Goal: Task Accomplishment & Management: Manage account settings

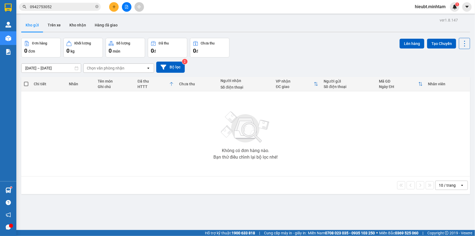
scroll to position [25, 0]
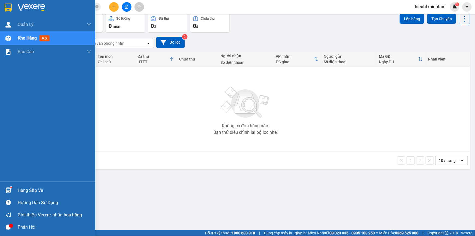
click at [13, 187] on div at bounding box center [9, 190] width 10 height 10
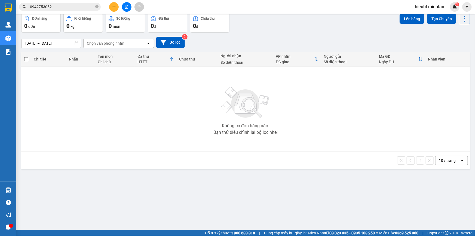
drag, startPoint x: 28, startPoint y: 84, endPoint x: 25, endPoint y: 71, distance: 13.5
click at [28, 81] on section "Kết quả tìm kiếm ( 679 ) Bộ lọc Mã ĐH Trạng thái Món hàng Tổng cước Chưa cước N…" at bounding box center [237, 118] width 475 height 236
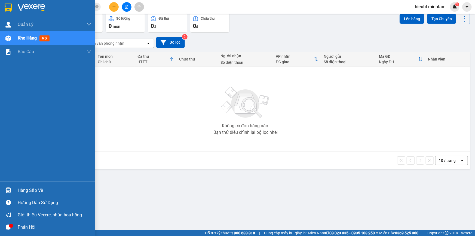
click at [9, 12] on div at bounding box center [47, 9] width 95 height 18
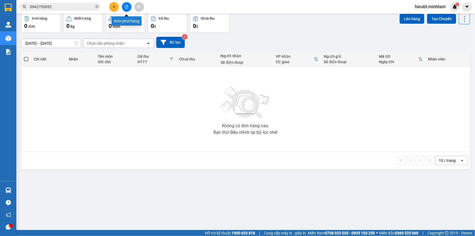
click at [125, 7] on icon "file-add" at bounding box center [127, 7] width 4 height 4
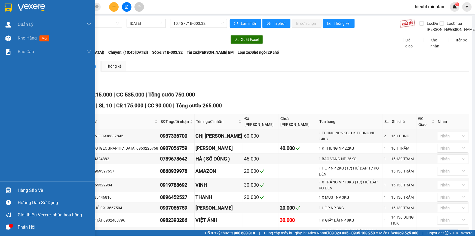
click at [15, 189] on div "Hàng sắp về" at bounding box center [47, 190] width 95 height 12
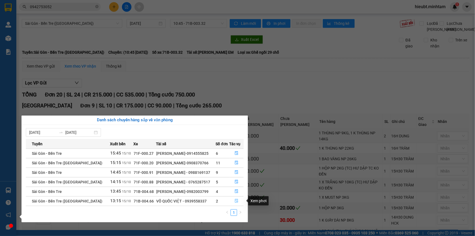
click at [236, 199] on icon "file-done" at bounding box center [236, 201] width 3 height 4
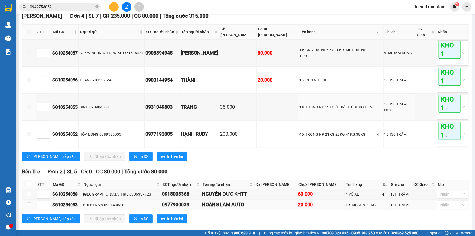
scroll to position [97, 0]
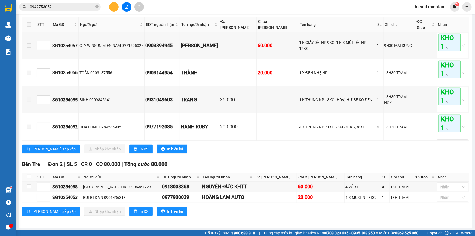
click at [72, 2] on div "Kết quả tìm kiếm ( 679 ) Bộ lọc Mã ĐH Trạng thái Món hàng Tổng cước Chưa cước N…" at bounding box center [53, 7] width 106 height 10
click at [70, 5] on input "0942753052" at bounding box center [62, 7] width 64 height 6
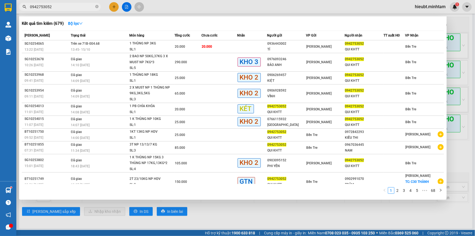
click at [70, 5] on input "0942753052" at bounding box center [62, 7] width 64 height 6
paste input "073012191"
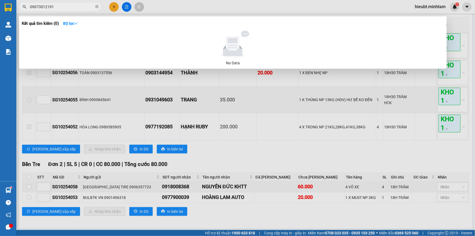
click at [36, 6] on input "09073012191" at bounding box center [62, 7] width 64 height 6
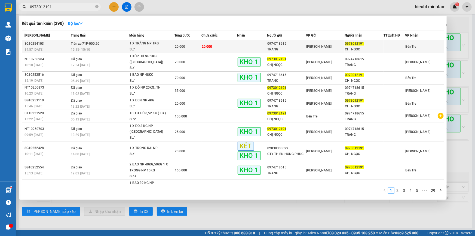
type input "0973012191"
click at [302, 47] on div "TRANG" at bounding box center [286, 50] width 38 height 6
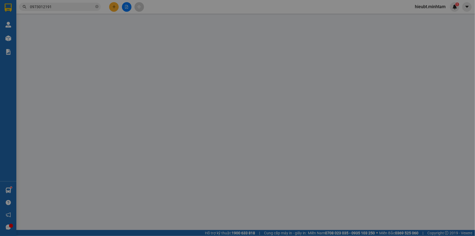
type input "0974718615"
type input "TRANG"
type input "0973012191"
type input "CHỊ NGỌC"
type input "20.000"
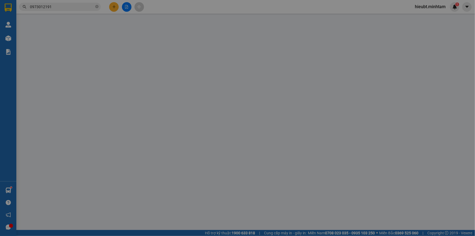
type input "20.000"
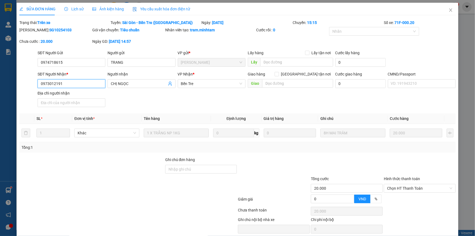
click at [88, 82] on input "0973012191" at bounding box center [72, 83] width 68 height 9
click at [79, 38] on div "Chưa cước : 20.000" at bounding box center [55, 41] width 72 height 6
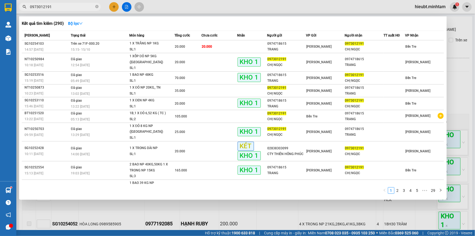
click at [67, 6] on input "0973012191" at bounding box center [62, 7] width 64 height 6
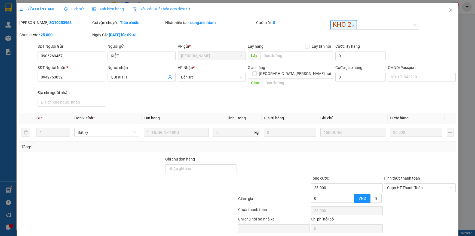
click at [59, 22] on div "Mã ĐH: SG10253968" at bounding box center [55, 23] width 72 height 6
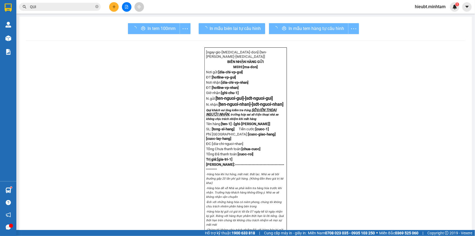
click at [56, 11] on div "Kết quả tìm kiếm ( 782 ) Bộ lọc Mã ĐH Trạng thái Món hàng Tổng cước Chưa cước N…" at bounding box center [53, 7] width 106 height 10
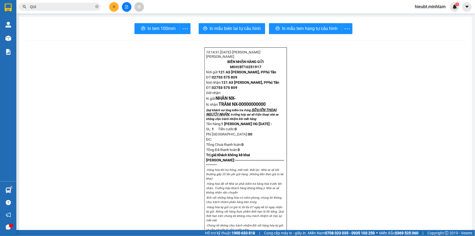
click at [56, 7] on input "QUI" at bounding box center [62, 7] width 64 height 6
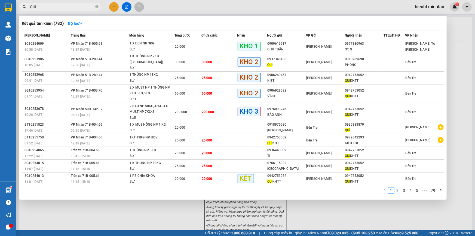
click at [56, 7] on input "QUI" at bounding box center [62, 7] width 64 height 6
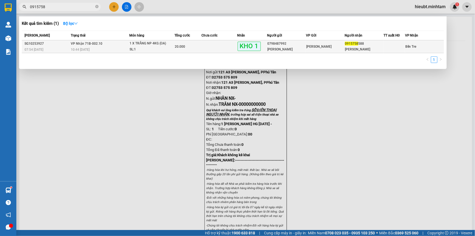
type input "0915758"
click at [125, 47] on div "10:44 - 15/10" at bounding box center [100, 50] width 58 height 6
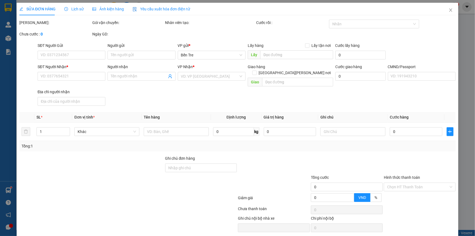
type input "0798487992"
type input "NGỌC ANH"
type input "0915758588"
type input "HOÀNG ANH"
type input "DG"
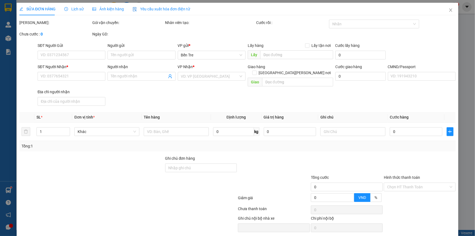
type input "20.000"
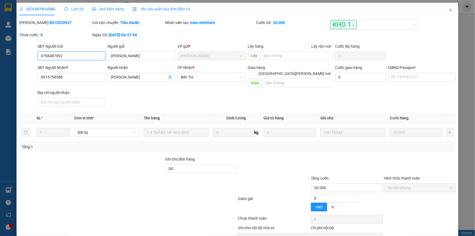
scroll to position [14, 0]
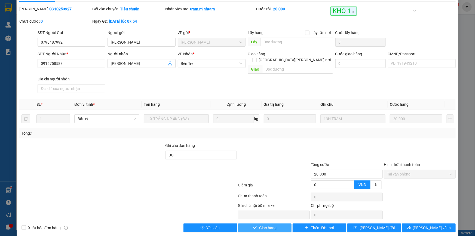
click at [263, 224] on span "Giao hàng" at bounding box center [267, 227] width 17 height 6
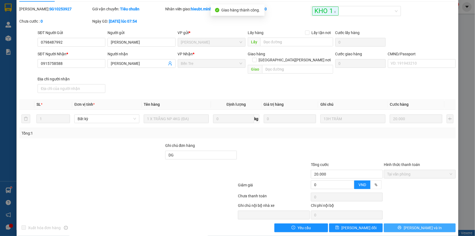
click at [421, 224] on span "[PERSON_NAME] và In" at bounding box center [423, 227] width 38 height 6
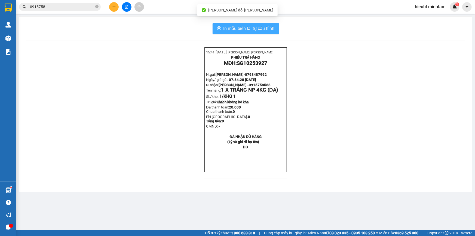
click at [264, 26] on span "In mẫu biên lai tự cấu hình" at bounding box center [248, 28] width 51 height 7
click at [64, 5] on input "0915758" at bounding box center [62, 7] width 64 height 6
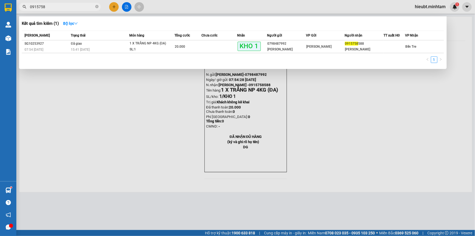
click at [88, 107] on div at bounding box center [237, 118] width 475 height 236
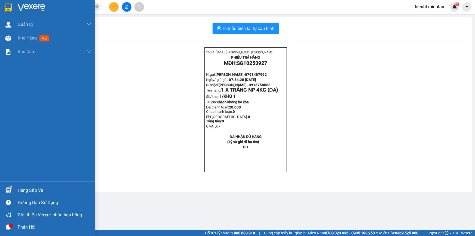
click at [16, 13] on div at bounding box center [47, 9] width 95 height 18
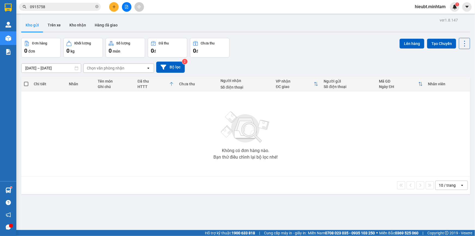
click at [73, 8] on input "0915758" at bounding box center [62, 7] width 64 height 6
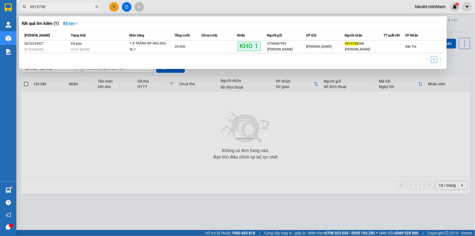
click at [73, 8] on input "0915758" at bounding box center [62, 7] width 64 height 6
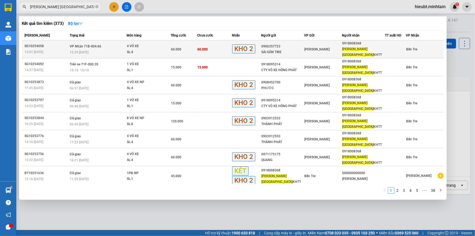
type input "NGUYÊN ĐỨC"
click at [208, 47] on span "60.000" at bounding box center [202, 49] width 10 height 4
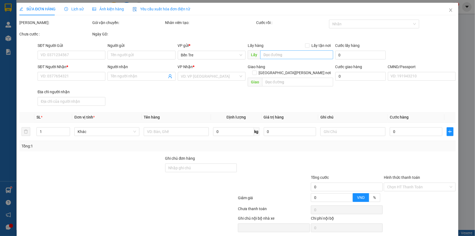
type input "0906357723"
type input "SÀI GÒN TIRE"
type input "0918008368"
type input "NGUYÊN ĐỨC KHTT"
type input "60.000"
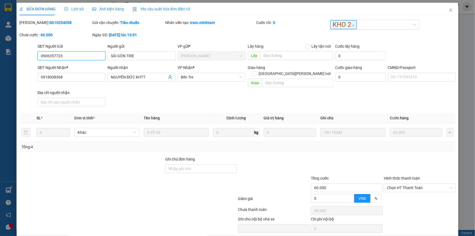
scroll to position [14, 0]
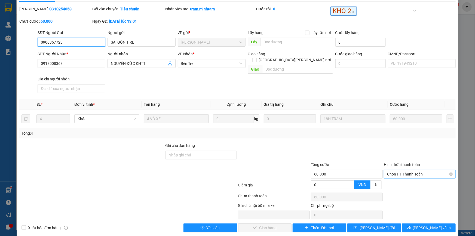
click at [411, 170] on span "Chọn HT Thanh Toán" at bounding box center [419, 174] width 65 height 8
click at [413, 177] on div "Tại văn phòng" at bounding box center [416, 178] width 65 height 6
type input "0"
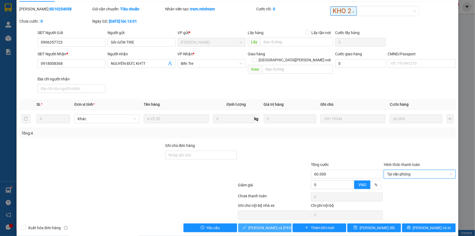
drag, startPoint x: 260, startPoint y: 221, endPoint x: 263, endPoint y: 219, distance: 4.1
click at [261, 224] on span "[PERSON_NAME] và Giao hàng" at bounding box center [284, 227] width 73 height 6
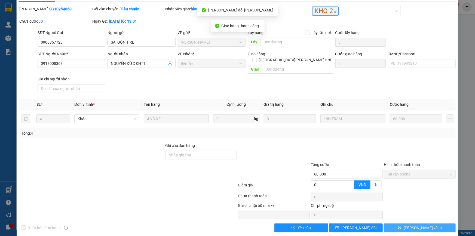
click at [428, 223] on button "[PERSON_NAME] và In" at bounding box center [420, 227] width 72 height 9
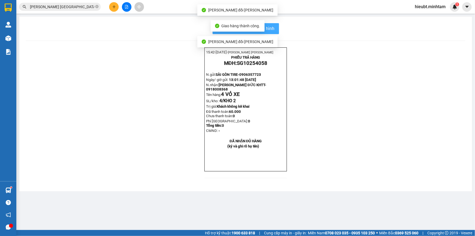
click at [275, 28] on button "In mẫu biên lai tự cấu hình" at bounding box center [245, 28] width 66 height 11
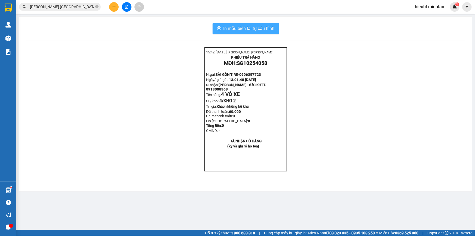
click at [263, 28] on span "In mẫu biên lai tự cấu hình" at bounding box center [248, 28] width 51 height 7
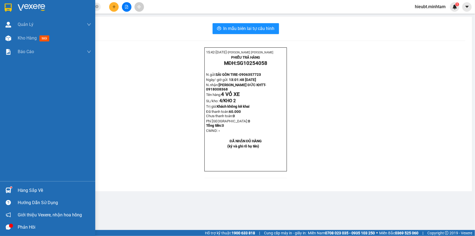
click at [9, 5] on img at bounding box center [8, 8] width 7 height 8
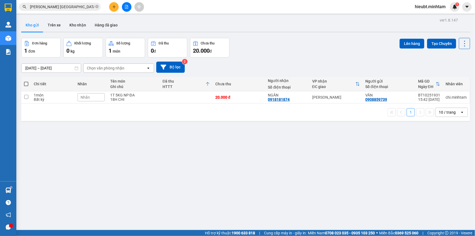
click at [64, 131] on div "ver 1.8.147 Kho gửi Trên xe Kho nhận Hàng đã giao Đơn hàng 1 đơn Khối lượng 0 k…" at bounding box center [245, 134] width 453 height 236
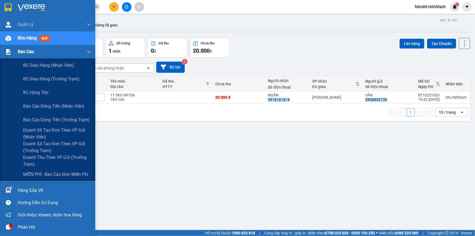
click at [23, 56] on div "Báo cáo" at bounding box center [54, 52] width 73 height 14
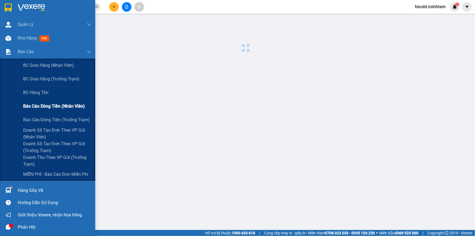
click at [60, 107] on span "Báo cáo dòng tiền (nhân viên)" at bounding box center [54, 106] width 62 height 7
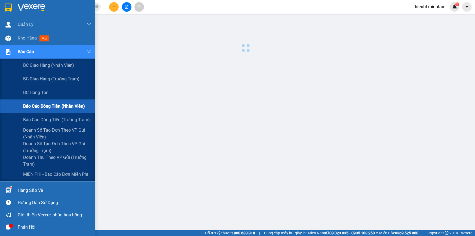
click at [213, 146] on div at bounding box center [245, 138] width 453 height 245
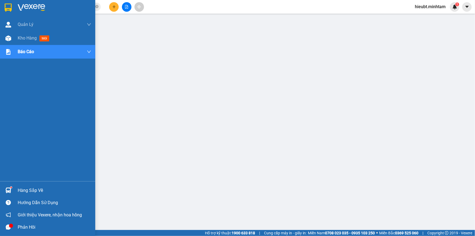
click at [18, 4] on img at bounding box center [31, 8] width 27 height 8
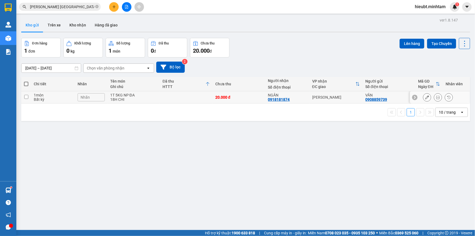
click at [144, 95] on div "1T 5KG NP ĐA" at bounding box center [133, 95] width 47 height 4
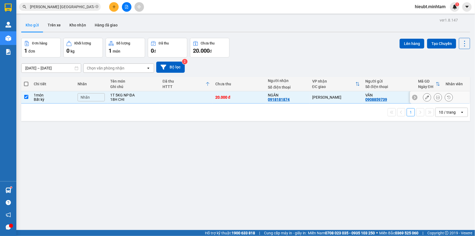
checkbox input "true"
click at [411, 40] on button "Lên hàng" at bounding box center [411, 44] width 25 height 10
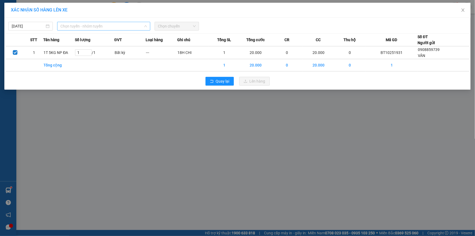
click at [105, 24] on span "Chọn tuyến - nhóm tuyến" at bounding box center [103, 26] width 87 height 8
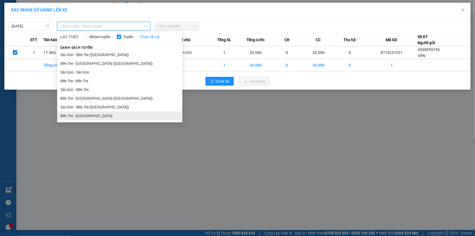
click at [109, 115] on li "Bến Tre - [GEOGRAPHIC_DATA]" at bounding box center [119, 115] width 125 height 9
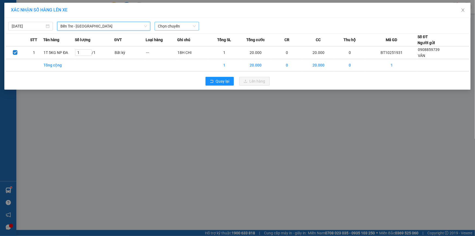
click at [188, 23] on span "Chọn chuyến" at bounding box center [177, 26] width 38 height 8
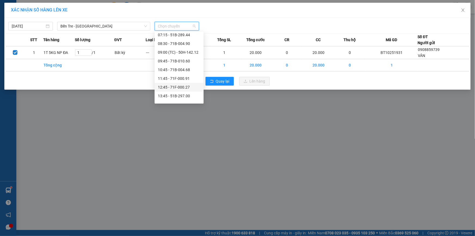
scroll to position [49, 0]
click at [187, 98] on div "15:45 - 71B-003.70" at bounding box center [179, 101] width 42 height 6
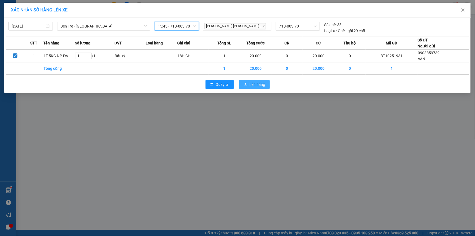
click at [263, 83] on span "Lên hàng" at bounding box center [258, 84] width 16 height 6
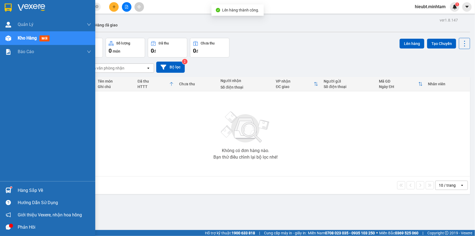
click at [11, 11] on img at bounding box center [8, 8] width 7 height 8
click at [16, 4] on div at bounding box center [47, 9] width 95 height 18
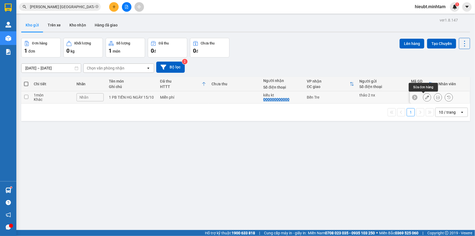
click at [425, 97] on icon at bounding box center [427, 97] width 4 height 4
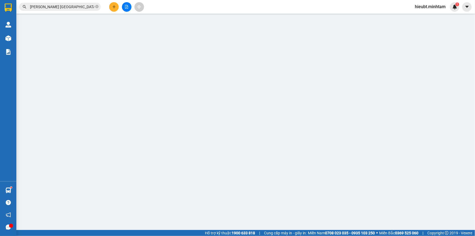
type input "thảo 2 nx"
type input "000000000000"
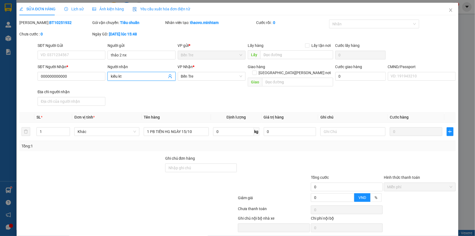
drag, startPoint x: 123, startPoint y: 76, endPoint x: 108, endPoint y: 77, distance: 14.4
click at [108, 77] on span "kiều kt" at bounding box center [141, 76] width 68 height 9
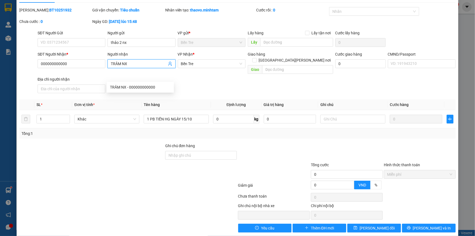
scroll to position [13, 0]
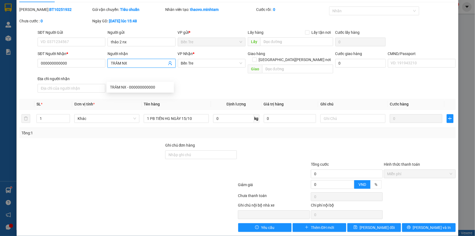
type input "TRÂM NX"
drag, startPoint x: 417, startPoint y: 226, endPoint x: 423, endPoint y: 224, distance: 5.7
click at [417, 226] on div "SỬA ĐƠN HÀNG Lịch sử Ảnh kiện hàng Yêu cầu xuất hóa đơn điện tử Total Paid Fee …" at bounding box center [238, 113] width 442 height 246
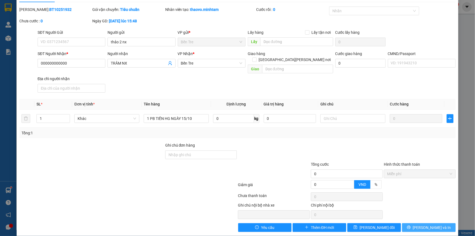
drag, startPoint x: 424, startPoint y: 223, endPoint x: 428, endPoint y: 220, distance: 5.4
click at [424, 224] on span "[PERSON_NAME] và In" at bounding box center [432, 227] width 38 height 6
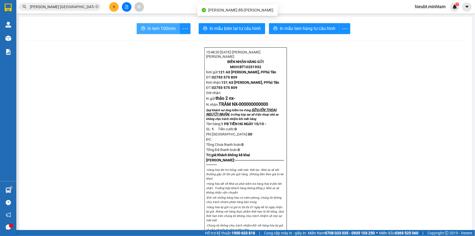
click at [171, 30] on span "In tem 100mm" at bounding box center [161, 28] width 28 height 7
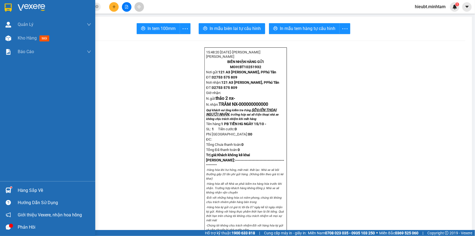
drag, startPoint x: 5, startPoint y: 10, endPoint x: 8, endPoint y: 10, distance: 3.8
click at [5, 10] on img at bounding box center [8, 8] width 7 height 8
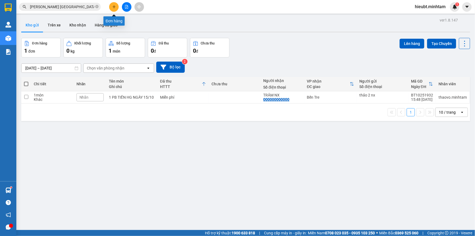
click at [119, 6] on div at bounding box center [126, 7] width 41 height 10
click at [112, 6] on icon "plus" at bounding box center [114, 7] width 4 height 4
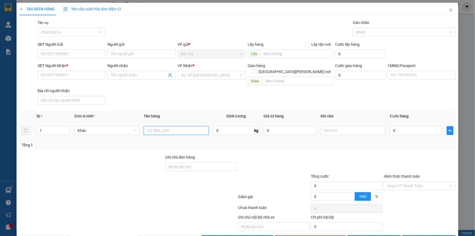
click at [171, 126] on input "text" at bounding box center [176, 130] width 65 height 9
type input "1 BAO NP 33KG ( [GEOGRAPHIC_DATA] )"
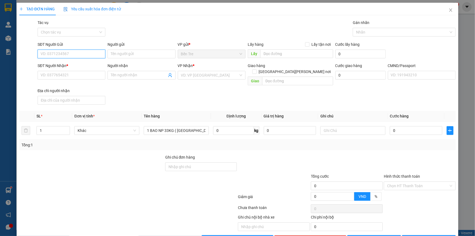
click at [88, 56] on input "SĐT Người Gửi" at bounding box center [72, 54] width 68 height 9
type input "7"
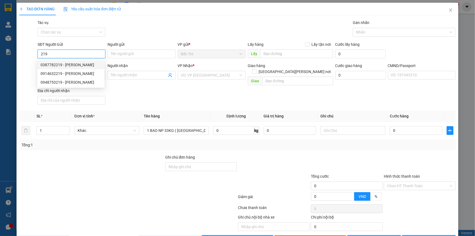
click at [86, 64] on div "0387782219 - NGỌC" at bounding box center [71, 65] width 61 height 6
type input "0387782219"
type input "NGỌC"
type input "0899715812"
type input "KIỆT"
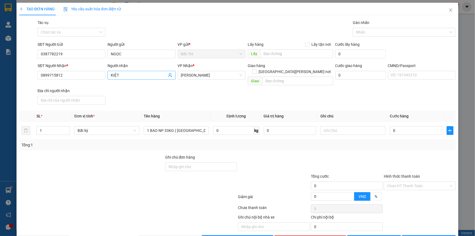
click at [170, 75] on icon "user-add" at bounding box center [170, 75] width 4 height 4
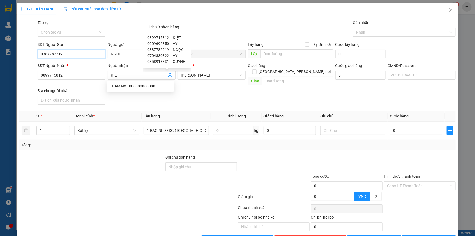
click at [78, 53] on input "0387782219" at bounding box center [72, 54] width 68 height 9
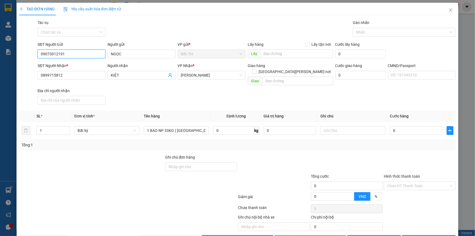
click at [84, 53] on input "09073012191" at bounding box center [72, 54] width 68 height 9
paste input "search"
type input "0973012191"
click at [88, 64] on div "0973012191 - CHỊ NGỌC" at bounding box center [71, 65] width 61 height 6
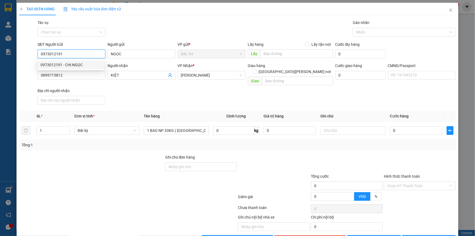
type input "CHỊ NGỌC"
type input "0973012191"
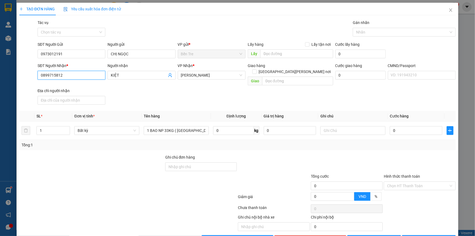
click at [83, 77] on input "0899715812" at bounding box center [72, 75] width 68 height 9
click at [79, 86] on div "0974718615 - TRANG" at bounding box center [71, 86] width 61 height 6
type input "0974718615"
type input "TRANG"
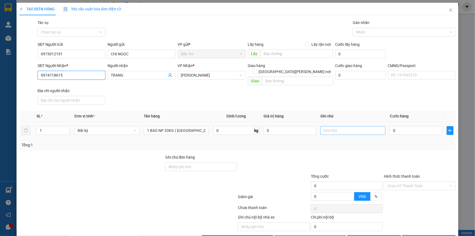
type input "0974718615"
click at [345, 128] on input "text" at bounding box center [352, 130] width 65 height 9
type input "18H HIẾU"
click at [406, 126] on input "0" at bounding box center [416, 130] width 53 height 9
type input "5"
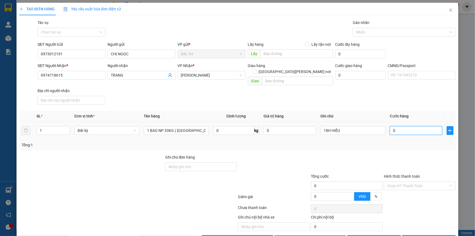
type input "5"
type input "50"
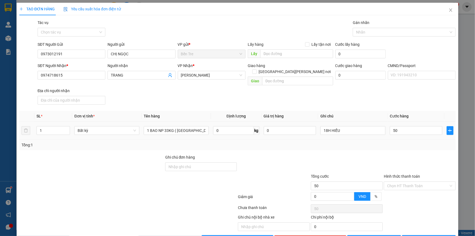
type input "50.000"
click at [389, 165] on div at bounding box center [419, 163] width 73 height 19
click at [415, 181] on input "Hình thức thanh toán" at bounding box center [417, 185] width 61 height 8
click at [419, 190] on div "Tại văn phòng" at bounding box center [416, 190] width 65 height 6
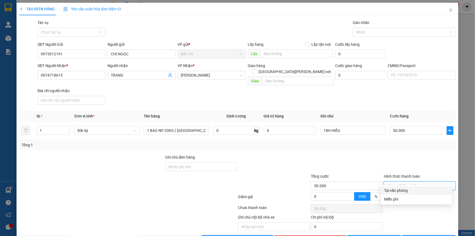
type input "0"
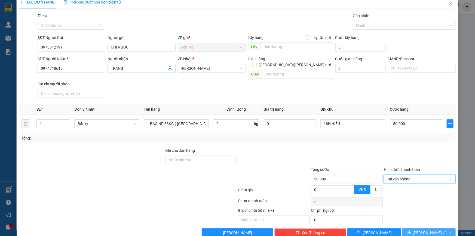
scroll to position [12, 0]
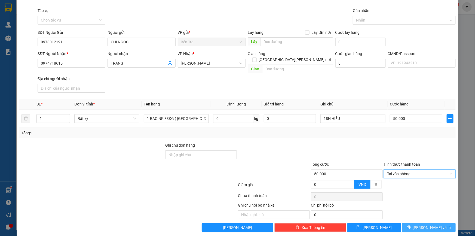
click at [429, 224] on span "[PERSON_NAME] và In" at bounding box center [432, 227] width 38 height 6
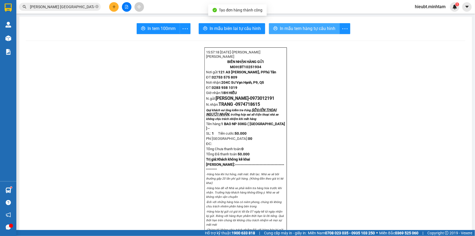
click at [318, 30] on span "In mẫu tem hàng tự cấu hình" at bounding box center [308, 28] width 56 height 7
drag, startPoint x: 78, startPoint y: 4, endPoint x: 76, endPoint y: 5, distance: 2.8
click at [78, 5] on input "NGUYÊN ĐỨC" at bounding box center [62, 7] width 64 height 6
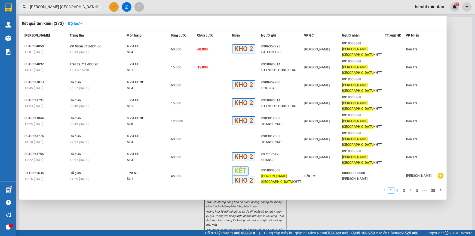
click at [81, 196] on div at bounding box center [237, 118] width 475 height 236
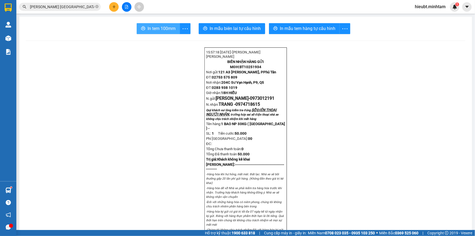
click at [160, 30] on span "In tem 100mm" at bounding box center [161, 28] width 28 height 7
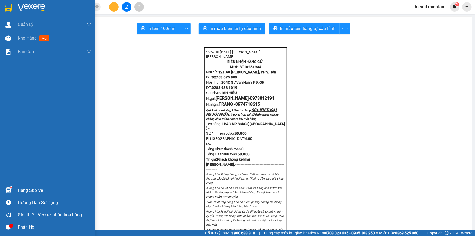
click at [4, 5] on div at bounding box center [9, 8] width 10 height 10
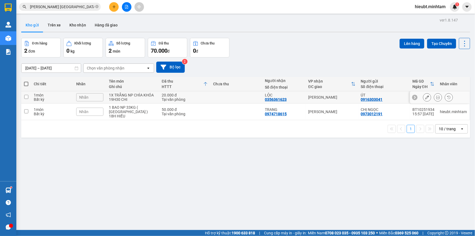
click at [92, 94] on div "Nhãn" at bounding box center [89, 97] width 27 height 8
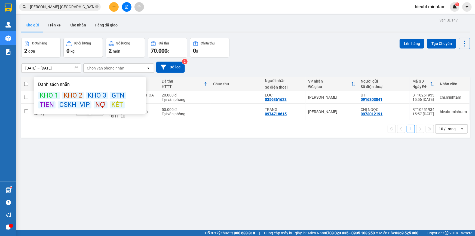
click at [114, 105] on div "KÉT" at bounding box center [117, 104] width 15 height 7
click at [310, 43] on div "Đơn hàng 2 đơn Khối lượng 0 kg Số lượng 2 món Đã thu 70.000 đ Chưa thu 0 đ Lên …" at bounding box center [245, 48] width 449 height 20
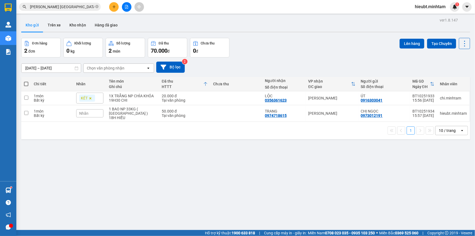
click at [110, 6] on button at bounding box center [114, 7] width 10 height 10
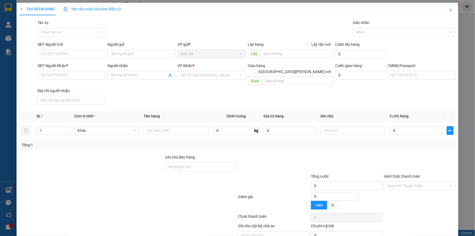
click at [225, 26] on div "Gói vận chuyển * Tiêu chuẩn Tác vụ Chọn tác vụ Gán nhãn Nhãn" at bounding box center [246, 29] width 420 height 19
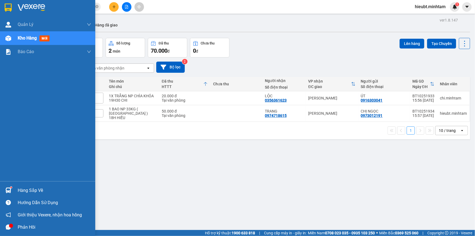
click at [5, 8] on img at bounding box center [8, 8] width 7 height 8
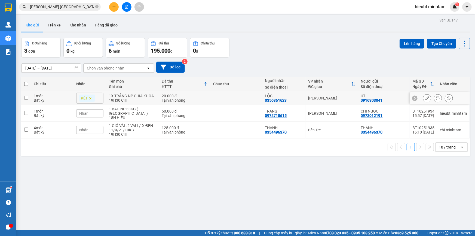
click at [26, 98] on input "checkbox" at bounding box center [26, 98] width 4 height 4
checkbox input "true"
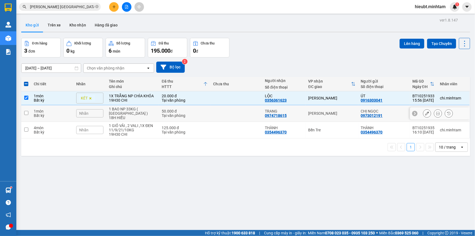
click at [26, 111] on input "checkbox" at bounding box center [26, 113] width 4 height 4
checkbox input "true"
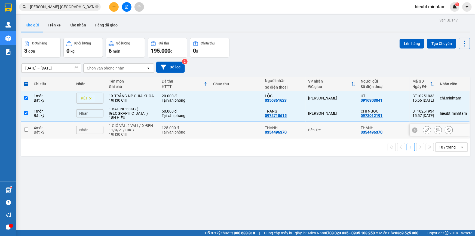
click at [24, 127] on input "checkbox" at bounding box center [26, 129] width 4 height 4
checkbox input "true"
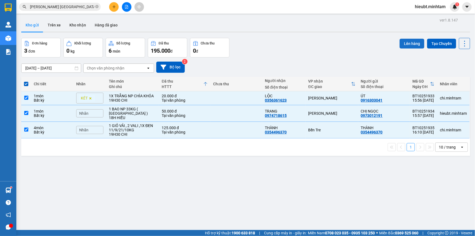
click at [405, 42] on button "Lên hàng" at bounding box center [411, 44] width 25 height 10
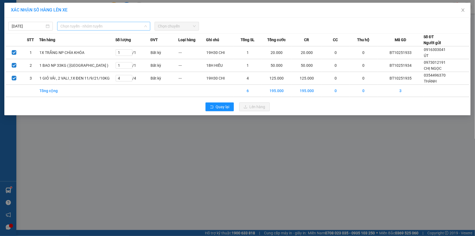
click at [107, 25] on span "Chọn tuyến - nhóm tuyến" at bounding box center [103, 26] width 87 height 8
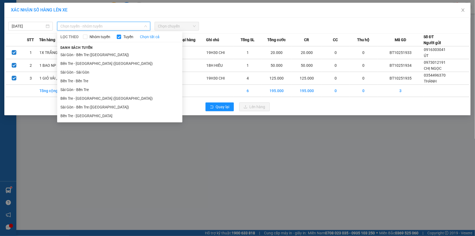
drag, startPoint x: 89, startPoint y: 114, endPoint x: 104, endPoint y: 92, distance: 26.9
click at [89, 114] on li "Bến Tre - [GEOGRAPHIC_DATA]" at bounding box center [119, 115] width 125 height 9
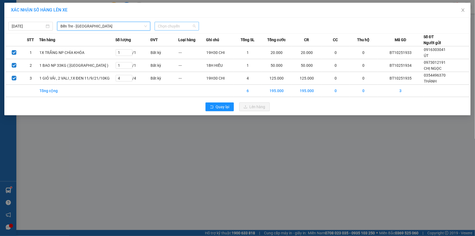
click at [177, 27] on span "Chọn chuyến" at bounding box center [177, 26] width 38 height 8
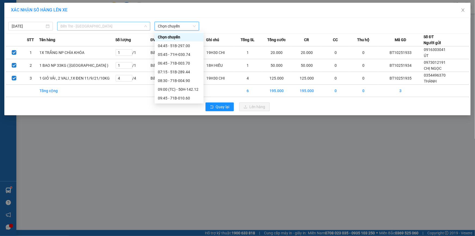
click at [94, 29] on span "Bến Tre - [GEOGRAPHIC_DATA]" at bounding box center [103, 26] width 87 height 8
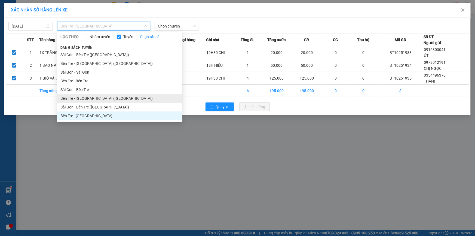
drag, startPoint x: 86, startPoint y: 97, endPoint x: 101, endPoint y: 73, distance: 28.3
click at [86, 97] on li "Bến Tre - [GEOGRAPHIC_DATA] ([GEOGRAPHIC_DATA])" at bounding box center [119, 98] width 125 height 9
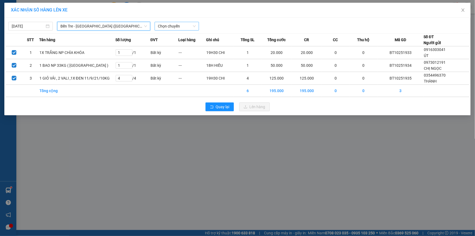
click at [160, 26] on span "Chọn chuyến" at bounding box center [177, 26] width 38 height 8
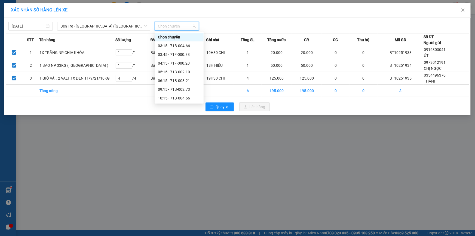
click at [175, 138] on div "16:15 - 71B-002.73" at bounding box center [179, 141] width 42 height 6
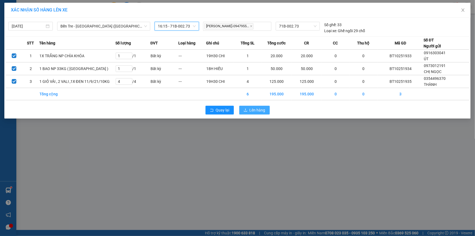
click at [247, 107] on button "Lên hàng" at bounding box center [254, 110] width 30 height 9
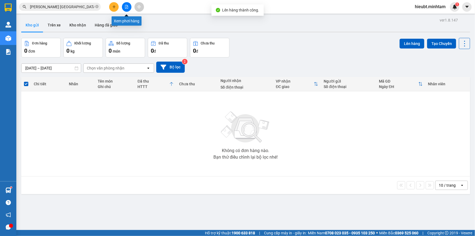
click at [125, 9] on button at bounding box center [127, 7] width 10 height 10
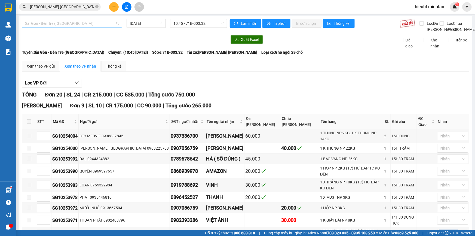
click at [81, 22] on span "Sài Gòn - Bến Tre ([GEOGRAPHIC_DATA])" at bounding box center [72, 23] width 94 height 8
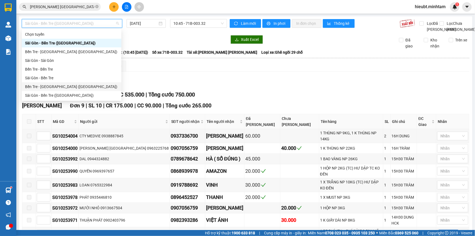
click at [60, 85] on div "Bến Tre - [GEOGRAPHIC_DATA] ([GEOGRAPHIC_DATA])" at bounding box center [71, 87] width 93 height 6
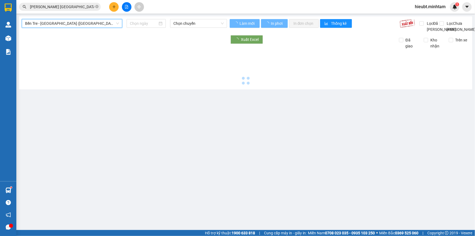
type input "[DATE]"
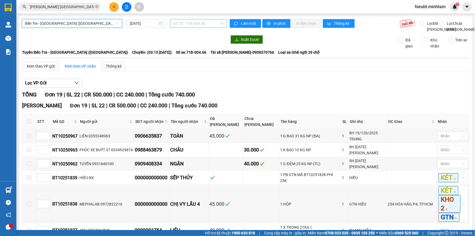
click at [184, 24] on span "03:15 - 71B-004.66" at bounding box center [198, 23] width 50 height 8
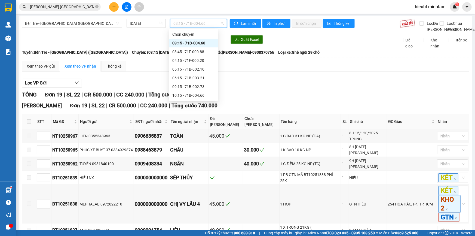
drag, startPoint x: 192, startPoint y: 96, endPoint x: 196, endPoint y: 93, distance: 5.7
click at [192, 136] on div "16:15 - 71B-002.73" at bounding box center [193, 139] width 42 height 6
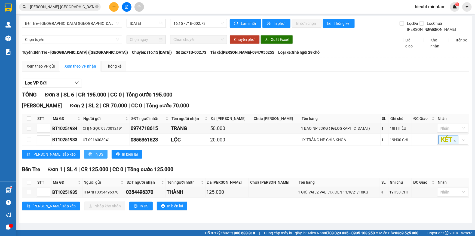
click at [94, 157] on span "In DS" at bounding box center [98, 154] width 9 height 6
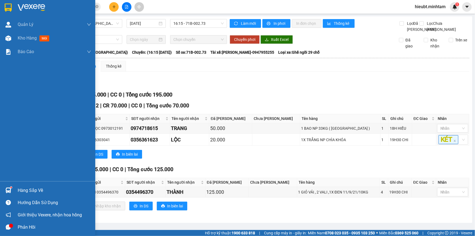
click at [21, 193] on div "Hàng sắp về" at bounding box center [54, 190] width 73 height 8
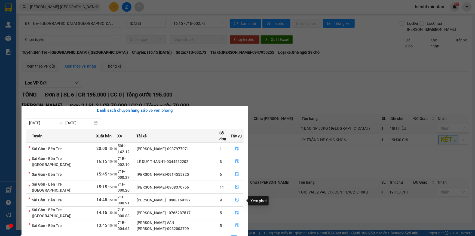
click at [235, 223] on icon "file-done" at bounding box center [237, 225] width 4 height 4
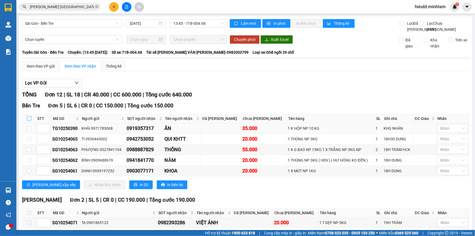
click at [30, 121] on input "checkbox" at bounding box center [29, 118] width 4 height 4
checkbox input "true"
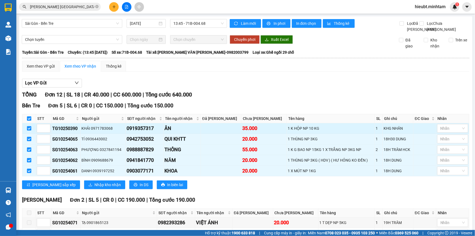
checkbox input "true"
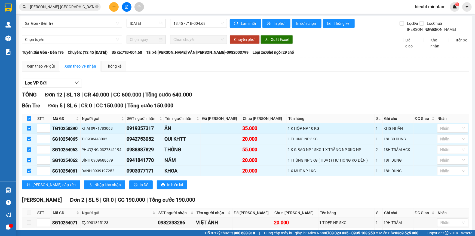
click at [454, 140] on body "Kết quả tìm kiếm ( 373 ) Bộ lọc Mã ĐH Trạng thái Món hàng Tổng cước Chưa cước N…" at bounding box center [237, 118] width 475 height 236
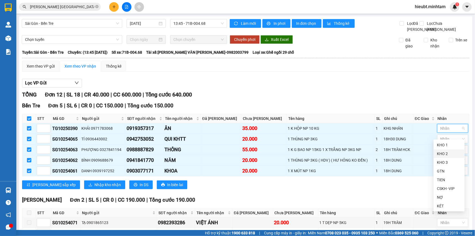
click at [451, 152] on div "KHO 2" at bounding box center [449, 153] width 24 height 6
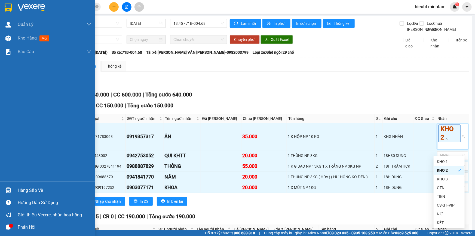
click at [8, 6] on img at bounding box center [8, 8] width 7 height 8
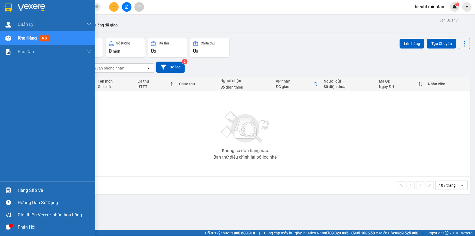
click at [35, 190] on div "Hàng sắp về" at bounding box center [54, 190] width 73 height 8
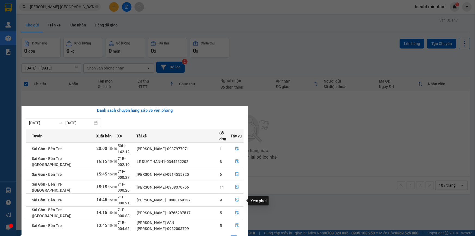
click at [235, 223] on icon "file-done" at bounding box center [236, 225] width 3 height 4
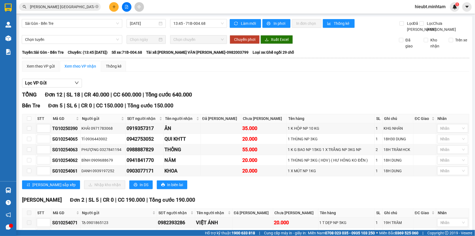
drag, startPoint x: 20, startPoint y: 110, endPoint x: 53, endPoint y: 114, distance: 32.3
click at [53, 114] on div "Sài Gòn - Bến Tre 15/10/2025 13:45 - 71B-004.68 Làm mới In phơi In đơn chọn Thố…" at bounding box center [245, 231] width 453 height 430
click at [287, 72] on div "Xem theo VP gửi Xem theo VP nhận Thống kê" at bounding box center [245, 66] width 447 height 11
click at [29, 121] on input "checkbox" at bounding box center [29, 118] width 4 height 4
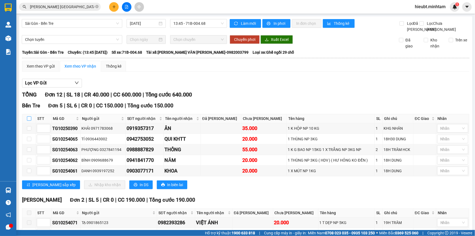
checkbox input "true"
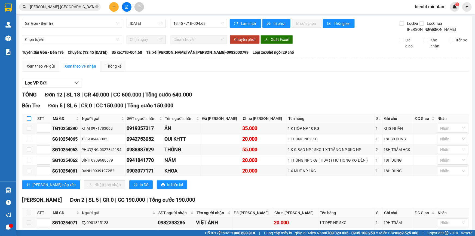
checkbox input "true"
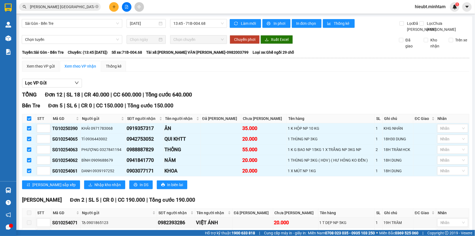
click at [29, 121] on input "checkbox" at bounding box center [29, 118] width 4 height 4
checkbox input "false"
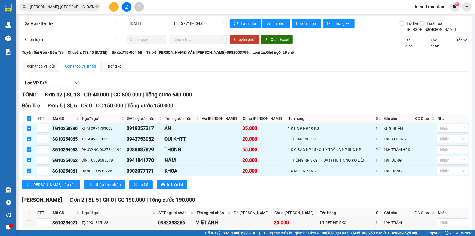
checkbox input "false"
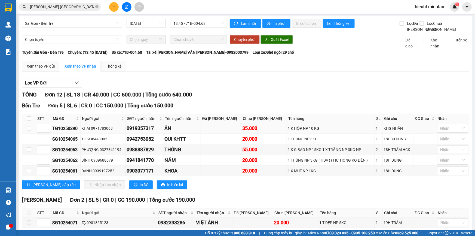
drag, startPoint x: 68, startPoint y: 134, endPoint x: 79, endPoint y: 134, distance: 10.6
click at [79, 132] on div "TG10250390" at bounding box center [65, 128] width 27 height 7
click at [29, 130] on input "checkbox" at bounding box center [29, 128] width 4 height 4
checkbox input "true"
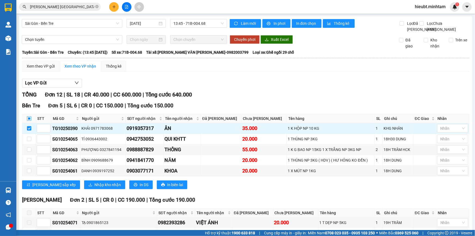
click at [30, 121] on input "checkbox" at bounding box center [29, 118] width 4 height 4
checkbox input "true"
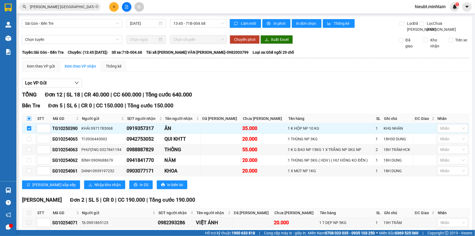
checkbox input "true"
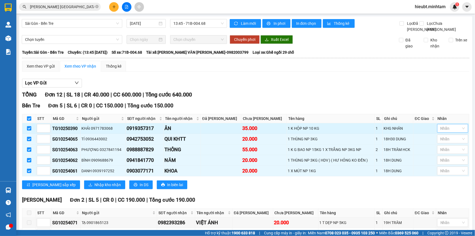
click at [442, 131] on div at bounding box center [449, 128] width 23 height 7
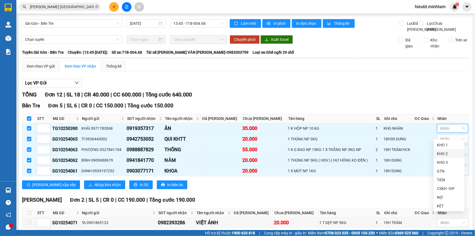
drag, startPoint x: 443, startPoint y: 153, endPoint x: 361, endPoint y: 92, distance: 102.0
click at [442, 153] on div "KHO 2" at bounding box center [449, 153] width 24 height 6
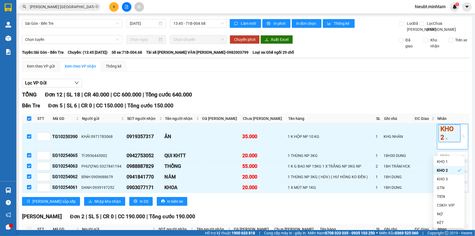
click at [362, 88] on div "Lọc VP Gửi" at bounding box center [245, 83] width 447 height 9
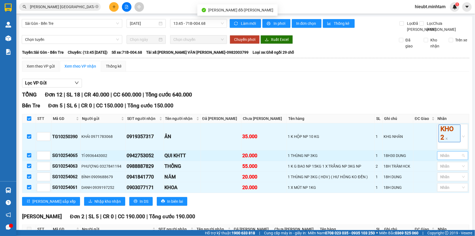
click at [448, 159] on div at bounding box center [449, 155] width 23 height 7
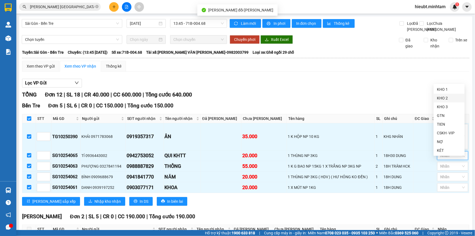
drag, startPoint x: 442, startPoint y: 98, endPoint x: 437, endPoint y: 98, distance: 5.7
click at [441, 98] on div "KHO 2" at bounding box center [449, 98] width 24 height 6
click at [346, 88] on div "Lọc VP Gửi" at bounding box center [245, 83] width 447 height 9
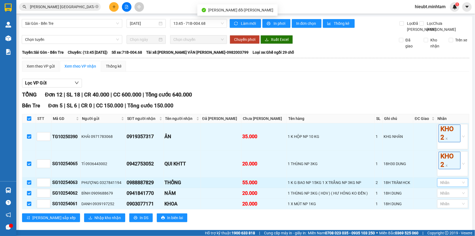
click at [446, 186] on div at bounding box center [449, 182] width 23 height 7
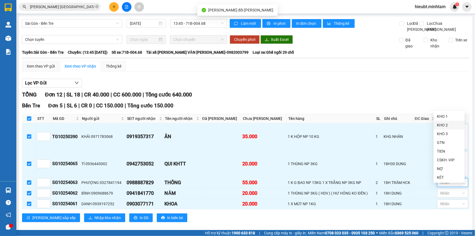
drag, startPoint x: 443, startPoint y: 125, endPoint x: 367, endPoint y: 100, distance: 80.3
click at [441, 125] on div "KHO 2" at bounding box center [449, 125] width 24 height 6
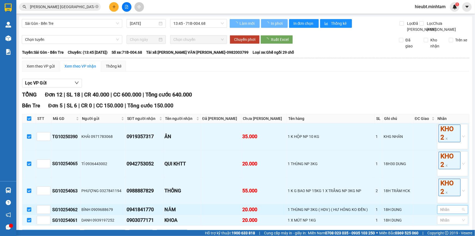
click at [454, 206] on div at bounding box center [449, 209] width 23 height 7
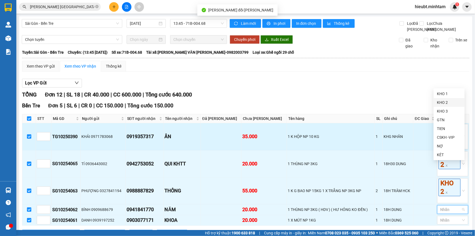
drag, startPoint x: 442, startPoint y: 103, endPoint x: 372, endPoint y: 99, distance: 70.0
click at [441, 103] on div "KHO 2" at bounding box center [449, 102] width 24 height 6
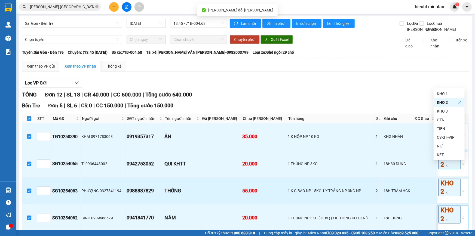
click at [347, 123] on td "1 K HỘP NP 10 KG" at bounding box center [331, 136] width 88 height 27
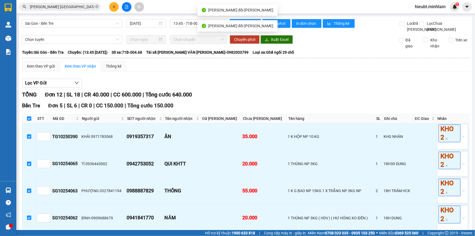
click at [446, 233] on div at bounding box center [449, 236] width 23 height 7
click at [446, 121] on div "KHO 1" at bounding box center [449, 121] width 24 height 6
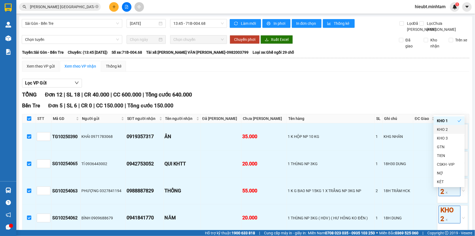
click at [303, 90] on div "TỔNG Đơn 12 | SL 18 | CR 40.000 | CC 600.000 | Tổng cước 640.000" at bounding box center [245, 94] width 447 height 8
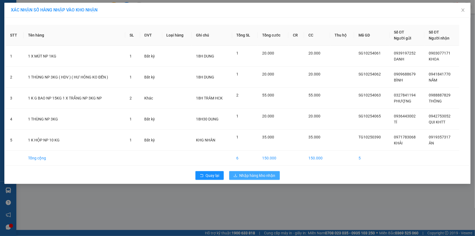
click at [260, 174] on span "Nhập hàng kho nhận" at bounding box center [257, 175] width 36 height 6
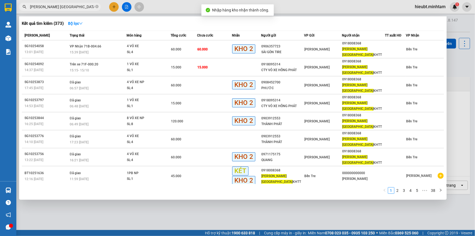
click at [72, 4] on input "NGUYÊN ĐỨC" at bounding box center [62, 7] width 64 height 6
click at [72, 5] on input "NGUYÊN ĐỨC" at bounding box center [62, 7] width 64 height 6
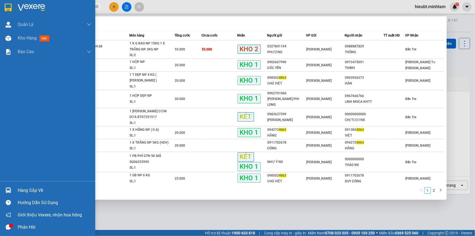
type input "4063"
click at [1, 7] on div at bounding box center [47, 9] width 95 height 18
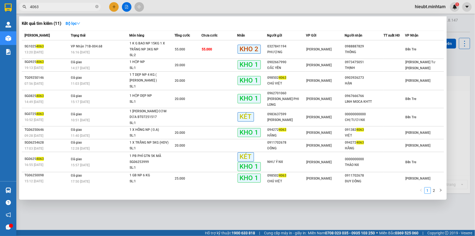
click at [114, 217] on div at bounding box center [237, 118] width 475 height 236
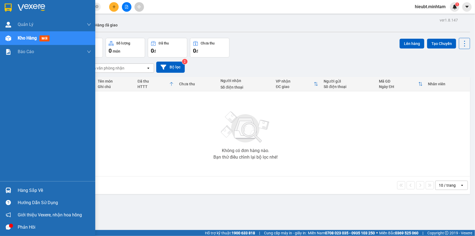
click at [30, 188] on div "Hàng sắp về" at bounding box center [54, 190] width 73 height 8
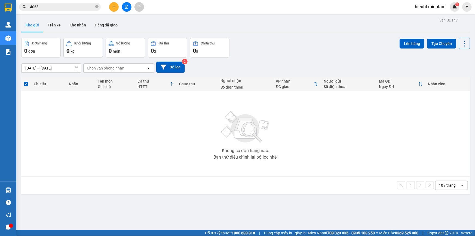
click at [275, 54] on section "Kết quả tìm kiếm ( 11 ) Bộ lọc Mã ĐH Trạng thái Món hàng Tổng cước Chưa cước Nh…" at bounding box center [237, 118] width 475 height 236
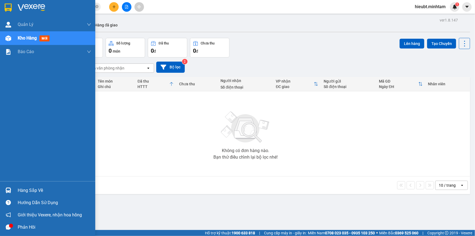
click at [8, 188] on img at bounding box center [8, 190] width 6 height 6
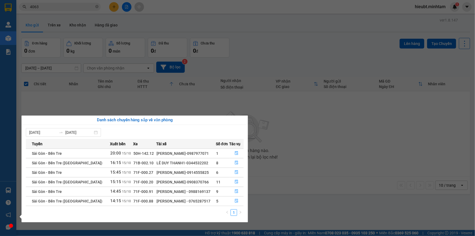
click at [279, 59] on section "Kết quả tìm kiếm ( 11 ) Bộ lọc Mã ĐH Trạng thái Món hàng Tổng cước Chưa cước Nh…" at bounding box center [237, 118] width 475 height 236
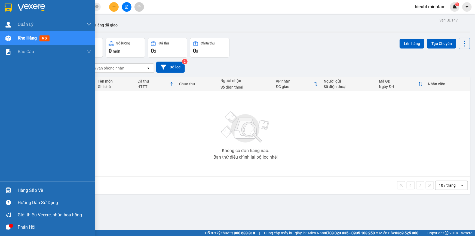
click at [9, 8] on img at bounding box center [8, 8] width 7 height 8
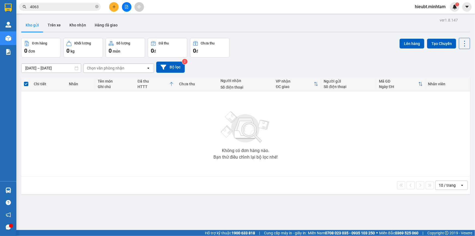
click at [129, 5] on button at bounding box center [127, 7] width 10 height 10
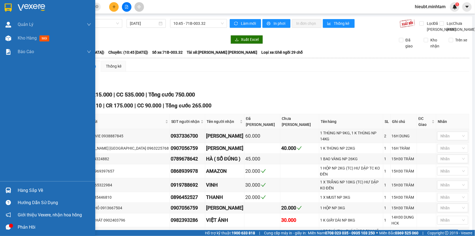
click at [5, 4] on img at bounding box center [8, 8] width 7 height 8
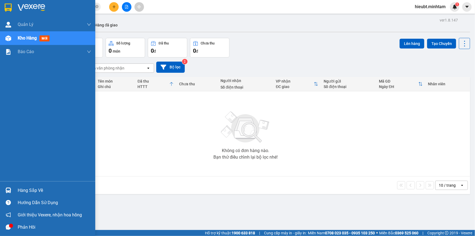
click at [13, 189] on div "Hàng sắp về" at bounding box center [47, 190] width 95 height 12
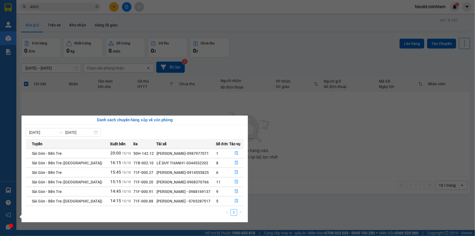
click at [258, 53] on section "Kết quả tìm kiếm ( 11 ) Bộ lọc Mã ĐH Trạng thái Món hàng Tổng cước Chưa cước Nh…" at bounding box center [237, 118] width 475 height 236
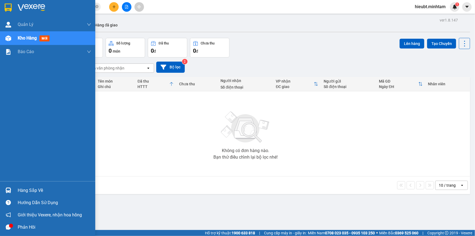
click at [25, 187] on div "Hàng sắp về" at bounding box center [54, 190] width 73 height 8
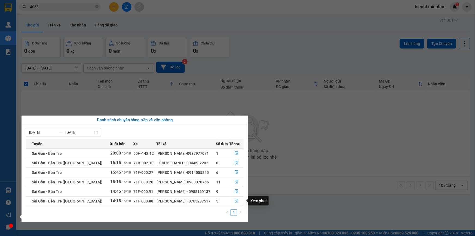
click at [235, 200] on icon "file-done" at bounding box center [236, 201] width 3 height 4
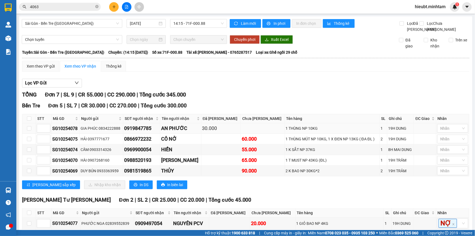
drag, startPoint x: 68, startPoint y: 133, endPoint x: 78, endPoint y: 134, distance: 10.1
click at [78, 132] on div "SG10254078" at bounding box center [65, 128] width 26 height 7
click at [29, 130] on input "checkbox" at bounding box center [29, 128] width 4 height 4
checkbox input "true"
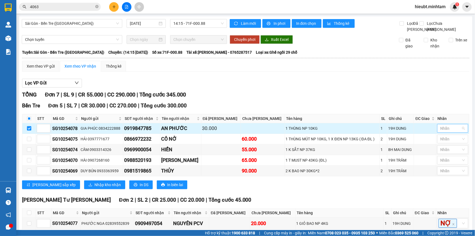
click at [443, 131] on div at bounding box center [449, 128] width 23 height 7
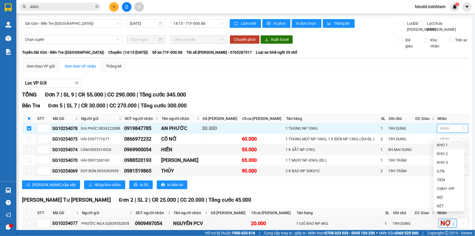
click at [275, 82] on div "Lọc VP Gửi TỔNG Đơn 7 | SL 9 | CR 55.000 | CC 290.000 | Tổng cước 345.000 Bến…" at bounding box center [245, 167] width 447 height 183
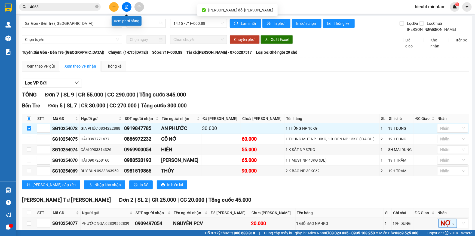
click at [125, 6] on icon "file-add" at bounding box center [127, 7] width 4 height 4
click at [82, 24] on span "Sài Gòn - Bến Tre ([GEOGRAPHIC_DATA])" at bounding box center [72, 23] width 94 height 8
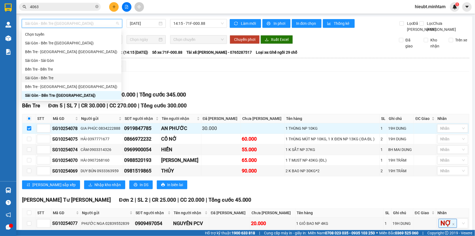
click at [59, 77] on div "Sài Gòn - Bến Tre" at bounding box center [71, 78] width 93 height 6
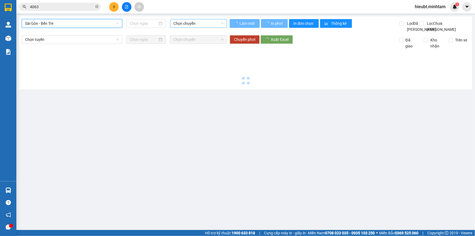
type input "[DATE]"
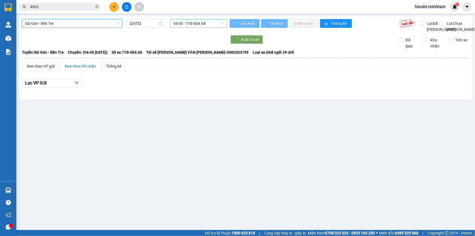
click at [190, 24] on span "04:45 - 71B-004.68" at bounding box center [198, 23] width 50 height 8
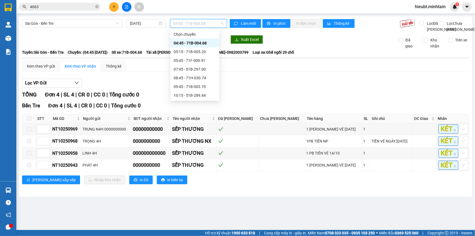
click at [195, 127] on div "13:45 - 71B-004.68" at bounding box center [195, 130] width 42 height 6
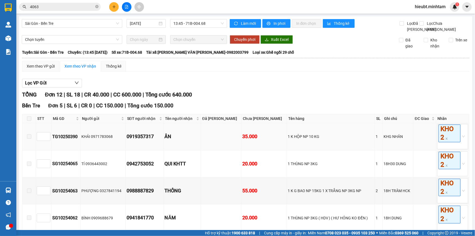
drag, startPoint x: 68, startPoint y: 92, endPoint x: 80, endPoint y: 93, distance: 12.3
click at [79, 133] on div "TG10250390" at bounding box center [65, 136] width 27 height 7
click at [460, 124] on div "KHO 2" at bounding box center [452, 136] width 31 height 25
click at [440, 119] on div "KHO 2" at bounding box center [447, 121] width 21 height 6
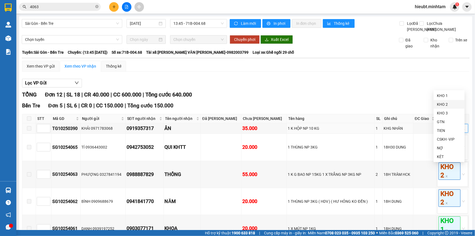
click at [440, 106] on div "KHO 2" at bounding box center [449, 104] width 24 height 6
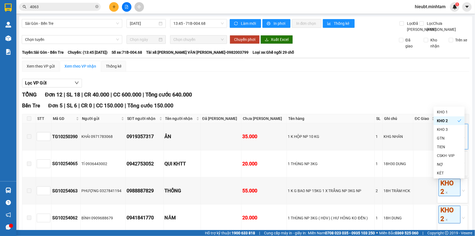
click at [306, 114] on th "Tên hàng" at bounding box center [331, 118] width 88 height 9
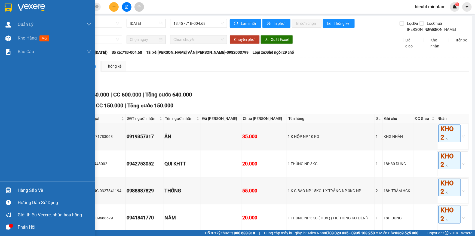
click at [10, 4] on img at bounding box center [8, 8] width 7 height 8
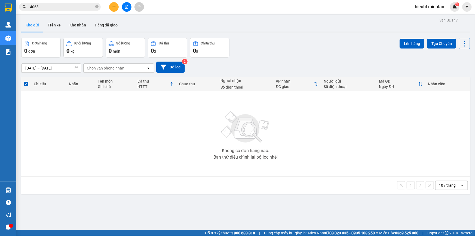
click at [57, 7] on input "4063" at bounding box center [62, 7] width 64 height 6
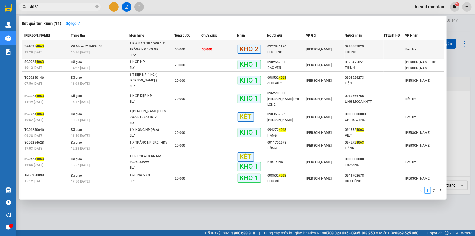
click at [68, 47] on div "SG1025 4063" at bounding box center [46, 47] width 45 height 6
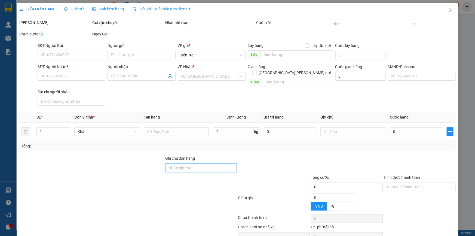
drag, startPoint x: 191, startPoint y: 160, endPoint x: 191, endPoint y: 166, distance: 5.4
click at [191, 163] on input "Ghi chú đơn hàng" at bounding box center [201, 167] width 72 height 9
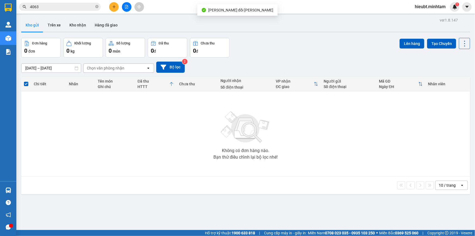
click at [51, 9] on input "4063" at bounding box center [62, 7] width 64 height 6
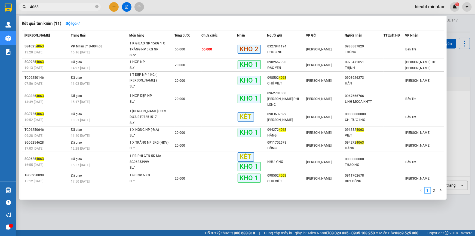
drag, startPoint x: 82, startPoint y: 15, endPoint x: 193, endPoint y: 22, distance: 111.5
click at [194, 22] on div "Kết quả tìm kiếm ( 11 ) Bộ lọc" at bounding box center [233, 23] width 422 height 9
click at [65, 8] on input "4063" at bounding box center [62, 7] width 64 height 6
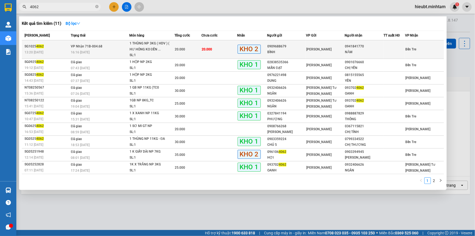
type input "4062"
click at [127, 43] on td "VP Nhận 71B-004.68 16:16 [DATE]" at bounding box center [99, 49] width 60 height 19
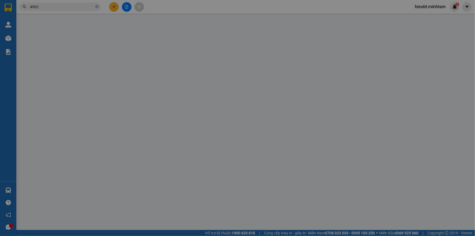
type input "0909688679"
type input "BÌNH"
type input "0941841770"
type input "NĂM"
type input "20.000"
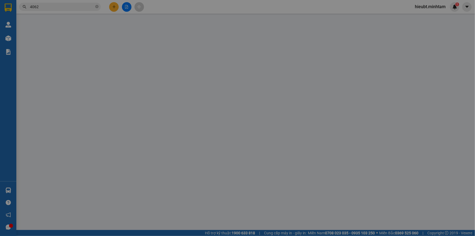
type input "20.000"
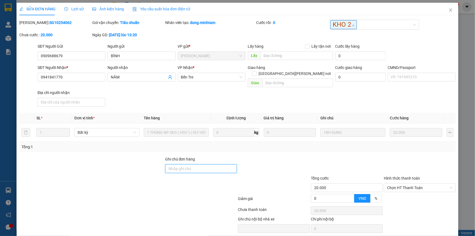
click at [192, 165] on input "Ghi chú đơn hàng" at bounding box center [201, 168] width 72 height 9
type input "ĐG"
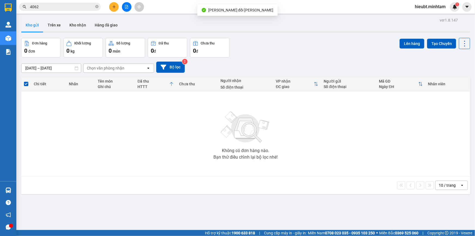
click at [50, 7] on input "4062" at bounding box center [62, 7] width 64 height 6
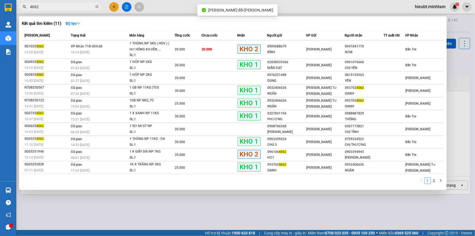
click at [50, 7] on input "4062" at bounding box center [62, 7] width 64 height 6
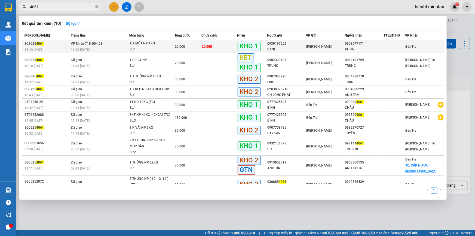
type input "4061"
click at [110, 50] on div "16:16 [DATE]" at bounding box center [100, 50] width 58 height 6
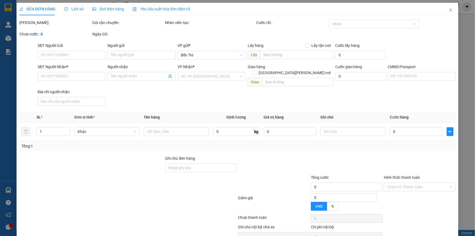
type input "0939197252"
type input "DANH"
type input "0903077171"
type input "KHOA"
type input "20.000"
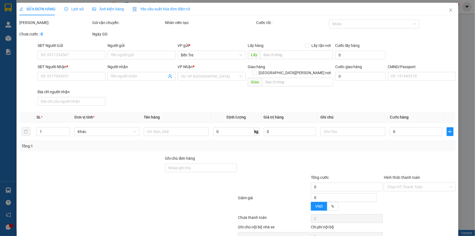
type input "20.000"
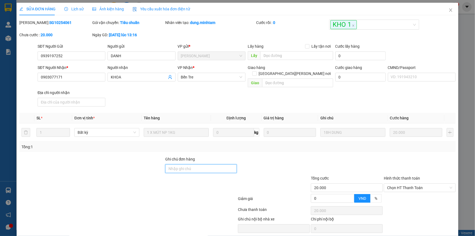
click at [200, 164] on input "Ghi chú đơn hàng" at bounding box center [201, 168] width 72 height 9
drag, startPoint x: 193, startPoint y: 150, endPoint x: 193, endPoint y: 144, distance: 6.3
click at [193, 157] on label "Ghi chú đơn hàng" at bounding box center [180, 159] width 30 height 4
click at [193, 164] on input "ĐG" at bounding box center [201, 168] width 72 height 9
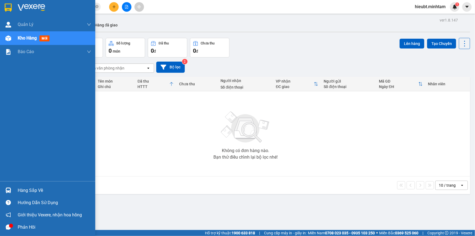
click at [16, 4] on div at bounding box center [47, 9] width 95 height 18
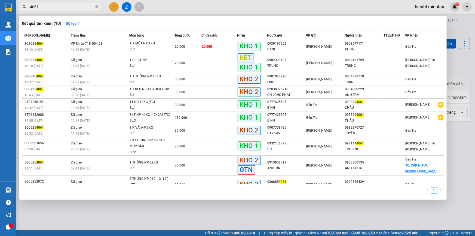
click at [70, 8] on input "4061" at bounding box center [62, 7] width 64 height 6
click at [9, 6] on img at bounding box center [8, 8] width 7 height 8
drag, startPoint x: 114, startPoint y: 225, endPoint x: 18, endPoint y: 197, distance: 99.7
click at [113, 224] on div at bounding box center [237, 118] width 475 height 236
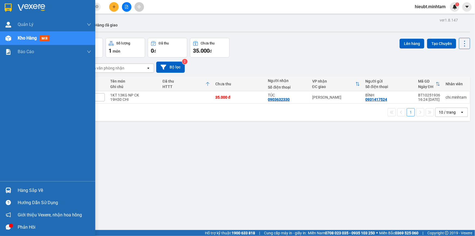
click at [16, 188] on div "Hàng sắp về" at bounding box center [47, 190] width 95 height 12
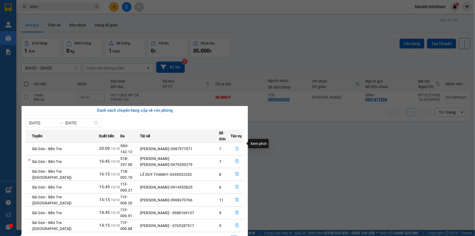
click at [234, 144] on button "button" at bounding box center [237, 148] width 13 height 9
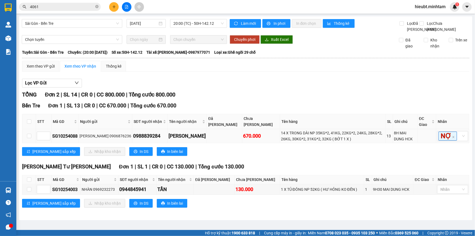
click at [386, 139] on div "13" at bounding box center [388, 136] width 5 height 6
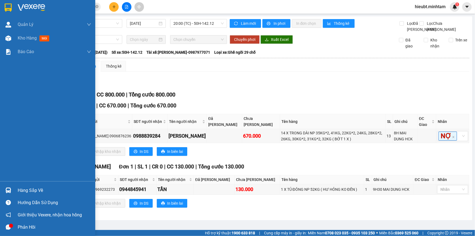
click at [11, 185] on div "Hàng sắp về" at bounding box center [47, 190] width 95 height 12
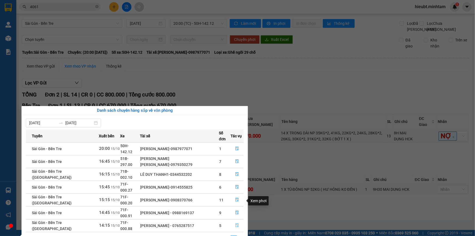
click at [238, 221] on button "button" at bounding box center [237, 225] width 13 height 9
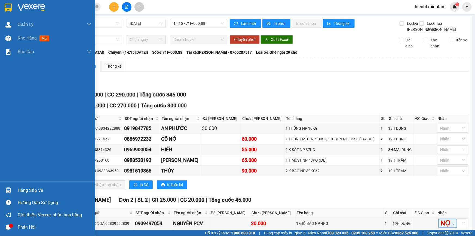
click at [8, 4] on img at bounding box center [8, 8] width 7 height 8
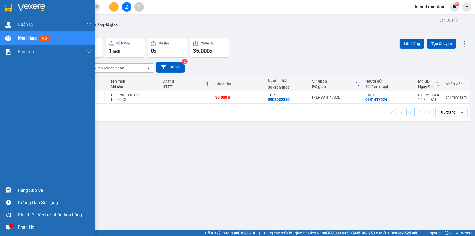
click at [9, 6] on img at bounding box center [8, 8] width 7 height 8
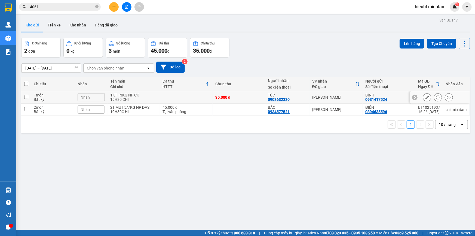
click at [27, 95] on input "checkbox" at bounding box center [26, 97] width 4 height 4
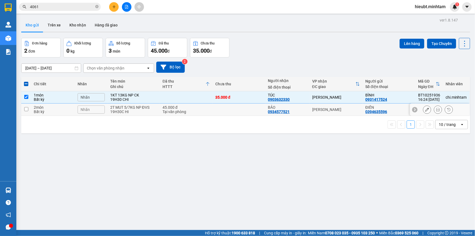
click at [26, 107] on input "checkbox" at bounding box center [26, 109] width 4 height 4
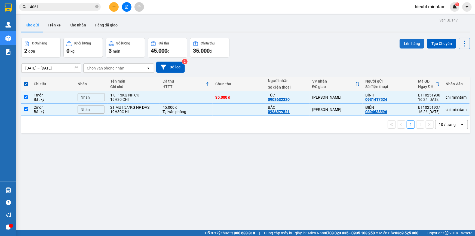
click at [404, 39] on button "Lên hàng" at bounding box center [411, 44] width 25 height 10
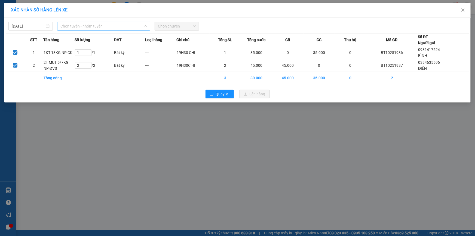
click at [134, 25] on span "Chọn tuyến - nhóm tuyến" at bounding box center [103, 26] width 87 height 8
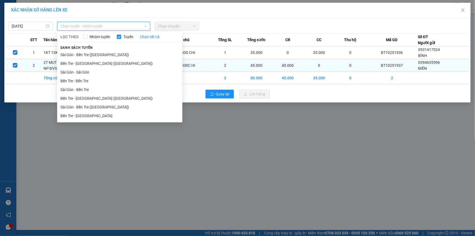
drag, startPoint x: 88, startPoint y: 112, endPoint x: 132, endPoint y: 66, distance: 63.1
click at [88, 112] on li "Bến Tre - [GEOGRAPHIC_DATA]" at bounding box center [119, 115] width 125 height 9
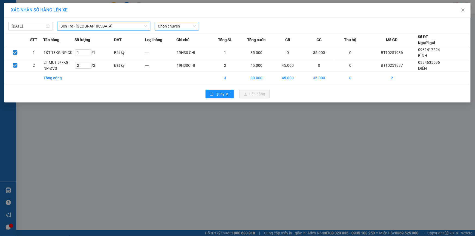
click at [170, 24] on span "Chọn chuyến" at bounding box center [177, 26] width 38 height 8
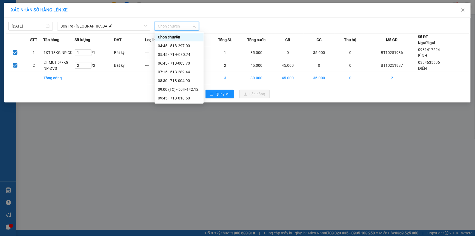
click at [179, 156] on div "16:45 - 51B-318.88" at bounding box center [179, 159] width 42 height 6
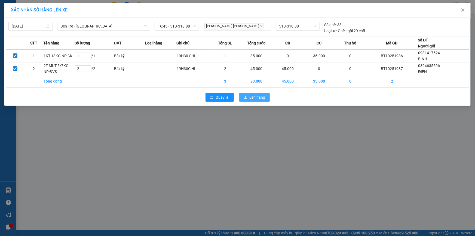
drag, startPoint x: 249, startPoint y: 95, endPoint x: 247, endPoint y: 92, distance: 3.9
click at [250, 95] on button "Lên hàng" at bounding box center [254, 97] width 30 height 9
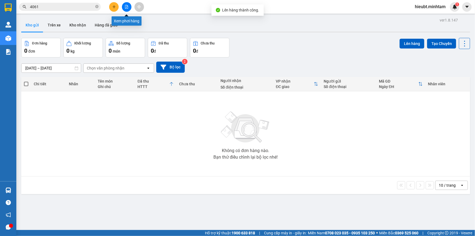
click at [128, 8] on button at bounding box center [127, 7] width 10 height 10
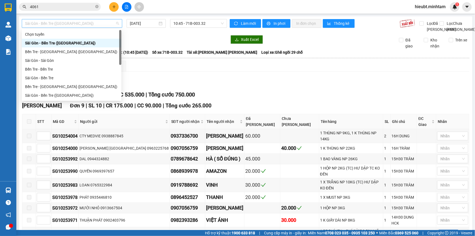
click at [106, 25] on span "Sài Gòn - Bến Tre ([GEOGRAPHIC_DATA])" at bounding box center [72, 23] width 94 height 8
click at [75, 101] on div "Bến Tre - [GEOGRAPHIC_DATA]" at bounding box center [71, 104] width 93 height 6
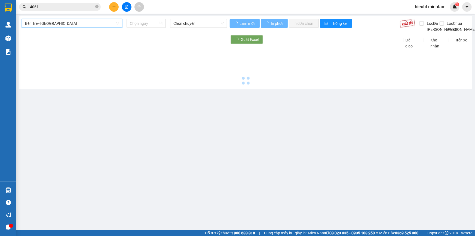
type input "[DATE]"
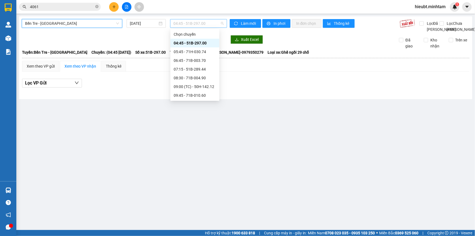
click at [178, 25] on span "04:45 - 51B-297.00" at bounding box center [198, 23] width 50 height 8
click at [191, 153] on div "16:45 - 51B-318.88" at bounding box center [195, 156] width 42 height 6
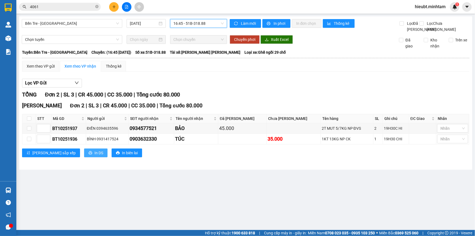
click at [94, 156] on span "In DS" at bounding box center [98, 153] width 9 height 6
click at [114, 5] on icon "plus" at bounding box center [114, 7] width 4 height 4
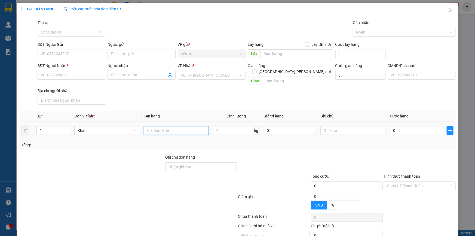
click at [176, 126] on input "text" at bounding box center [176, 130] width 65 height 9
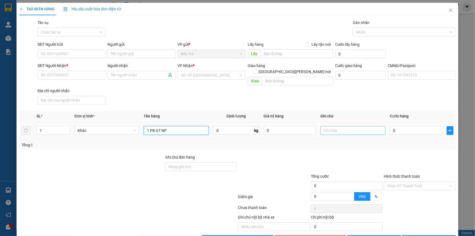
type input "1 PB GT NP"
click at [343, 126] on input "text" at bounding box center [352, 130] width 65 height 9
type input "19H NGHĨA"
click at [395, 126] on input "0" at bounding box center [416, 130] width 53 height 9
type input "2"
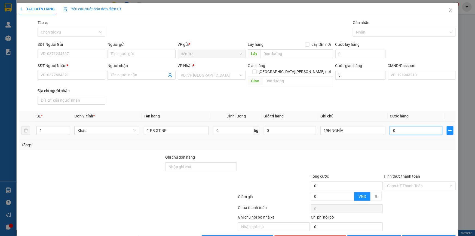
type input "2"
type input "20"
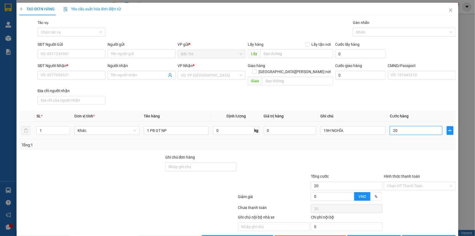
type input "200"
type input "2.000"
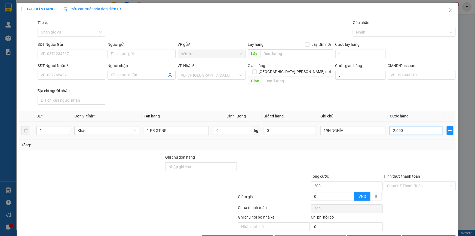
type input "2.000"
type input "20.000"
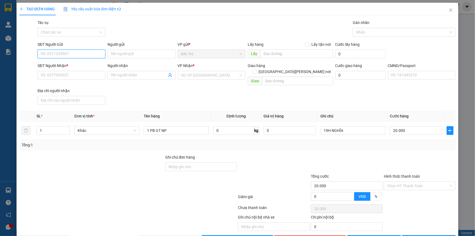
click at [74, 53] on input "SĐT Người Gửi" at bounding box center [72, 54] width 68 height 9
type input "0932884095"
click at [78, 65] on div "0932884095 - YẾN" at bounding box center [71, 65] width 61 height 6
type input "YẾN"
type input "0918124694"
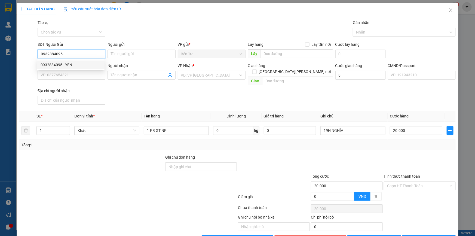
type input "CÔ THÚY"
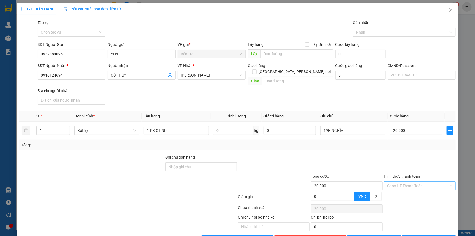
click at [418, 181] on input "Hình thức thanh toán" at bounding box center [417, 185] width 61 height 8
click at [409, 192] on div "Tại văn phòng" at bounding box center [416, 190] width 65 height 6
click at [411, 235] on icon "printer" at bounding box center [409, 239] width 4 height 4
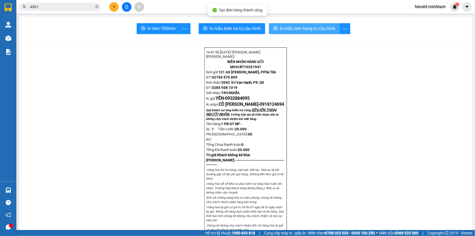
drag, startPoint x: 302, startPoint y: 22, endPoint x: 301, endPoint y: 24, distance: 2.7
click at [307, 29] on span "In mẫu tem hàng tự cấu hình" at bounding box center [308, 28] width 56 height 7
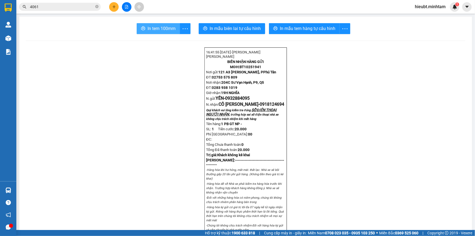
click at [162, 29] on span "In tem 100mm" at bounding box center [161, 28] width 28 height 7
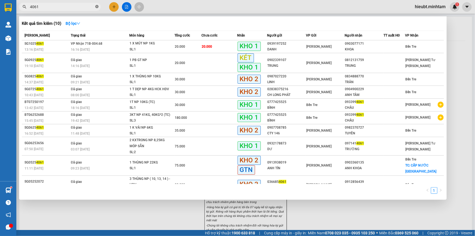
click at [97, 8] on icon "close-circle" at bounding box center [96, 6] width 3 height 3
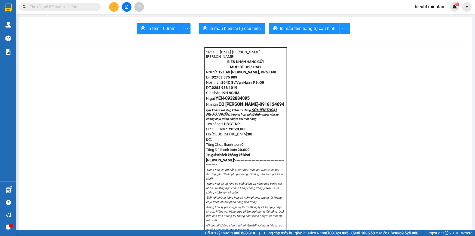
click at [72, 7] on input "text" at bounding box center [62, 7] width 64 height 6
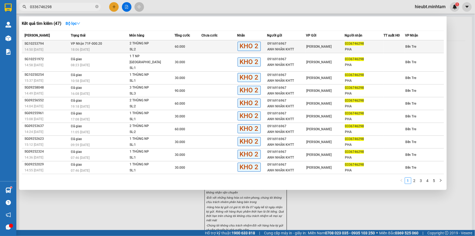
type input "0336746298"
click at [191, 47] on div "60.000" at bounding box center [188, 47] width 26 height 6
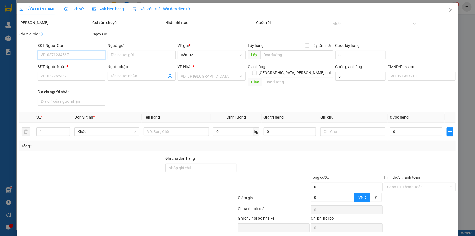
type input "0916916967"
type input "ANH NHÂN KHTT"
type input "0336746298"
type input "PHA"
type input "60.000"
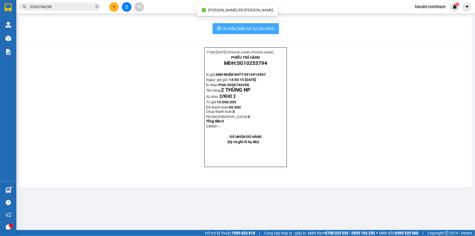
click at [269, 31] on span "In mẫu biên lai tự cấu hình" at bounding box center [248, 28] width 51 height 7
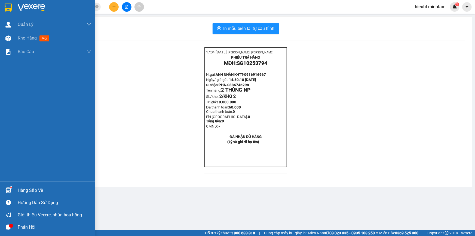
drag, startPoint x: 8, startPoint y: 10, endPoint x: 11, endPoint y: 9, distance: 2.9
click at [8, 10] on img at bounding box center [8, 8] width 7 height 8
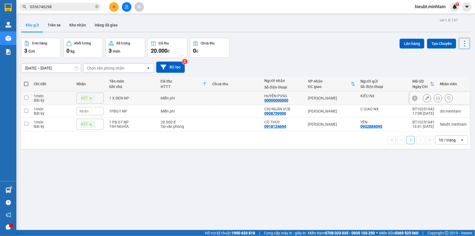
click at [149, 98] on div "1 X ĐEN NP" at bounding box center [132, 98] width 46 height 4
checkbox input "true"
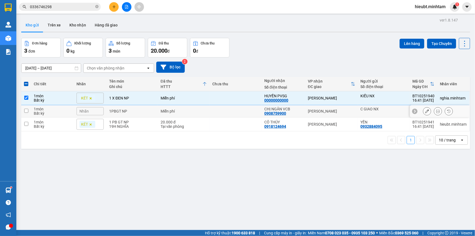
click at [149, 110] on div "1PBGT NP" at bounding box center [132, 111] width 46 height 4
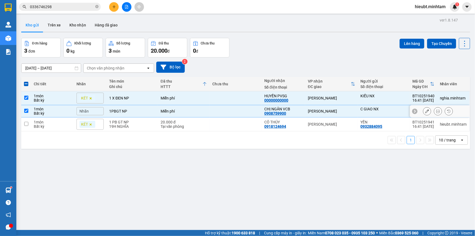
click at [149, 110] on div "1PBGT NP" at bounding box center [132, 111] width 46 height 4
checkbox input "false"
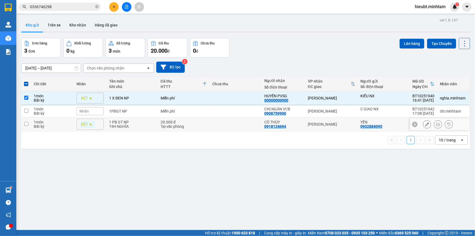
click at [149, 123] on div "1 PB GT NP" at bounding box center [132, 122] width 46 height 4
checkbox input "true"
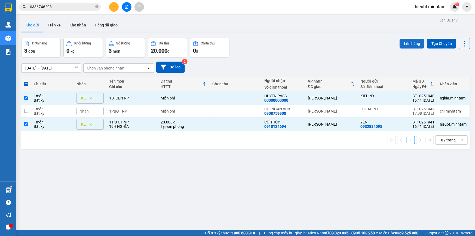
click at [411, 44] on button "Lên hàng" at bounding box center [411, 44] width 25 height 10
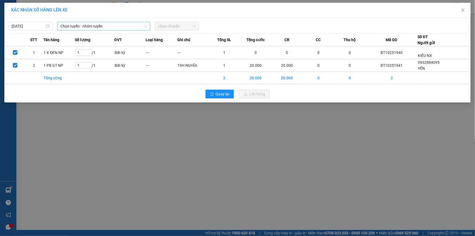
click at [87, 30] on div "Chọn tuyến - nhóm tuyến" at bounding box center [103, 26] width 93 height 9
click at [90, 27] on span "Chọn tuyến - nhóm tuyến" at bounding box center [103, 26] width 87 height 8
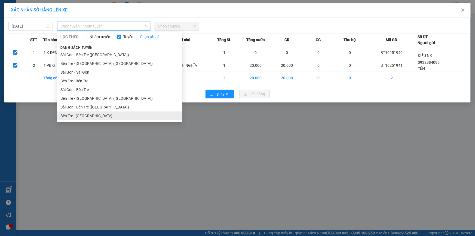
click at [89, 112] on li "Bến Tre - [GEOGRAPHIC_DATA]" at bounding box center [119, 115] width 125 height 9
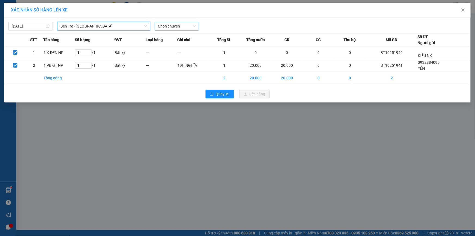
click at [168, 23] on span "Chọn chuyến" at bounding box center [177, 26] width 38 height 8
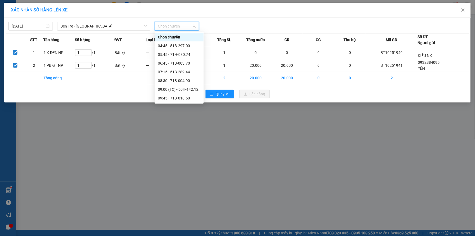
click at [177, 156] on div "16:45 - 51B-318.88" at bounding box center [179, 159] width 42 height 6
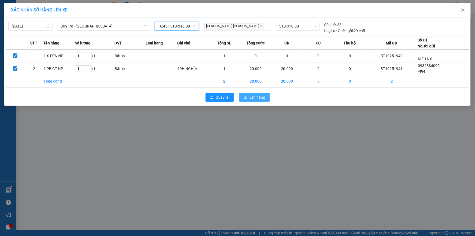
click at [258, 97] on span "Lên hàng" at bounding box center [258, 97] width 16 height 6
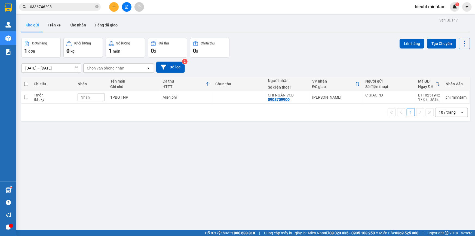
click at [274, 54] on div "Đơn hàng 1 đơn Khối lượng 0 kg Số lượng 1 món Đã thu 0 đ Chưa thu 0 đ Lên hàng …" at bounding box center [245, 48] width 449 height 20
click at [113, 7] on icon "plus" at bounding box center [113, 7] width 3 height 0
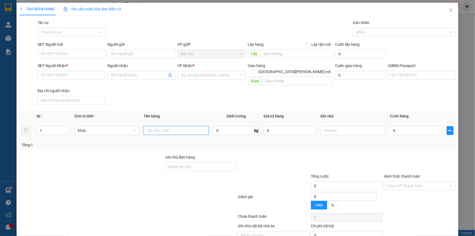
click at [161, 126] on input "text" at bounding box center [176, 130] width 65 height 9
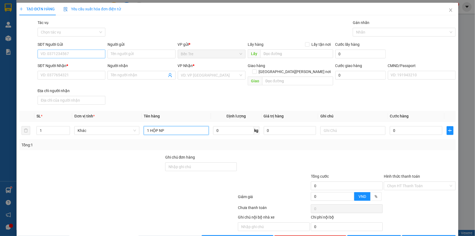
type input "1 HỘP NP"
click at [64, 54] on input "SĐT Người Gửi" at bounding box center [72, 54] width 68 height 9
type input "0948899789"
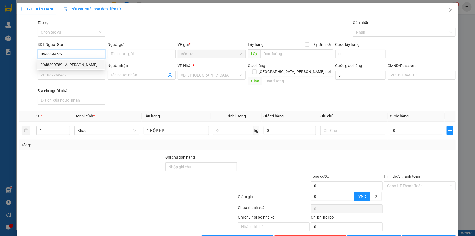
click at [70, 64] on div "0948899789 - A VĨNH" at bounding box center [71, 65] width 61 height 6
type input "A VĨNH"
type input "0937399854"
type input "[PERSON_NAME]"
type input "0948899789"
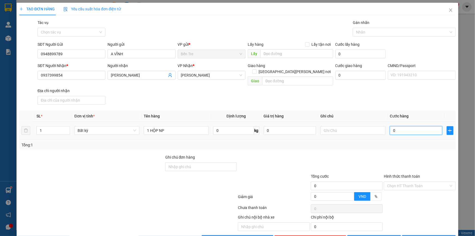
click at [399, 126] on input "0" at bounding box center [416, 130] width 53 height 9
type input "2"
type input "20"
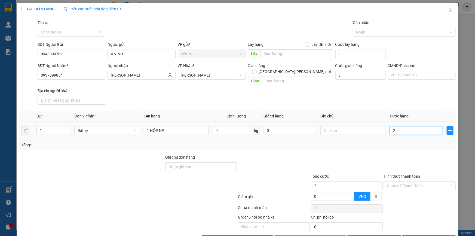
type input "20"
type input "20.000"
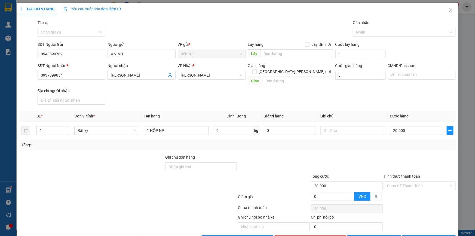
click at [391, 142] on div "Tổng: 1" at bounding box center [237, 145] width 432 height 6
click at [339, 126] on input "text" at bounding box center [352, 130] width 65 height 9
type input "8H MAI VNHAN"
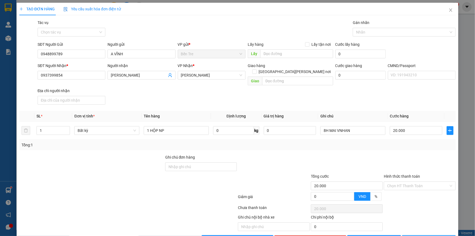
click at [411, 235] on icon "printer" at bounding box center [409, 239] width 4 height 4
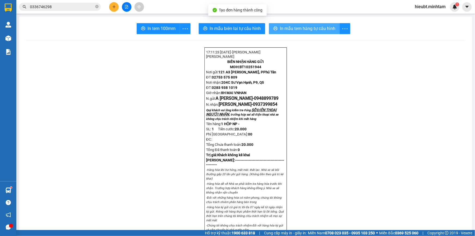
click at [306, 29] on span "In mẫu tem hàng tự cấu hình" at bounding box center [308, 28] width 56 height 7
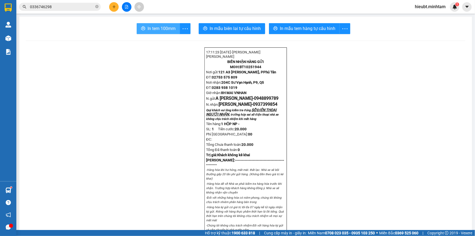
drag, startPoint x: 156, startPoint y: 32, endPoint x: 163, endPoint y: 38, distance: 9.6
click at [156, 32] on span "In tem 100mm" at bounding box center [161, 28] width 28 height 7
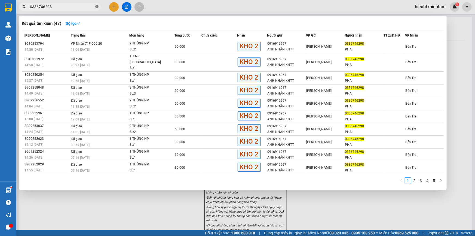
click at [97, 7] on icon "close-circle" at bounding box center [96, 6] width 3 height 3
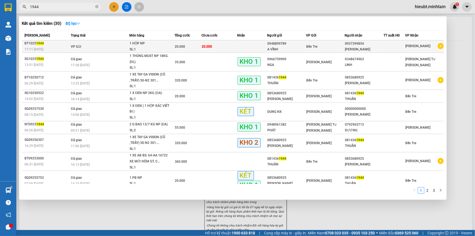
type input "1944"
click at [96, 51] on td "VP Gửi" at bounding box center [99, 46] width 60 height 13
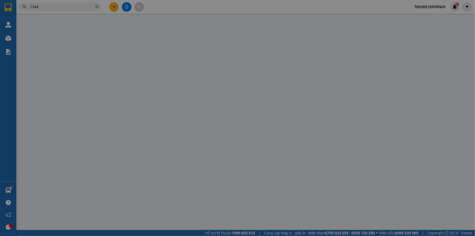
type input "0948899789"
type input "A VĨNH"
type input "0937399854"
type input "[PERSON_NAME]"
type input "20.000"
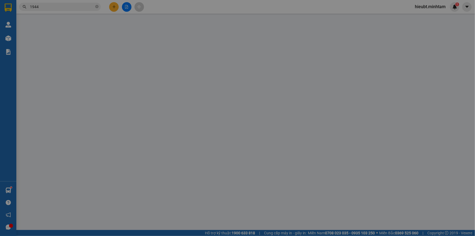
type input "20.000"
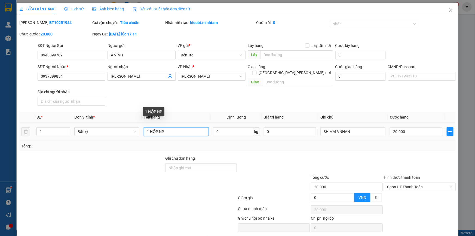
click at [177, 127] on input "1 HỘP NP" at bounding box center [176, 131] width 65 height 9
type input "1 HỘP NP H"
click at [377, 235] on span "[PERSON_NAME] thay đổi" at bounding box center [376, 240] width 35 height 6
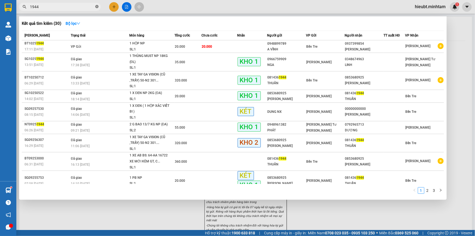
click at [95, 7] on icon "close-circle" at bounding box center [96, 6] width 3 height 3
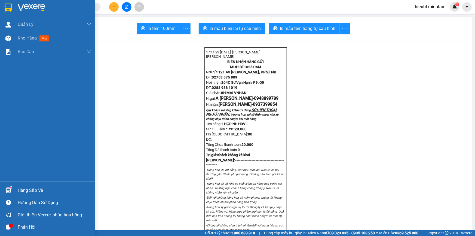
click at [22, 188] on div "Hàng sắp về" at bounding box center [54, 190] width 73 height 8
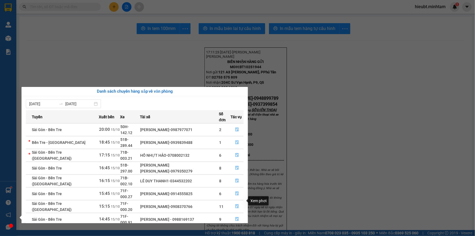
click at [235, 230] on icon "file-done" at bounding box center [237, 232] width 4 height 4
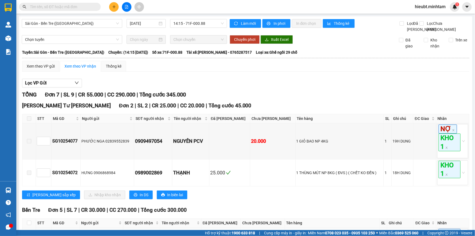
checkbox input "true"
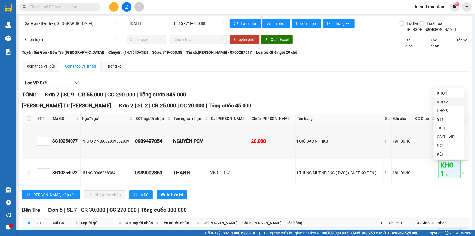
click at [452, 102] on div "KHO 2" at bounding box center [449, 102] width 24 height 6
checkbox input "true"
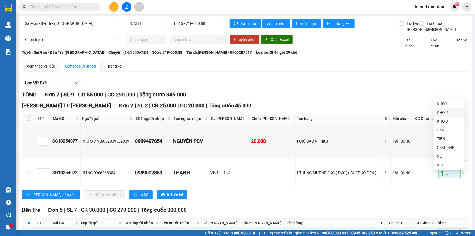
click at [454, 114] on div "KHO 2" at bounding box center [449, 112] width 24 height 6
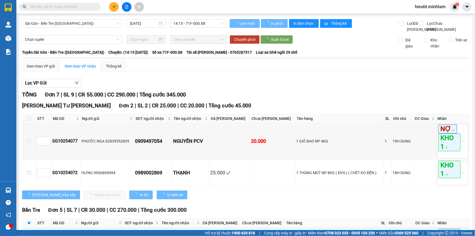
checkbox input "true"
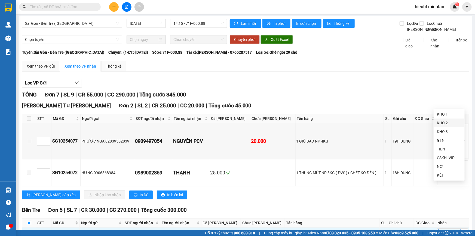
click at [448, 124] on div "KHO 2" at bounding box center [449, 123] width 24 height 6
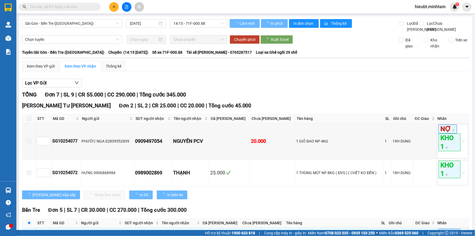
checkbox input "true"
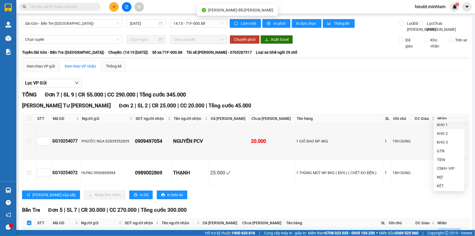
click at [451, 135] on div "KHO 2" at bounding box center [449, 133] width 24 height 6
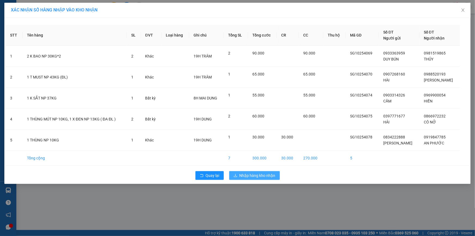
click at [266, 176] on span "Nhập hàng kho nhận" at bounding box center [257, 175] width 36 height 6
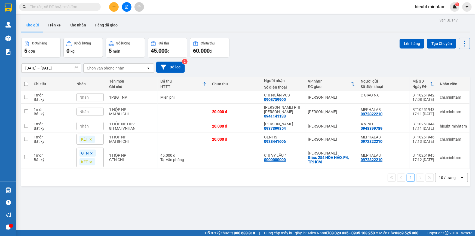
click at [48, 6] on input "text" at bounding box center [62, 7] width 64 height 6
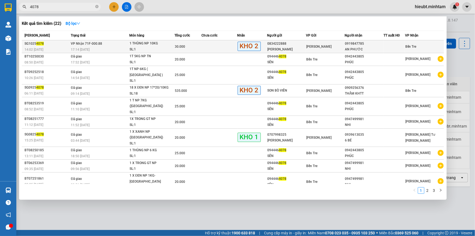
type input "4078"
click at [74, 45] on span "VP Nhận 71F-000.88" at bounding box center [86, 44] width 31 height 4
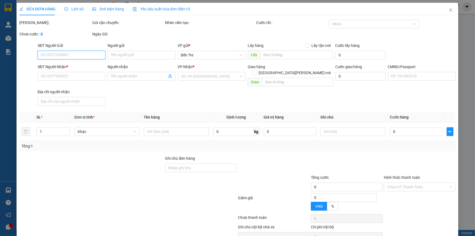
type input "0834222888"
type input "[PERSON_NAME]"
type input "0919847785"
type input "AN PHƯỚC"
type input "30.000"
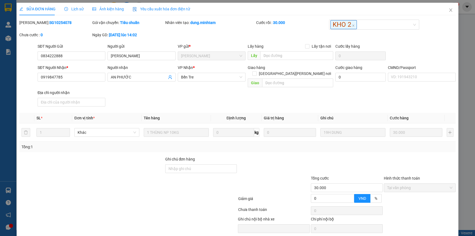
type input "ĐG"
click at [194, 164] on input "ĐG" at bounding box center [201, 168] width 72 height 9
click at [178, 164] on input "ĐG" at bounding box center [201, 168] width 72 height 9
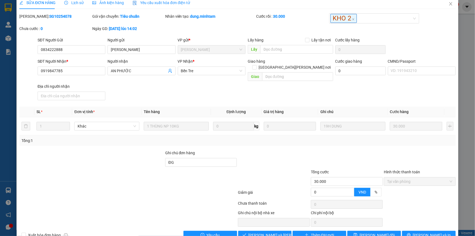
scroll to position [14, 0]
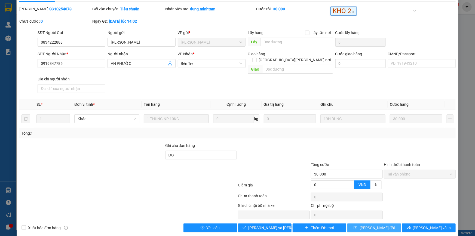
click at [371, 224] on span "[PERSON_NAME] thay đổi" at bounding box center [376, 227] width 35 height 6
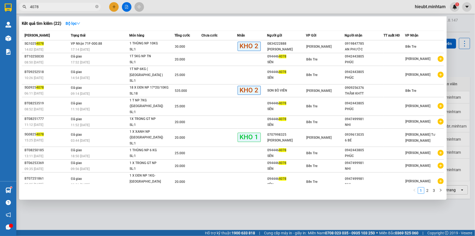
click at [75, 7] on input "4078" at bounding box center [62, 7] width 64 height 6
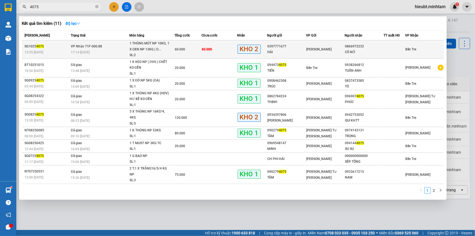
type input "4075"
click at [84, 47] on span "VP Nhận 71F-000.88" at bounding box center [86, 46] width 31 height 4
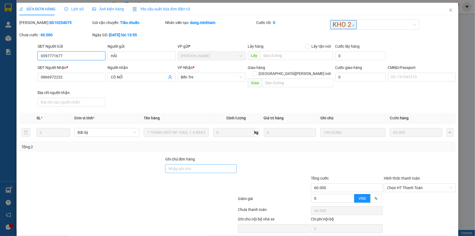
type input "0397771677"
type input "HẢI"
type input "0866972232"
type input "CÔ NỞ"
type input "60.000"
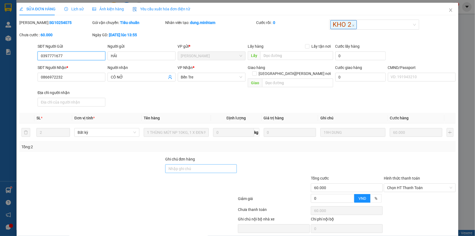
type input "60.000"
click at [179, 164] on input "Ghi chú đơn hàng" at bounding box center [201, 168] width 72 height 9
type input "KNM"
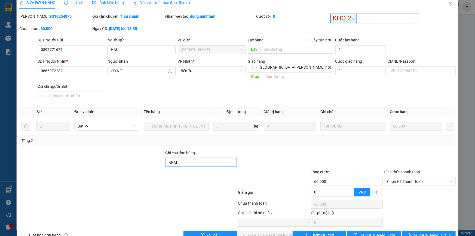
scroll to position [14, 0]
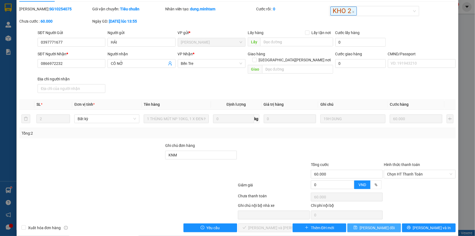
click at [374, 224] on span "[PERSON_NAME] thay đổi" at bounding box center [376, 227] width 35 height 6
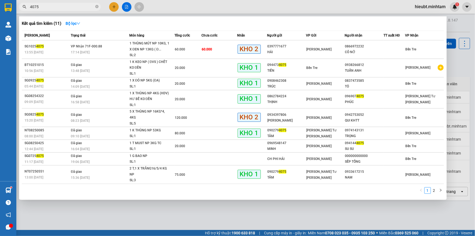
click at [57, 8] on input "4075" at bounding box center [62, 7] width 64 height 6
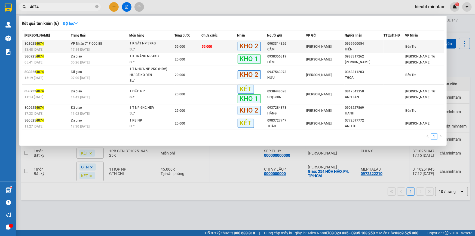
type input "4074"
click at [121, 49] on div "17:14 - 15/10" at bounding box center [100, 50] width 58 height 6
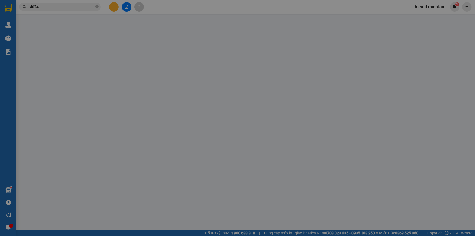
type input "0903314326"
type input "CẦM"
type input "0969900054"
type input "HIỀN"
type input "55.000"
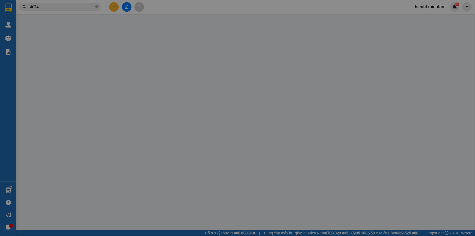
type input "55.000"
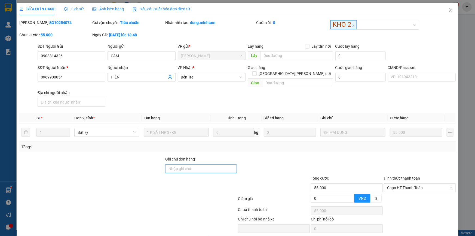
click at [193, 164] on input "Ghi chú đơn hàng" at bounding box center [201, 168] width 72 height 9
type input "ĐG"
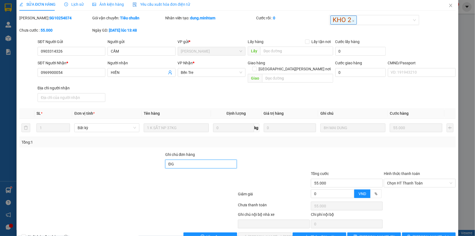
scroll to position [14, 0]
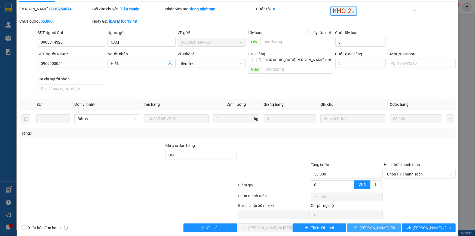
drag, startPoint x: 368, startPoint y: 221, endPoint x: 364, endPoint y: 219, distance: 4.0
click at [368, 224] on span "[PERSON_NAME] thay đổi" at bounding box center [376, 227] width 35 height 6
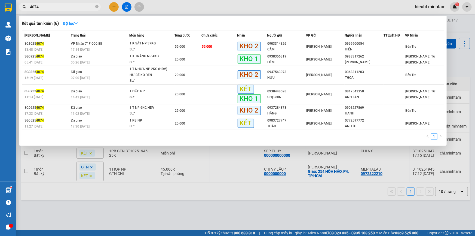
click at [77, 9] on input "4074" at bounding box center [62, 7] width 64 height 6
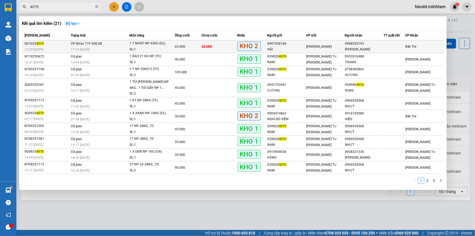
type input "4070"
click at [89, 44] on span "VP Nhận 71F-000.88" at bounding box center [86, 44] width 31 height 4
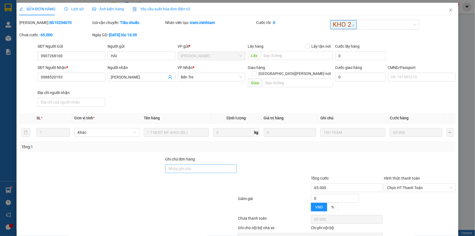
type input "0907268160"
type input "HÀI"
type input "0988520193"
type input "BÉ VÂN"
type input "65.000"
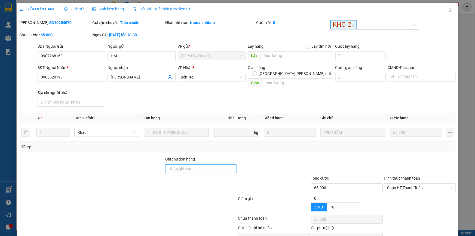
type input "65.000"
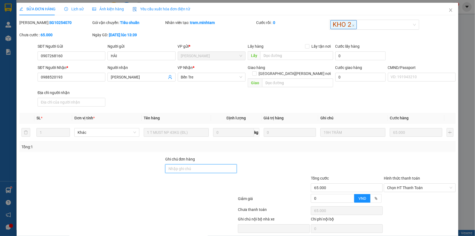
click at [186, 164] on input "Ghi chú đơn hàng" at bounding box center [201, 168] width 72 height 9
type input "ĐG"
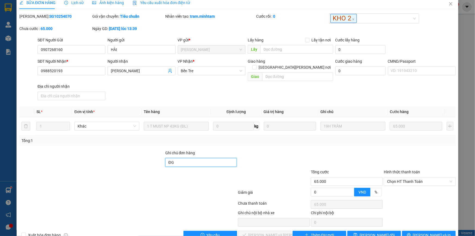
scroll to position [14, 0]
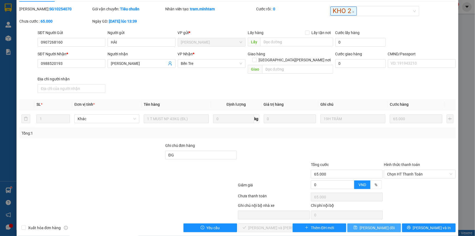
drag, startPoint x: 373, startPoint y: 220, endPoint x: 371, endPoint y: 215, distance: 5.7
click at [373, 224] on span "[PERSON_NAME] thay đổi" at bounding box center [376, 227] width 35 height 6
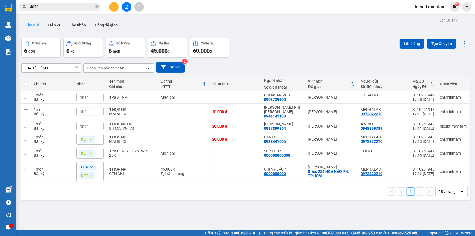
click at [48, 8] on input "4070" at bounding box center [62, 7] width 64 height 6
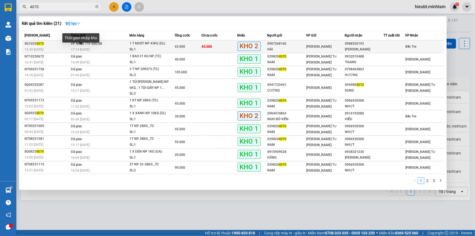
click at [71, 48] on span "17:14 - 15/10" at bounding box center [80, 50] width 19 height 4
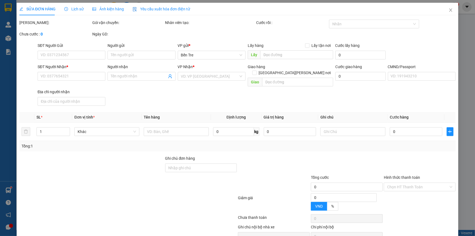
type input "0907268160"
type input "HÀI"
type input "0988520193"
type input "BÉ VÂN"
type input "ĐG"
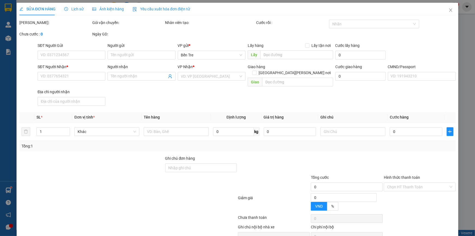
type input "65.000"
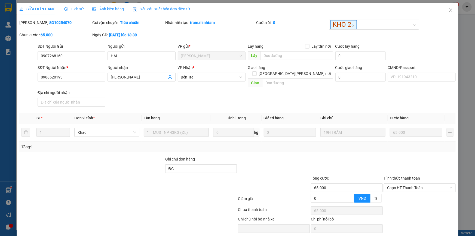
drag, startPoint x: 373, startPoint y: 233, endPoint x: 371, endPoint y: 231, distance: 2.9
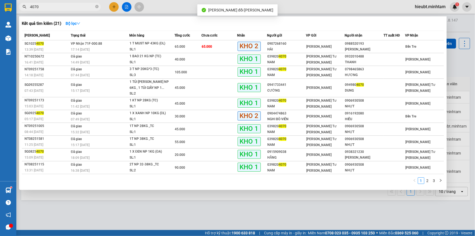
click at [77, 9] on input "4070" at bounding box center [62, 7] width 64 height 6
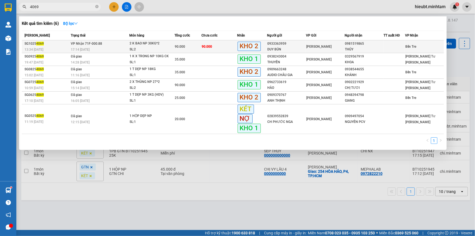
type input "4069"
click at [111, 50] on div "17:14 - 15/10" at bounding box center [100, 50] width 58 height 6
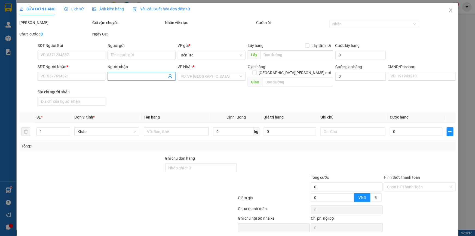
type input "0933363959"
type input "DUY BÚN"
type input "0981519865"
type input "THỦY"
type input "90.000"
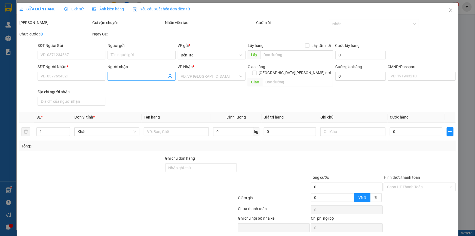
type input "90.000"
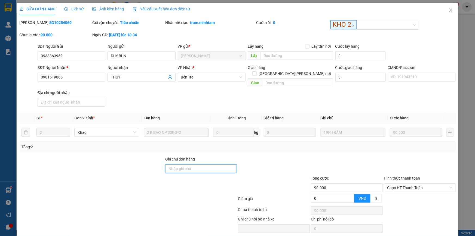
click at [194, 164] on input "Ghi chú đơn hàng" at bounding box center [201, 168] width 72 height 9
type input "ĐG"
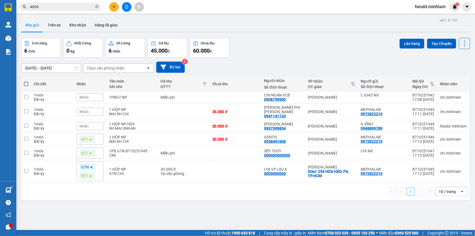
click at [76, 10] on input "4069" at bounding box center [62, 7] width 64 height 6
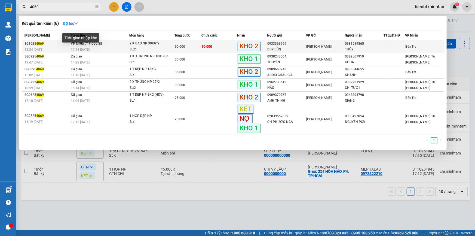
click at [77, 48] on span "17:14 - 15/10" at bounding box center [80, 50] width 19 height 4
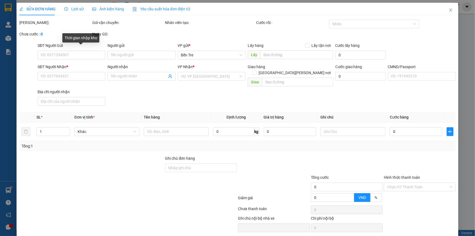
type input "0933363959"
type input "DUY BÚN"
type input "0981519865"
type input "THỦY"
type input "ĐG"
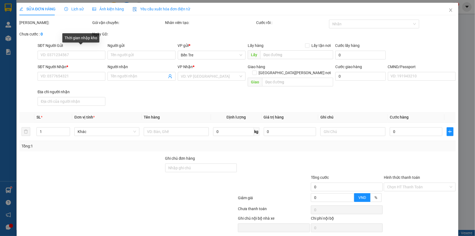
type input "90.000"
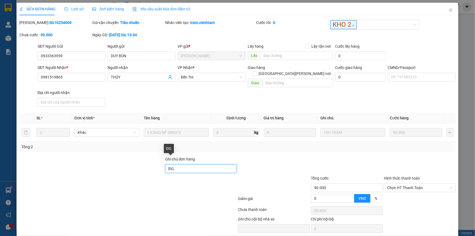
click at [201, 164] on input "ĐG" at bounding box center [201, 168] width 72 height 9
click at [249, 156] on div at bounding box center [273, 165] width 73 height 19
click at [3, 90] on div "SỬA ĐƠN HÀNG Lịch sử Ảnh kiện hàng Yêu cầu xuất hóa đơn điện tử Total Paid Fee …" at bounding box center [237, 118] width 475 height 236
click at [448, 11] on icon "close" at bounding box center [450, 10] width 4 height 4
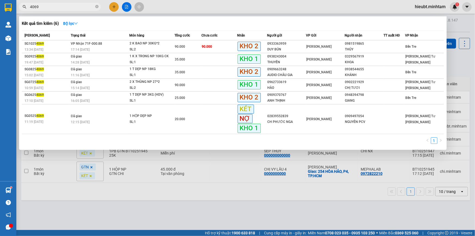
click at [81, 7] on input "4069" at bounding box center [62, 7] width 64 height 6
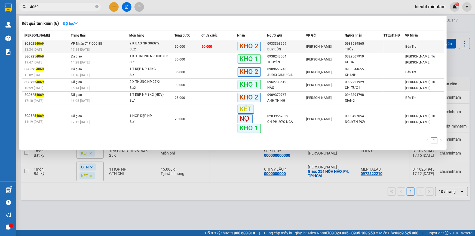
click at [91, 47] on div "17:14 - 15/10" at bounding box center [100, 50] width 58 height 6
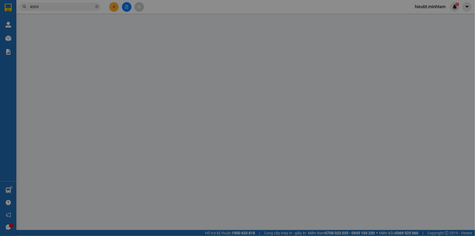
type input "0933363959"
type input "DUY BÚN"
type input "0981519865"
type input "THỦY"
type input "ĐG"
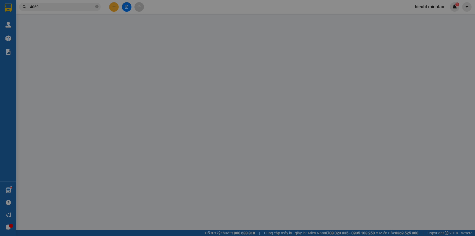
type input "90.000"
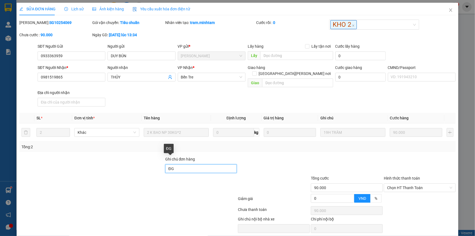
click at [185, 165] on input "ĐG" at bounding box center [201, 168] width 72 height 9
click at [185, 164] on input "ĐG" at bounding box center [201, 168] width 72 height 9
click at [184, 164] on input "ĐG" at bounding box center [201, 168] width 72 height 9
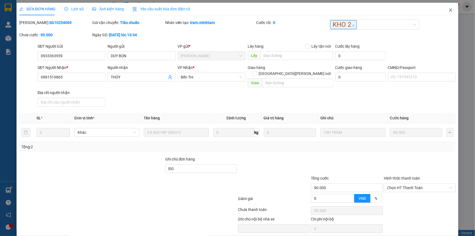
click at [448, 11] on icon "close" at bounding box center [450, 10] width 4 height 4
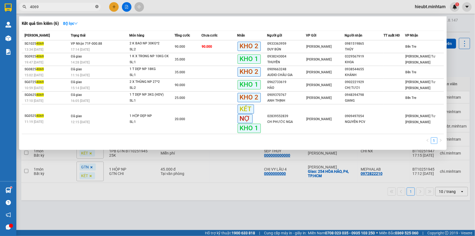
click at [98, 8] on icon "close-circle" at bounding box center [96, 6] width 3 height 3
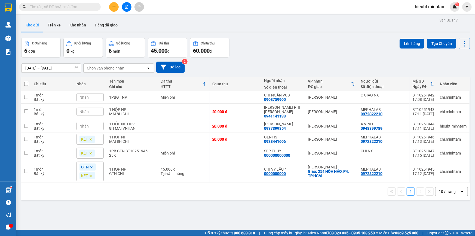
click at [92, 7] on input "text" at bounding box center [62, 7] width 64 height 6
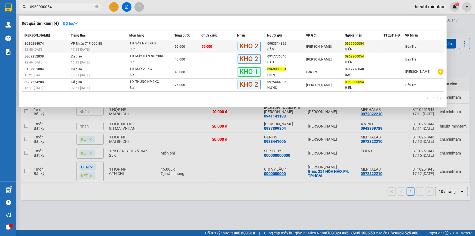
type input "0969900054"
click at [201, 47] on div "55.000" at bounding box center [188, 47] width 26 height 6
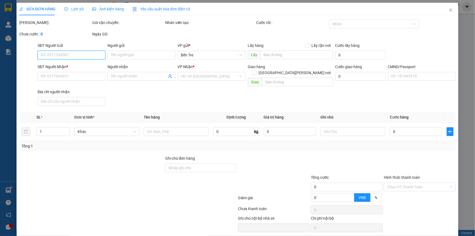
type input "0903314326"
type input "CẦM"
type input "0969900054"
type input "HIỀN"
type input "ĐG"
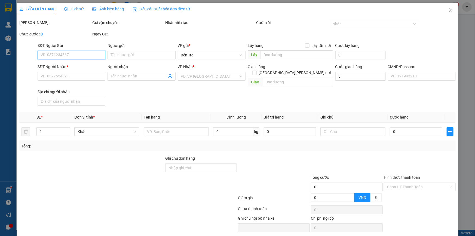
type input "55.000"
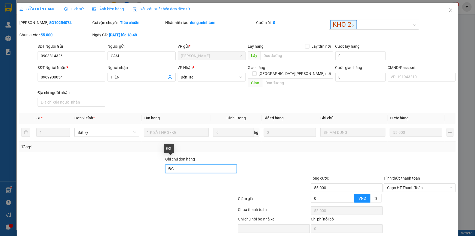
click at [200, 164] on input "ĐG" at bounding box center [201, 168] width 72 height 9
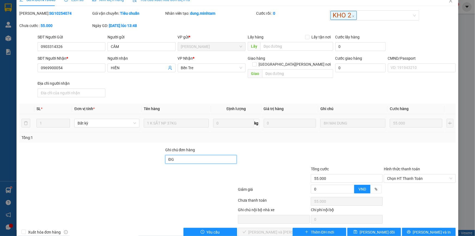
scroll to position [14, 0]
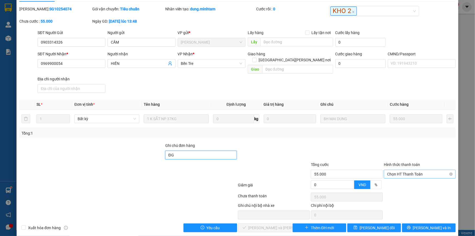
click at [419, 170] on span "Chọn HT Thanh Toán" at bounding box center [419, 174] width 65 height 8
type input "ĐG"
click at [411, 178] on div "Tại văn phòng" at bounding box center [416, 178] width 65 height 6
type input "0"
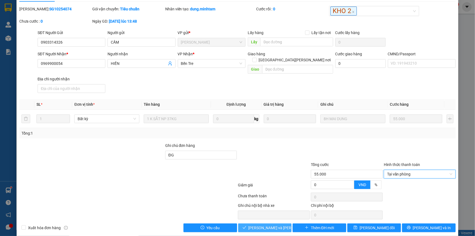
click at [269, 224] on span "[PERSON_NAME] và Giao hàng" at bounding box center [284, 227] width 73 height 6
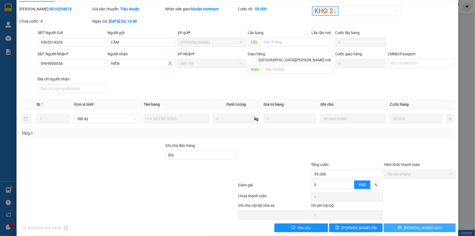
click at [401, 225] on icon "printer" at bounding box center [400, 227] width 4 height 4
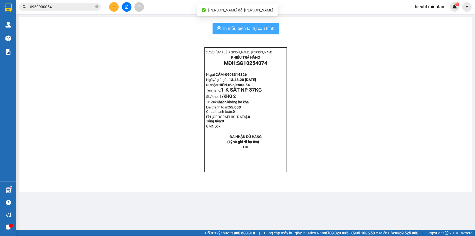
click at [257, 29] on span "In mẫu biên lai tự cấu hình" at bounding box center [248, 28] width 51 height 7
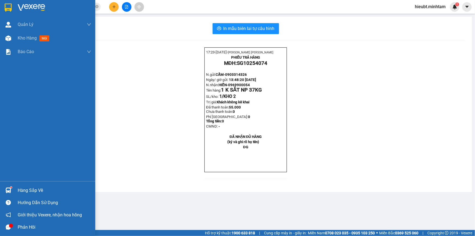
click at [11, 3] on div at bounding box center [9, 8] width 10 height 10
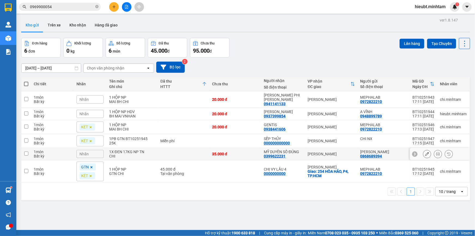
click at [24, 151] on input "checkbox" at bounding box center [26, 153] width 4 height 4
checkbox input "true"
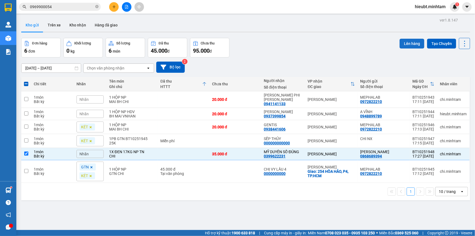
click at [409, 44] on button "Lên hàng" at bounding box center [411, 44] width 25 height 10
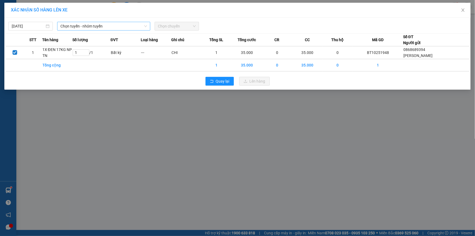
click at [122, 26] on span "Chọn tuyến - nhóm tuyến" at bounding box center [103, 26] width 87 height 8
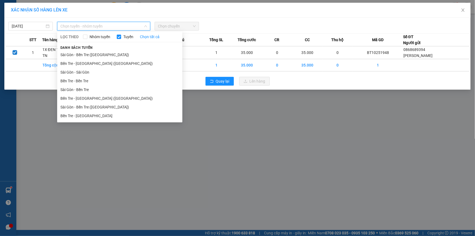
drag, startPoint x: 98, startPoint y: 114, endPoint x: 140, endPoint y: 78, distance: 55.1
click at [98, 112] on li "Bến Tre - [GEOGRAPHIC_DATA]" at bounding box center [119, 115] width 125 height 9
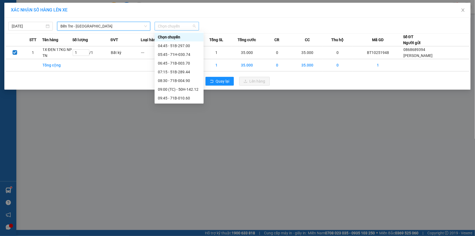
click at [175, 29] on span "Chọn chuyến" at bounding box center [177, 26] width 38 height 8
click at [178, 80] on div "17:30 - 71B-005.61" at bounding box center [179, 81] width 42 height 6
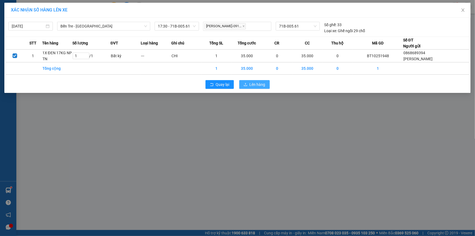
click at [253, 84] on span "Lên hàng" at bounding box center [258, 84] width 16 height 6
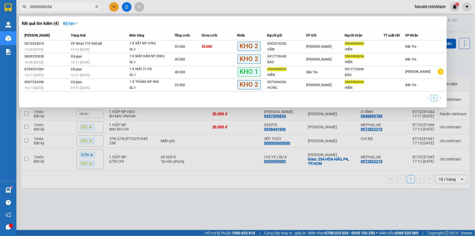
click at [69, 8] on input "0969900054" at bounding box center [62, 7] width 64 height 6
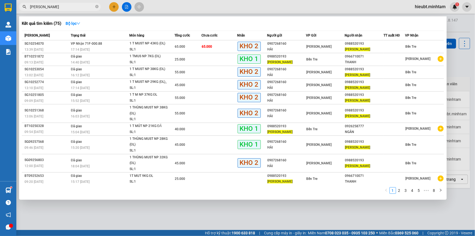
type input "BÉ VÂN"
click at [159, 22] on div "Kết quả tìm kiếm ( 75 ) Bộ lọc" at bounding box center [233, 23] width 422 height 9
click at [20, 9] on span "BÉ VÂN" at bounding box center [60, 7] width 82 height 8
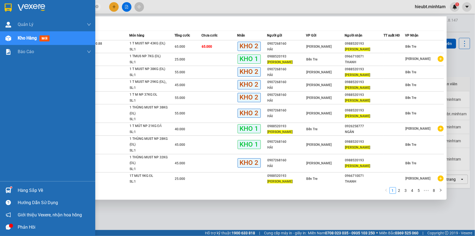
click at [12, 7] on div at bounding box center [9, 8] width 10 height 10
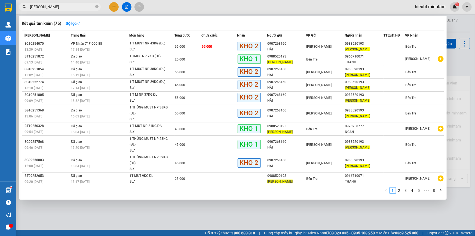
click at [170, 220] on div at bounding box center [237, 118] width 475 height 236
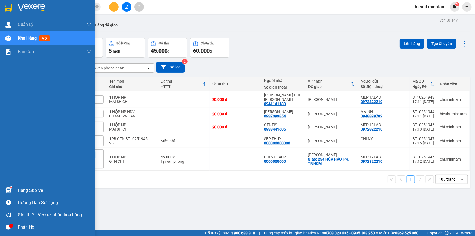
click at [14, 3] on div at bounding box center [47, 9] width 95 height 18
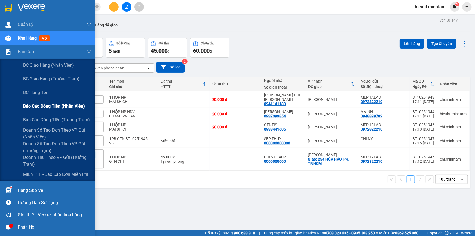
click at [32, 106] on span "Báo cáo dòng tiền (nhân viên)" at bounding box center [54, 106] width 62 height 7
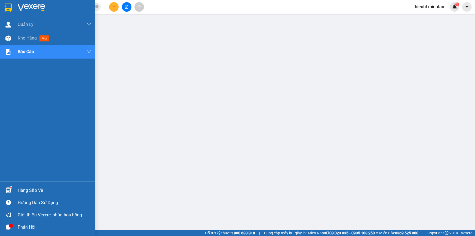
click at [30, 191] on div "Hàng sắp về" at bounding box center [54, 190] width 73 height 8
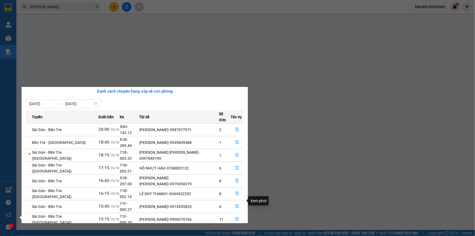
click at [235, 230] on icon "file-done" at bounding box center [237, 232] width 4 height 4
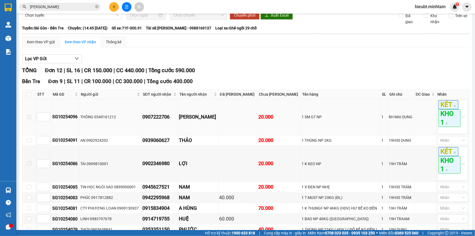
scroll to position [37, 0]
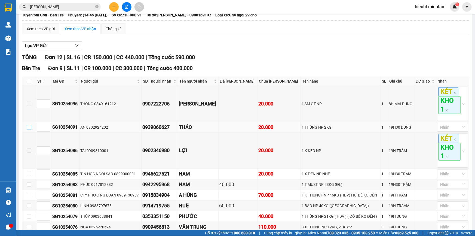
click at [28, 129] on input "checkbox" at bounding box center [29, 127] width 4 height 4
checkbox input "true"
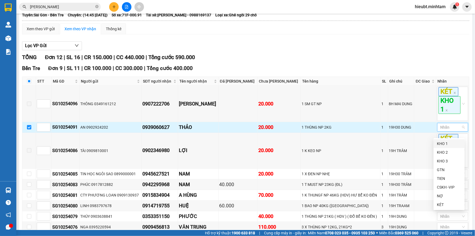
click at [449, 130] on div at bounding box center [449, 127] width 23 height 7
click at [449, 150] on div "KHO 2" at bounding box center [449, 152] width 24 height 6
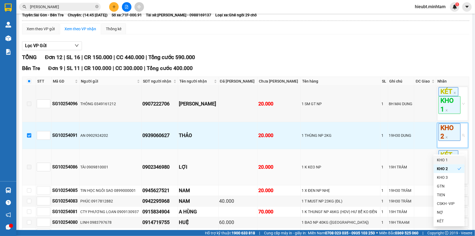
click at [28, 169] on span at bounding box center [29, 167] width 4 height 4
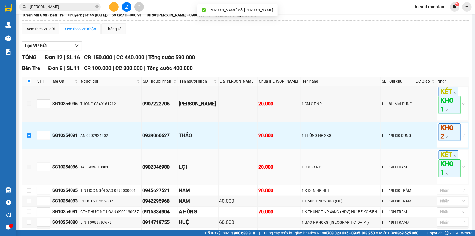
click at [30, 169] on span at bounding box center [29, 167] width 4 height 4
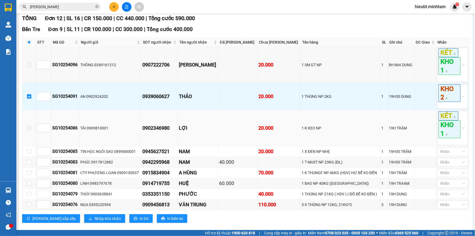
scroll to position [87, 0]
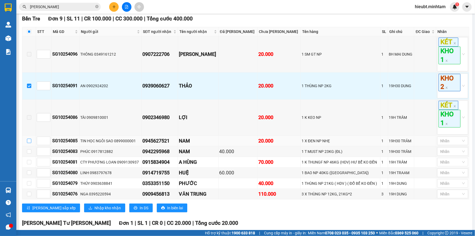
click at [30, 143] on input "checkbox" at bounding box center [29, 140] width 4 height 4
checkbox input "true"
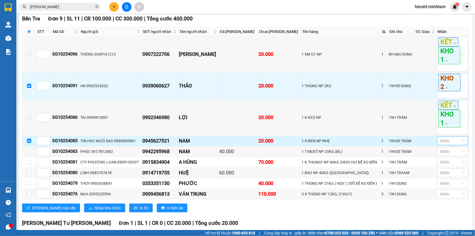
click at [458, 145] on div "Nhãn" at bounding box center [452, 140] width 31 height 9
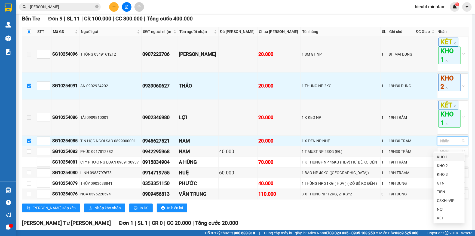
click at [456, 157] on div "KHO 1" at bounding box center [449, 157] width 24 height 6
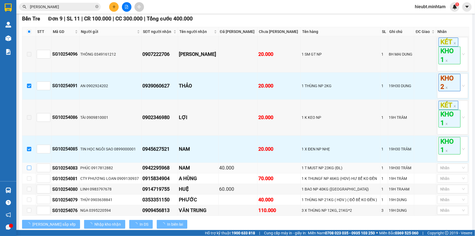
click at [29, 170] on input "checkbox" at bounding box center [29, 167] width 4 height 4
checkbox input "true"
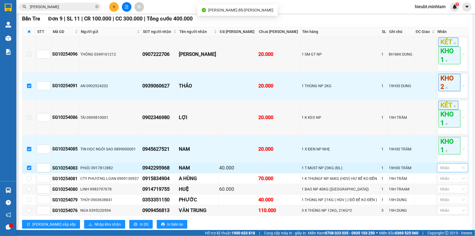
click at [438, 171] on div at bounding box center [449, 167] width 23 height 7
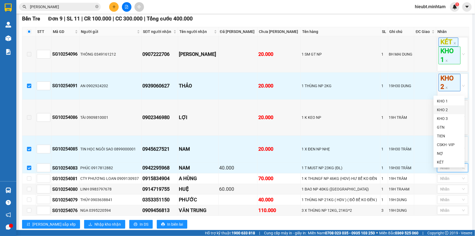
click at [448, 110] on div "KHO 2" at bounding box center [449, 110] width 24 height 6
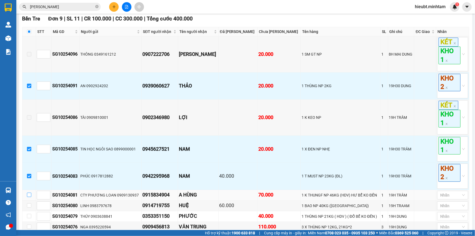
click at [29, 197] on input "checkbox" at bounding box center [29, 194] width 4 height 4
checkbox input "true"
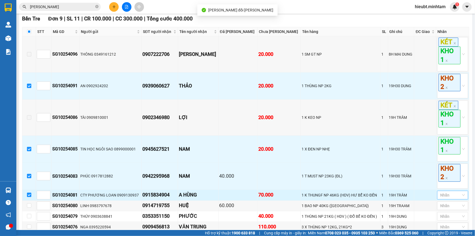
click at [443, 198] on div at bounding box center [449, 195] width 23 height 7
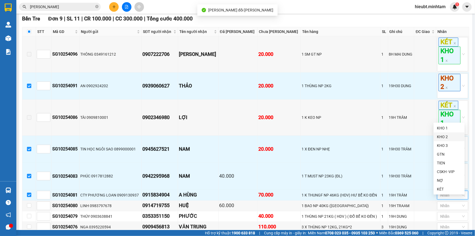
click at [446, 135] on div "KHO 2" at bounding box center [449, 137] width 24 height 6
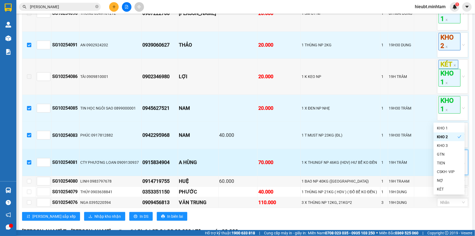
scroll to position [136, 0]
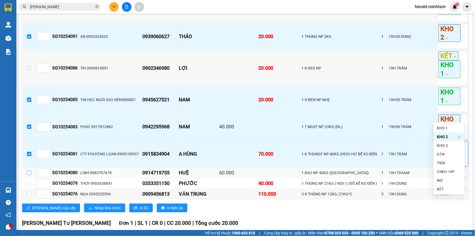
click at [29, 175] on input "checkbox" at bounding box center [29, 172] width 4 height 4
checkbox input "true"
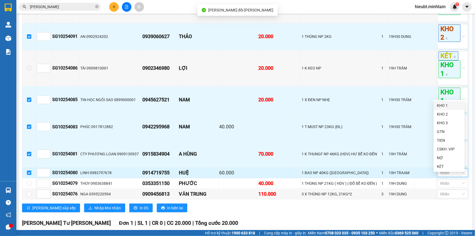
click at [452, 176] on div at bounding box center [449, 172] width 23 height 7
click at [446, 107] on div "KHO 1" at bounding box center [449, 105] width 24 height 6
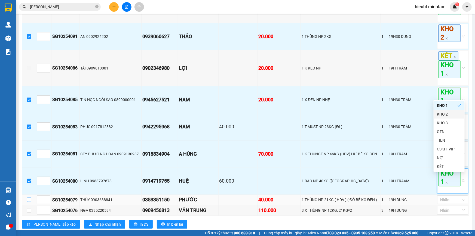
click at [29, 202] on input "checkbox" at bounding box center [29, 199] width 4 height 4
checkbox input "true"
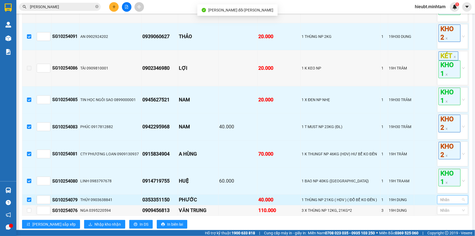
click at [455, 203] on div at bounding box center [449, 199] width 23 height 7
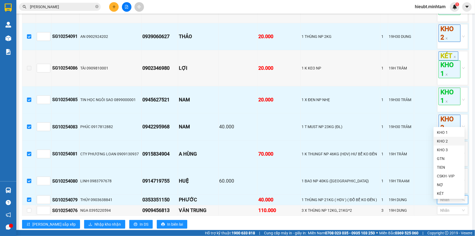
click at [450, 141] on div "KHO 2" at bounding box center [449, 141] width 24 height 6
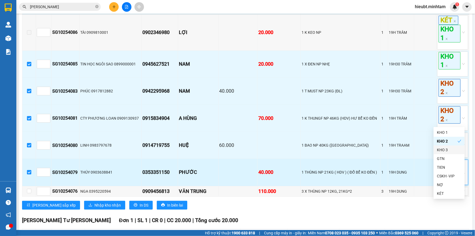
scroll to position [186, 0]
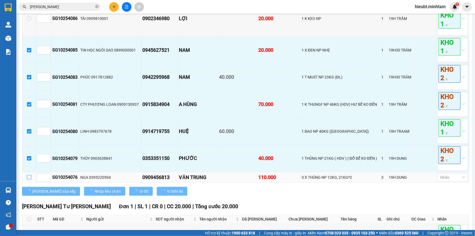
click at [29, 179] on input "checkbox" at bounding box center [29, 177] width 4 height 4
checkbox input "true"
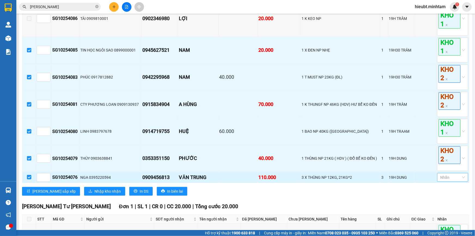
click at [452, 180] on div at bounding box center [449, 177] width 23 height 7
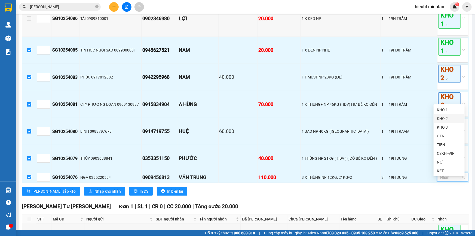
click at [448, 118] on div "KHO 2" at bounding box center [449, 118] width 24 height 6
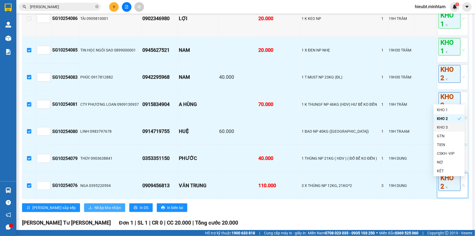
click at [94, 210] on span "Nhập kho nhận" at bounding box center [107, 207] width 26 height 6
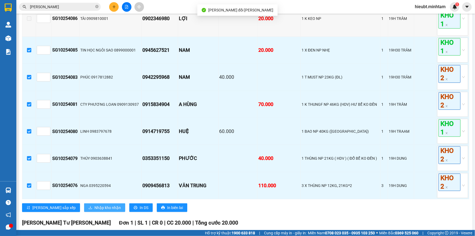
click at [94, 210] on span "Nhập kho nhận" at bounding box center [107, 207] width 26 height 6
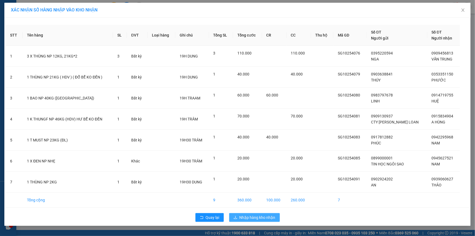
click at [255, 217] on span "Nhập hàng kho nhận" at bounding box center [257, 217] width 36 height 6
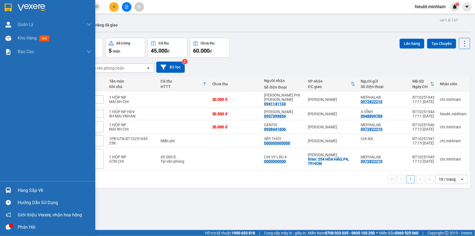
click at [27, 190] on div "Hàng sắp về" at bounding box center [54, 190] width 73 height 8
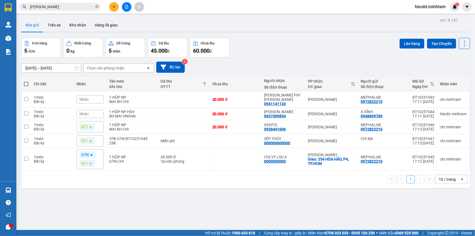
click at [97, 5] on section "Kết quả tìm kiếm ( 75 ) Bộ lọc Mã ĐH Trạng thái Món hàng Tổng cước Chưa cước Nh…" at bounding box center [237, 118] width 475 height 236
click at [76, 8] on input "BÉ VÂN" at bounding box center [62, 7] width 64 height 6
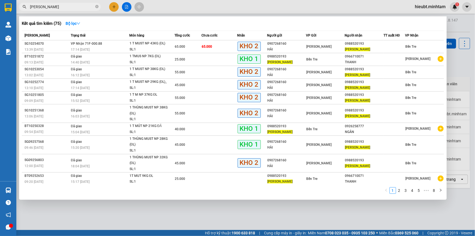
click at [76, 8] on input "BÉ VÂN" at bounding box center [62, 7] width 64 height 6
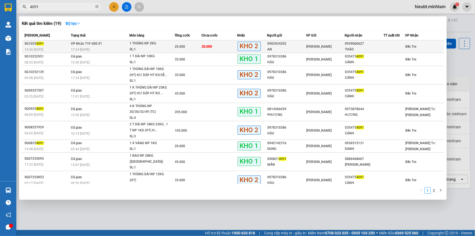
type input "4091"
click at [128, 47] on div "17:34 [DATE]" at bounding box center [100, 50] width 58 height 6
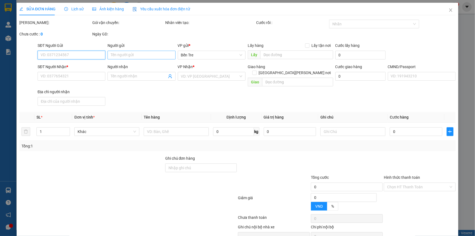
type input "0902924202"
type input "AN"
type input "0939060627"
type input "THẢO"
type input "20.000"
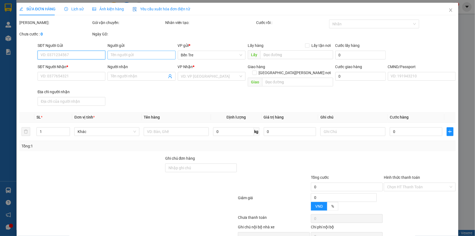
type input "20.000"
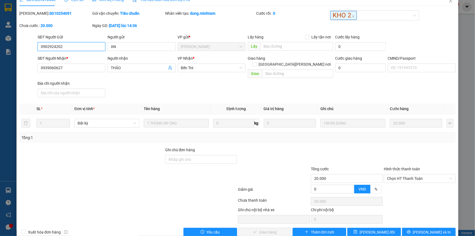
scroll to position [14, 0]
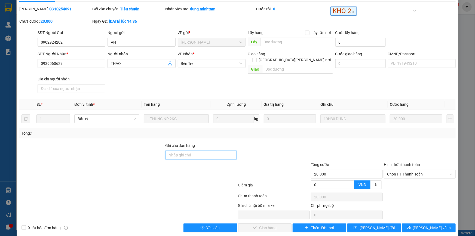
click at [201, 150] on input "Ghi chú đơn hàng" at bounding box center [201, 154] width 72 height 9
type input "ĐG"
click at [374, 224] on span "[PERSON_NAME] thay đổi" at bounding box center [376, 227] width 35 height 6
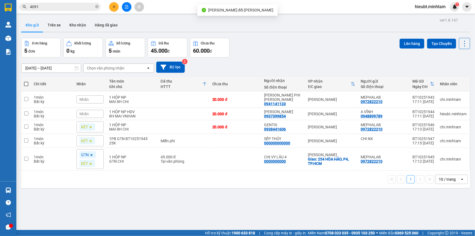
click at [52, 6] on input "4091" at bounding box center [62, 7] width 64 height 6
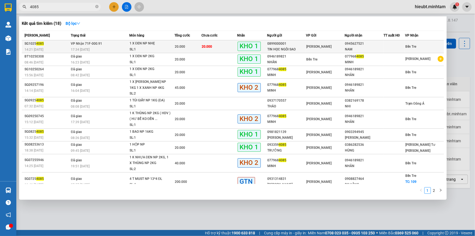
type input "4085"
click at [114, 49] on div "17:34 [DATE]" at bounding box center [100, 50] width 58 height 6
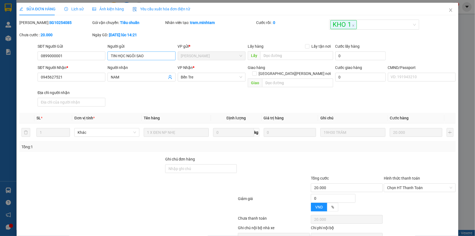
type input "0899000001"
type input "TIN HỌC NGÔI SAO"
type input "0945627521"
type input "NAM"
type input "20.000"
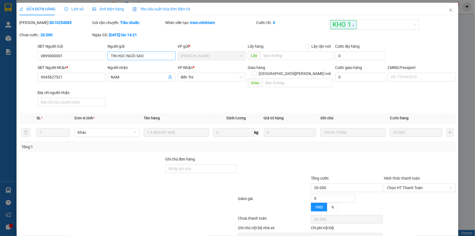
type input "20.000"
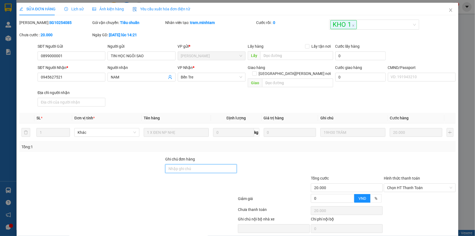
click at [202, 164] on input "Ghi chú đơn hàng" at bounding box center [201, 168] width 72 height 9
type input "KNM"
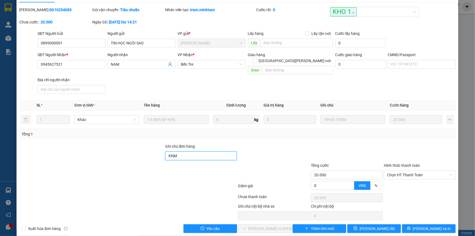
scroll to position [14, 0]
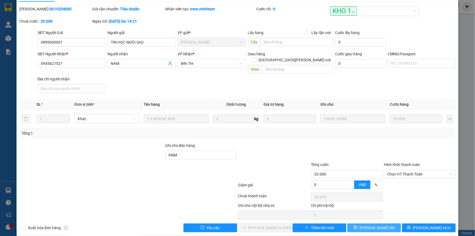
click at [368, 224] on span "[PERSON_NAME] thay đổi" at bounding box center [376, 227] width 35 height 6
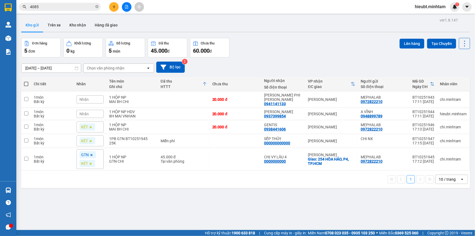
click at [57, 5] on input "4085" at bounding box center [62, 7] width 64 height 6
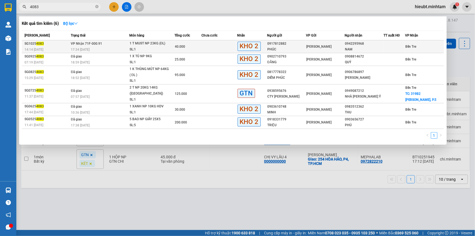
type input "4083"
click at [101, 47] on div "17:34 [DATE]" at bounding box center [100, 50] width 58 height 6
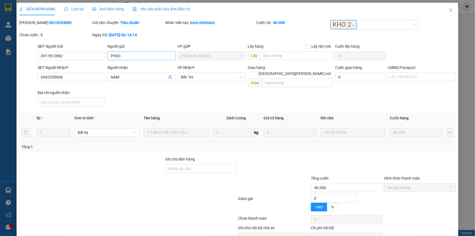
type input "0917812882"
type input "PHÚC"
type input "0942295968"
type input "NAM"
type input "40.000"
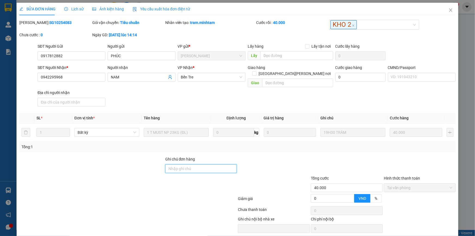
click at [184, 164] on input "Ghi chú đơn hàng" at bounding box center [201, 168] width 72 height 9
type input "ĐG"
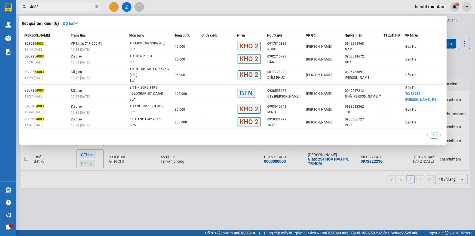
click at [59, 9] on input "4083" at bounding box center [62, 7] width 64 height 6
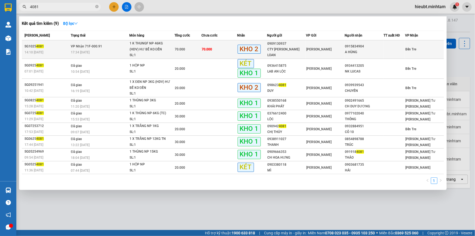
type input "4081"
click at [90, 51] on div "17:34 [DATE]" at bounding box center [100, 52] width 58 height 6
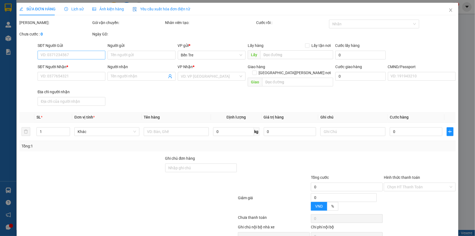
type input "0909130937"
type input "CTY PHƯƠNG LOAN"
type input "0915834904"
type input "A HÙNG"
type input "70.000"
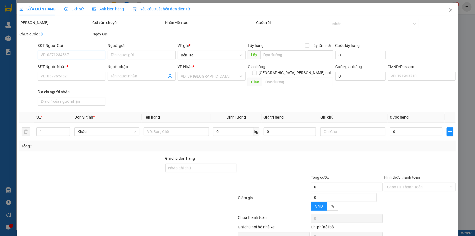
type input "70.000"
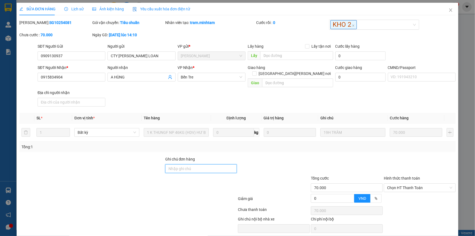
click at [178, 164] on input "Ghi chú đơn hàng" at bounding box center [201, 168] width 72 height 9
click at [448, 10] on icon "close" at bounding box center [450, 10] width 4 height 4
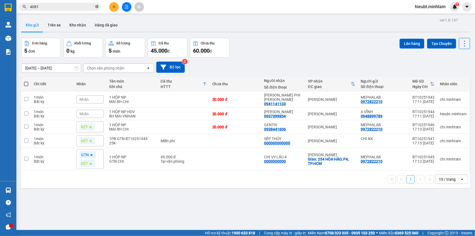
click at [96, 7] on icon "close-circle" at bounding box center [96, 6] width 3 height 3
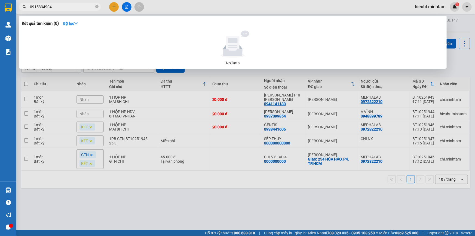
click at [38, 6] on input "0915334904" at bounding box center [62, 7] width 64 height 6
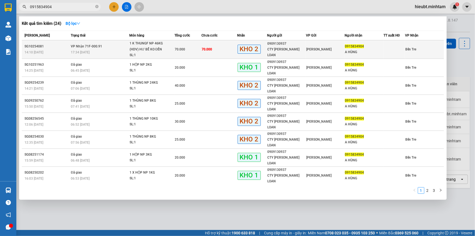
type input "0915834904"
click at [158, 50] on div "1 K THUNGF NP 46KG (HDV) HƯ BỂ KO ĐỀN" at bounding box center [150, 47] width 41 height 12
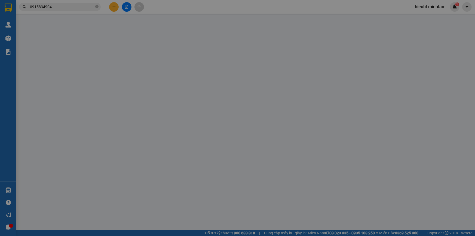
type input "0909130937"
type input "CTY PHƯƠNG LOAN"
type input "0915834904"
type input "A HÙNG"
type input "70.000"
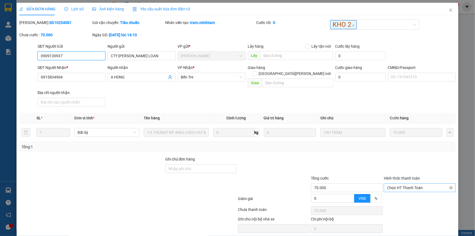
click at [406, 183] on span "Chọn HT Thanh Toán" at bounding box center [419, 187] width 65 height 8
click at [409, 191] on div "Tại văn phòng" at bounding box center [416, 192] width 65 height 6
type input "0"
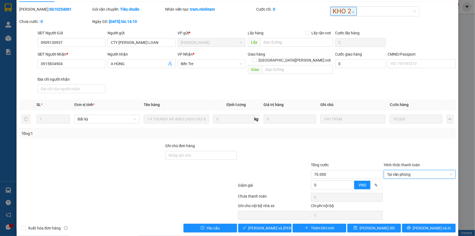
scroll to position [14, 0]
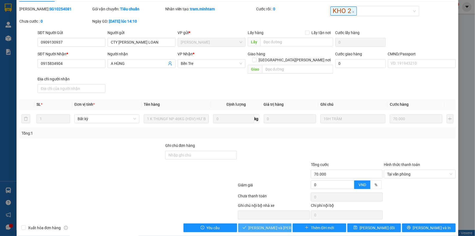
click at [275, 224] on span "[PERSON_NAME] và Giao hàng" at bounding box center [284, 227] width 73 height 6
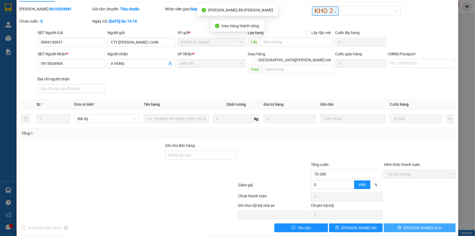
click at [418, 224] on span "[PERSON_NAME] và In" at bounding box center [423, 227] width 38 height 6
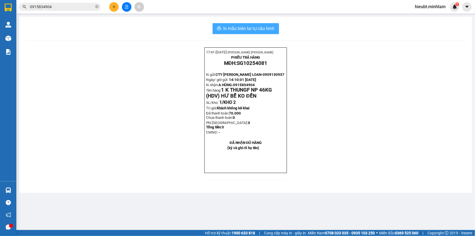
click at [263, 30] on span "In mẫu biên lai tự cấu hình" at bounding box center [248, 28] width 51 height 7
click at [263, 26] on span "In mẫu biên lai tự cấu hình" at bounding box center [248, 28] width 51 height 7
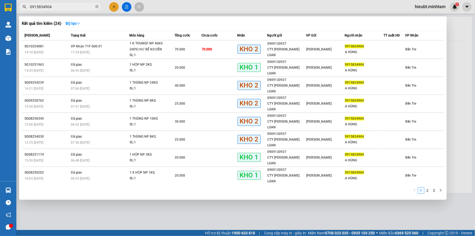
click at [59, 8] on input "0915834904" at bounding box center [62, 7] width 64 height 6
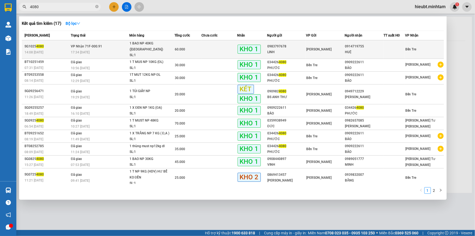
type input "4080"
click at [103, 46] on td "VP Nhận 71F-000.91 17:34 - 15/10" at bounding box center [99, 49] width 60 height 19
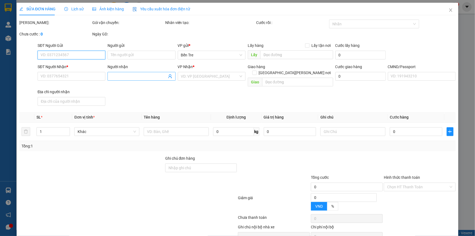
type input "0983797678"
type input "LINH"
type input "0914719755"
type input "HUỆ"
type input "60.000"
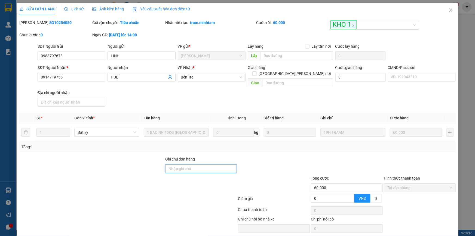
click at [192, 164] on input "Ghi chú đơn hàng" at bounding box center [201, 168] width 72 height 9
type input "ĐG"
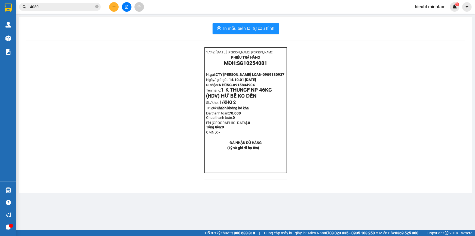
click at [48, 7] on input "4080" at bounding box center [62, 7] width 64 height 6
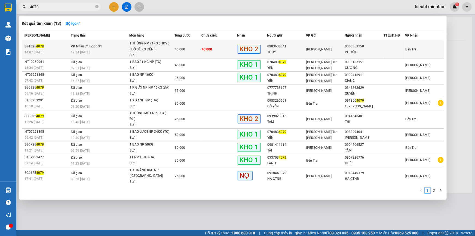
type input "4079"
click at [96, 48] on span "VP Nhận 71F-000.91" at bounding box center [86, 46] width 31 height 4
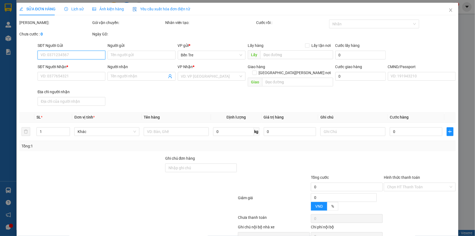
type input "0903638841"
type input "THÚY"
type input "0353351150"
type input "PHƯỚC"
type input "40.000"
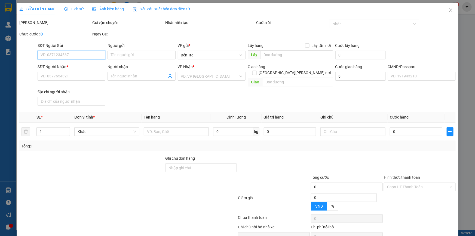
type input "40.000"
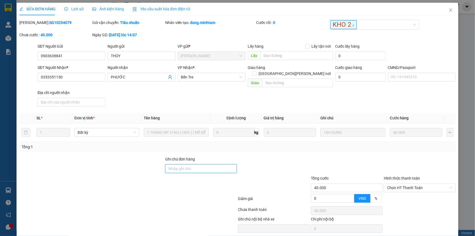
click at [204, 164] on input "Ghi chú đơn hàng" at bounding box center [201, 168] width 72 height 9
type input "ĐG"
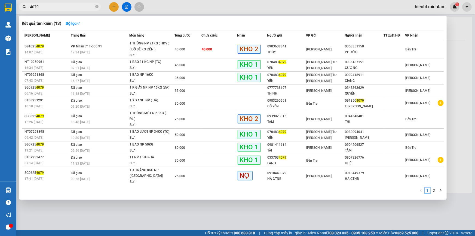
click at [54, 8] on input "4079" at bounding box center [62, 7] width 64 height 6
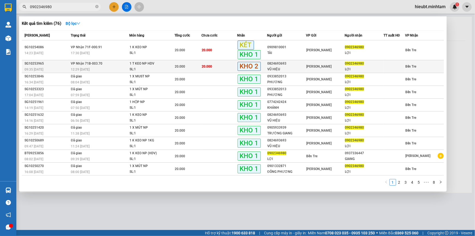
type input "0902346980"
click at [216, 67] on td "20.000" at bounding box center [219, 66] width 36 height 13
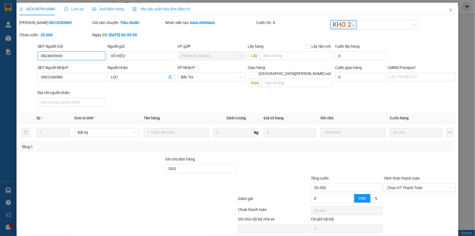
type input "0824693693"
type input "VŨ HIỆU"
type input "0902346980"
type input "LỢI"
type input "DGG"
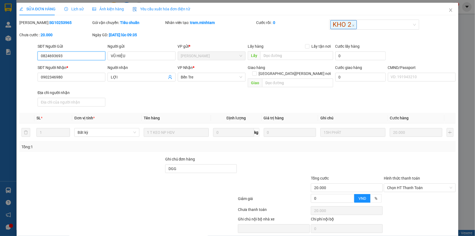
type input "20.000"
drag, startPoint x: 69, startPoint y: 74, endPoint x: 33, endPoint y: 75, distance: 36.7
click at [33, 76] on div "SĐT Người Nhận * 0902346980 0902346980 Người nhận LỢI VP Nhận * Bến Tre Giao h…" at bounding box center [237, 86] width 437 height 44
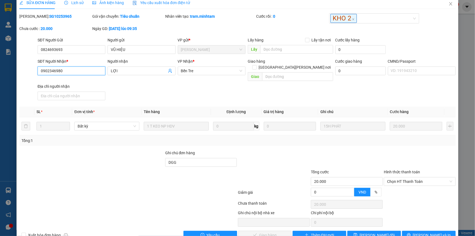
scroll to position [14, 0]
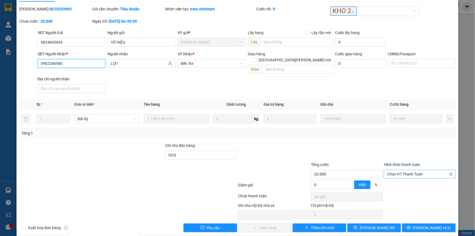
click at [407, 170] on span "Chọn HT Thanh Toán" at bounding box center [419, 174] width 65 height 8
click at [408, 178] on div "Tại văn phòng" at bounding box center [416, 178] width 65 height 6
type input "0"
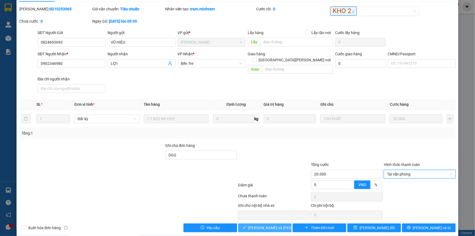
click at [271, 224] on span "[PERSON_NAME] và Giao hàng" at bounding box center [284, 227] width 73 height 6
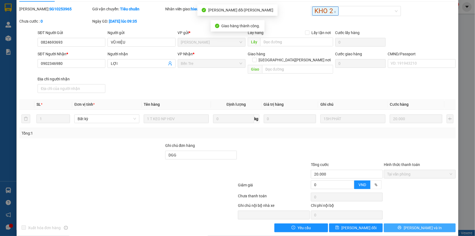
click at [418, 224] on span "[PERSON_NAME] và In" at bounding box center [423, 227] width 38 height 6
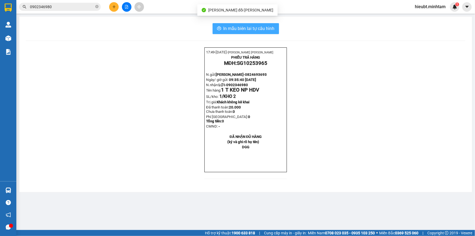
click at [250, 30] on span "In mẫu biên lai tự cấu hình" at bounding box center [248, 28] width 51 height 7
click at [69, 8] on input "0902346980" at bounding box center [62, 7] width 64 height 6
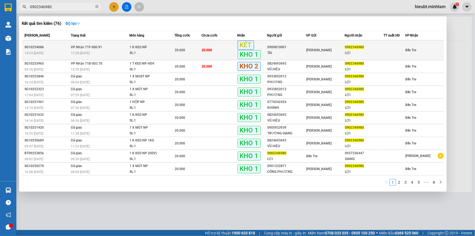
click at [110, 49] on td "VP Nhận 71F-000.91 17:30 - 15/10" at bounding box center [99, 50] width 60 height 20
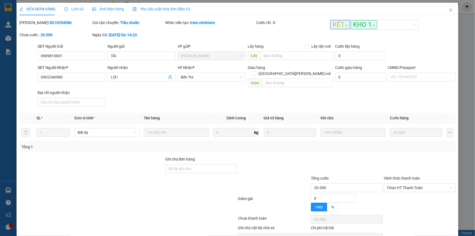
type input "0909810001"
type input "TÀI"
type input "0902346980"
type input "LỢI"
type input "20.000"
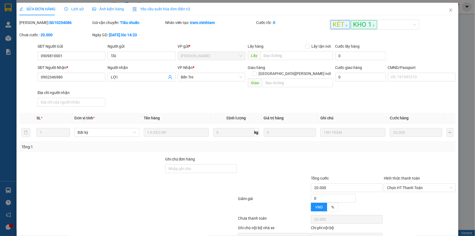
type input "20.000"
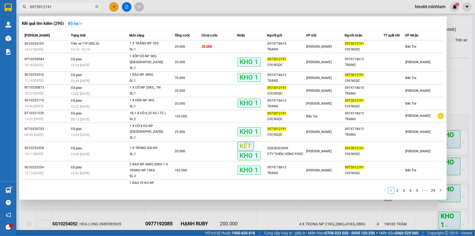
drag, startPoint x: 0, startPoint y: 0, endPoint x: 67, endPoint y: 9, distance: 67.8
click at [67, 10] on input "0973012191" at bounding box center [62, 7] width 64 height 6
click at [66, 9] on input "0973012191" at bounding box center [62, 7] width 64 height 6
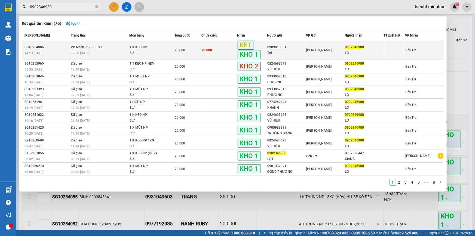
type input "0902346980"
click at [90, 49] on span "VP Nhận 71F-000.91" at bounding box center [86, 47] width 31 height 4
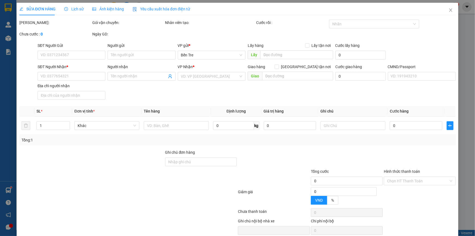
type input "0909810001"
type input "TÀI"
type input "0902346980"
type input "LỢI"
type input "20.000"
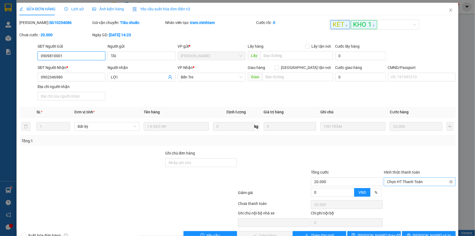
click at [409, 180] on span "Chọn HT Thanh Toán" at bounding box center [419, 181] width 65 height 8
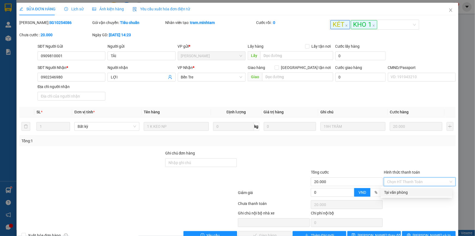
click at [414, 191] on div "Tại văn phòng" at bounding box center [416, 192] width 65 height 6
type input "0"
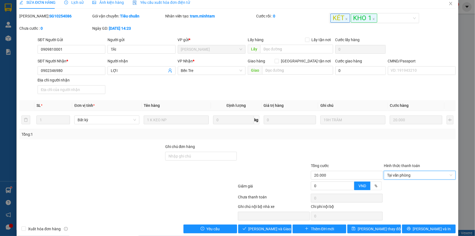
scroll to position [14, 0]
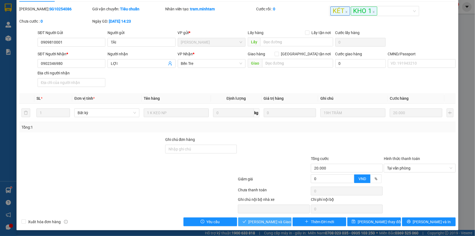
click at [274, 221] on span "[PERSON_NAME] và Giao hàng" at bounding box center [274, 221] width 52 height 6
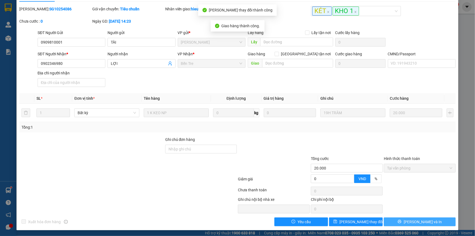
click at [417, 221] on span "[PERSON_NAME] và In" at bounding box center [423, 221] width 38 height 6
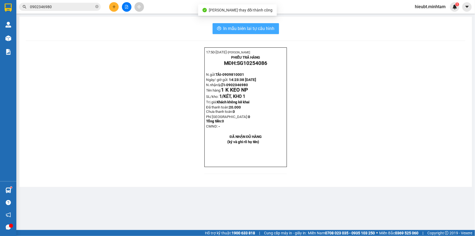
click at [245, 29] on span "In mẫu biên lai tự cấu hình" at bounding box center [248, 28] width 51 height 7
click at [60, 6] on input "0902346980" at bounding box center [62, 7] width 64 height 6
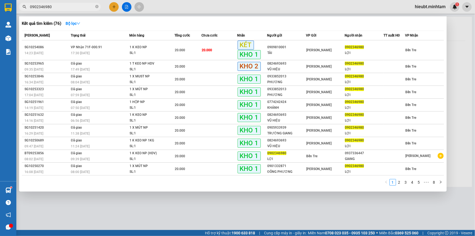
click at [60, 6] on input "0902346980" at bounding box center [62, 7] width 64 height 6
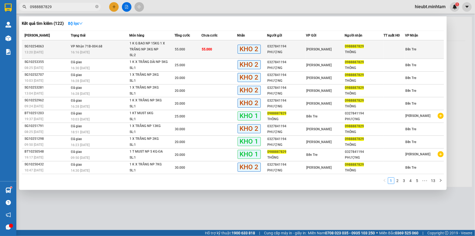
type input "0988887829"
click at [128, 48] on td "VP Nhận 71B-004.68 16:16 [DATE]" at bounding box center [99, 49] width 60 height 19
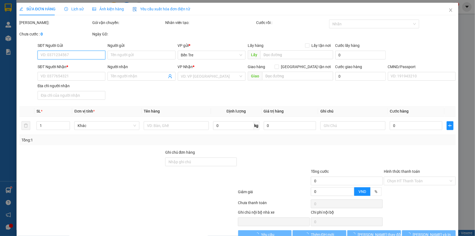
type input "0327841194"
type input "PHƯỢNG"
type input "0988887829"
type input "THÔNG"
type input "ĐG"
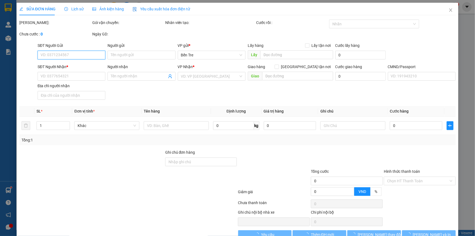
type input "55.000"
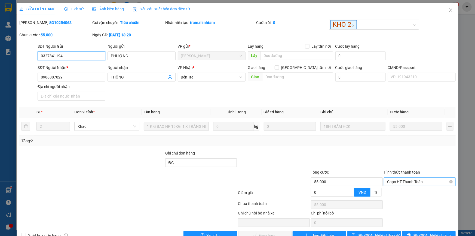
click at [400, 180] on span "Chọn HT Thanh Toán" at bounding box center [419, 181] width 65 height 8
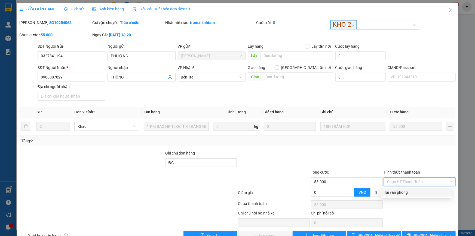
click at [405, 192] on div "Tại văn phòng" at bounding box center [416, 192] width 65 height 6
type input "0"
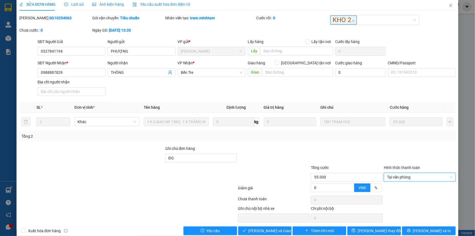
scroll to position [14, 0]
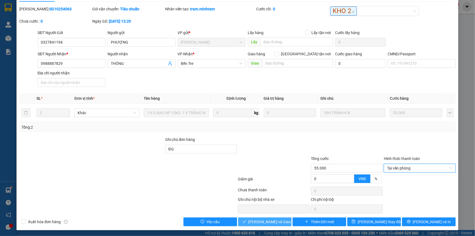
click at [276, 219] on span "[PERSON_NAME] và Giao hàng" at bounding box center [274, 221] width 52 height 6
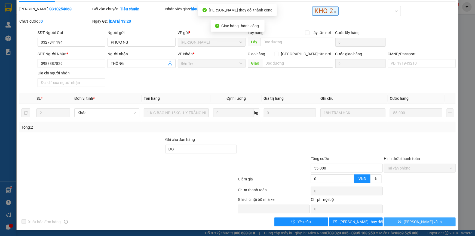
click at [422, 220] on span "[PERSON_NAME] và In" at bounding box center [423, 221] width 38 height 6
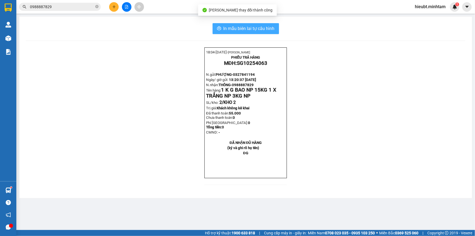
click at [244, 29] on span "In mẫu biên lai tự cấu hình" at bounding box center [248, 28] width 51 height 7
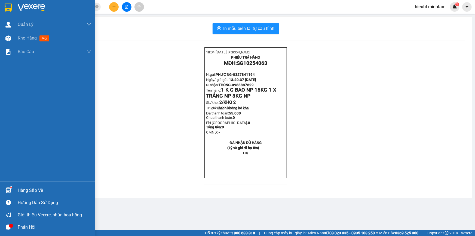
click at [25, 190] on div "Hàng sắp về" at bounding box center [54, 190] width 73 height 8
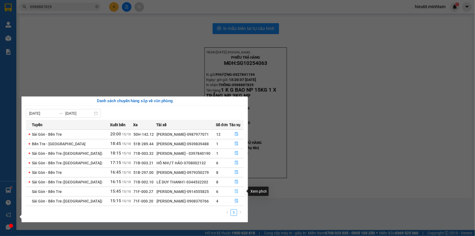
click at [236, 190] on icon "file-done" at bounding box center [237, 191] width 4 height 4
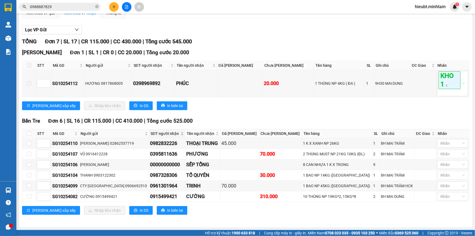
scroll to position [58, 0]
click at [30, 145] on input "checkbox" at bounding box center [29, 143] width 4 height 4
checkbox input "true"
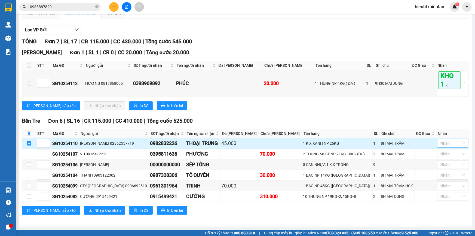
click at [458, 146] on div "Nhãn" at bounding box center [452, 143] width 31 height 9
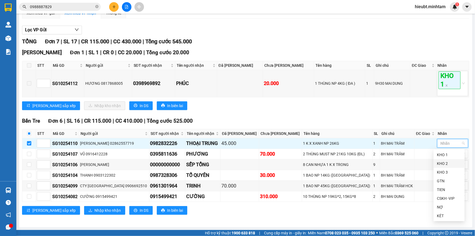
click at [458, 165] on div "KHO 2" at bounding box center [449, 163] width 24 height 6
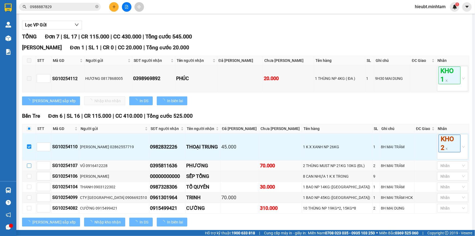
click at [30, 168] on input "checkbox" at bounding box center [29, 165] width 4 height 4
checkbox input "true"
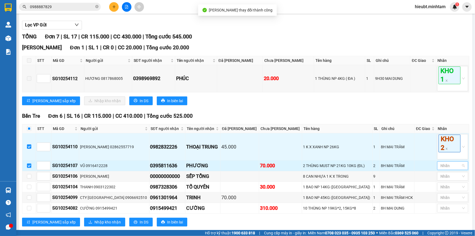
click at [447, 169] on div at bounding box center [449, 165] width 23 height 7
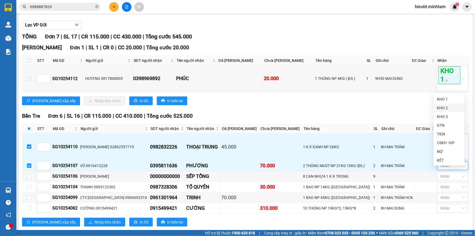
click at [447, 107] on div "KHO 2" at bounding box center [449, 108] width 24 height 6
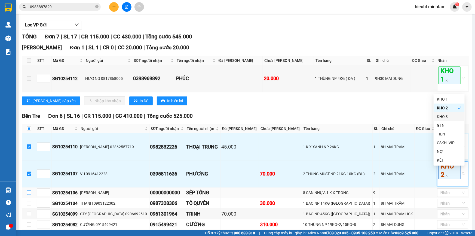
click at [27, 195] on input "checkbox" at bounding box center [29, 192] width 4 height 4
checkbox input "true"
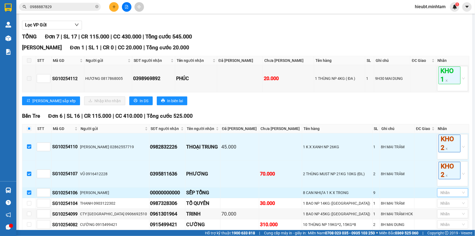
click at [455, 196] on div at bounding box center [449, 192] width 23 height 7
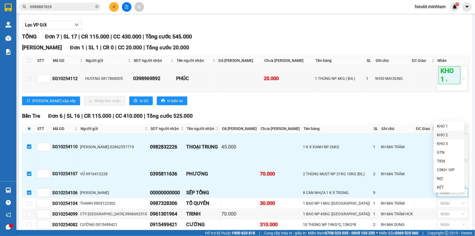
click at [448, 135] on div "KHO 2" at bounding box center [449, 135] width 24 height 6
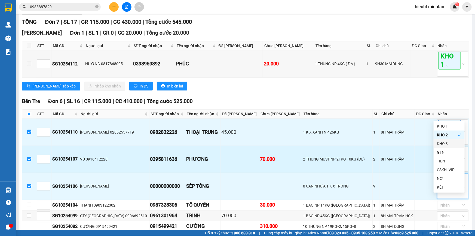
scroll to position [107, 0]
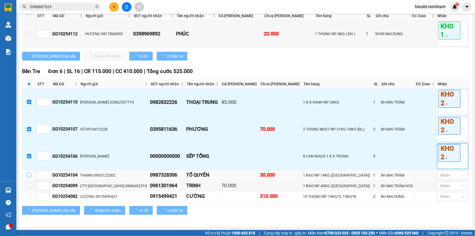
click at [28, 177] on input "checkbox" at bounding box center [29, 175] width 4 height 4
checkbox input "true"
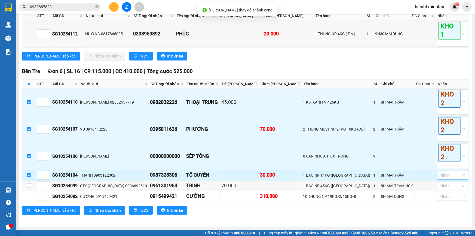
click at [460, 174] on div "Nhãn" at bounding box center [452, 175] width 31 height 9
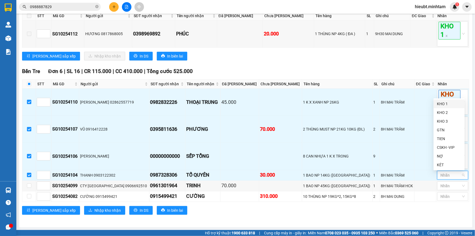
click at [446, 104] on div "KHO 1" at bounding box center [449, 104] width 24 height 6
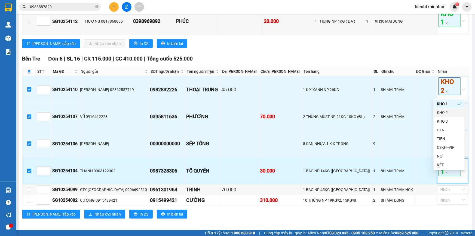
scroll to position [124, 0]
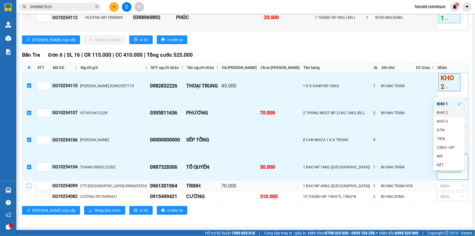
click at [30, 187] on input "checkbox" at bounding box center [29, 185] width 4 height 4
checkbox input "true"
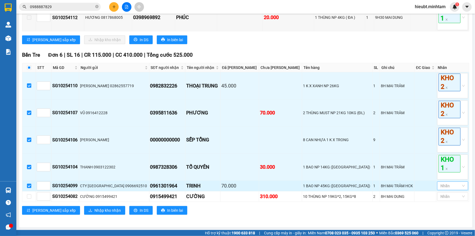
click at [455, 185] on div at bounding box center [449, 185] width 23 height 7
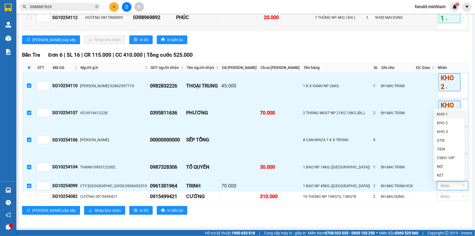
click at [447, 115] on div "KHO 1" at bounding box center [449, 114] width 24 height 6
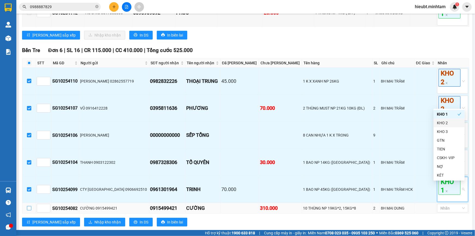
click at [29, 210] on input "checkbox" at bounding box center [29, 208] width 4 height 4
checkbox input "true"
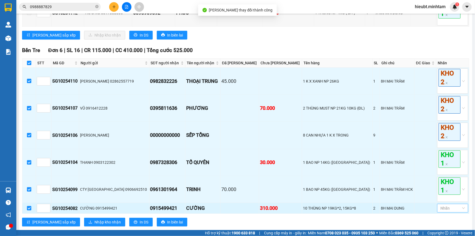
click at [457, 211] on div at bounding box center [449, 208] width 23 height 7
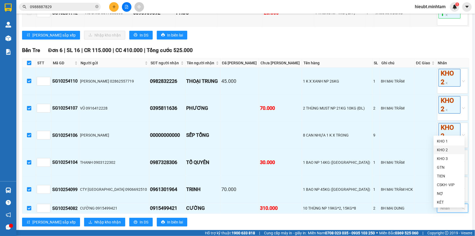
click at [448, 150] on div "KHO 2" at bounding box center [449, 150] width 24 height 6
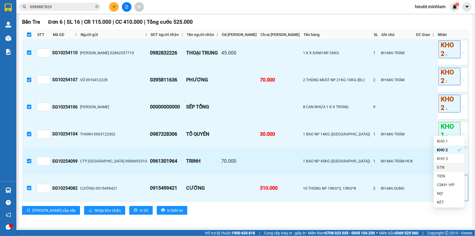
scroll to position [156, 0]
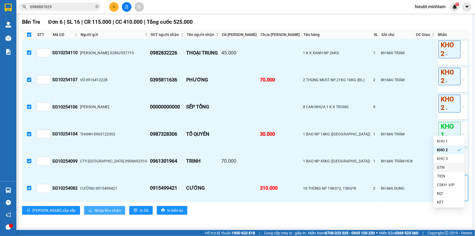
click at [94, 210] on span "Nhập kho nhận" at bounding box center [107, 210] width 26 height 6
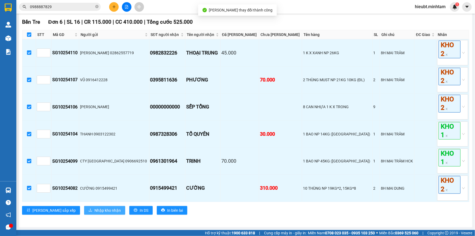
click at [94, 212] on span "Nhập kho nhận" at bounding box center [107, 210] width 26 height 6
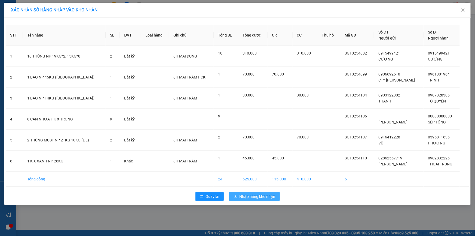
click at [255, 195] on span "Nhập hàng kho nhận" at bounding box center [257, 196] width 36 height 6
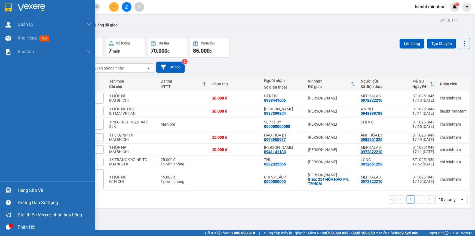
click at [27, 190] on div "Hàng sắp về" at bounding box center [54, 190] width 73 height 8
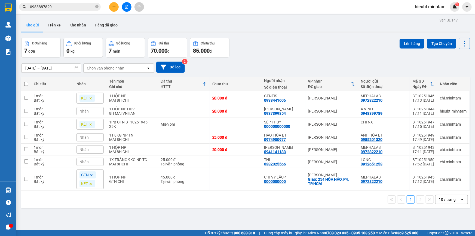
click at [303, 196] on section "Kết quả tìm kiếm ( 122 ) Bộ lọc Mã ĐH Trạng thái Món hàng Tổng cước Chưa cước N…" at bounding box center [237, 118] width 475 height 236
click at [96, 6] on icon "close-circle" at bounding box center [96, 6] width 3 height 3
click at [89, 6] on input "text" at bounding box center [62, 7] width 64 height 6
click at [86, 8] on input "text" at bounding box center [62, 7] width 64 height 6
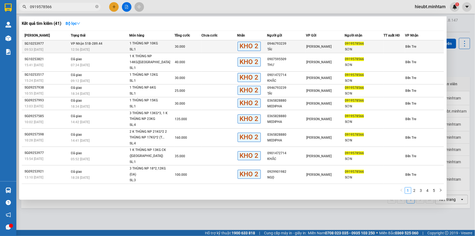
type input "0919578566"
click at [125, 48] on div "12:56 [DATE]" at bounding box center [100, 50] width 58 height 6
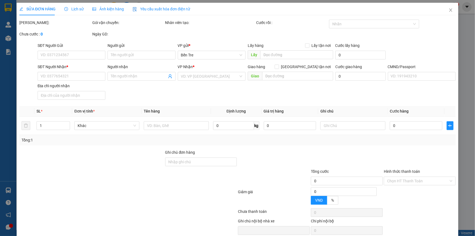
type input "0946793239"
type input "TÀI"
type input "0919578566"
type input "SƠN"
type input "DGG"
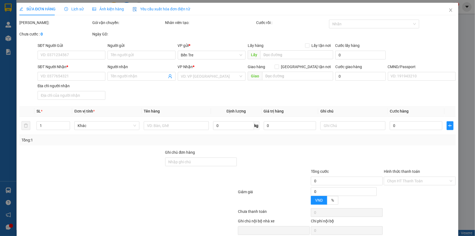
type input "30.000"
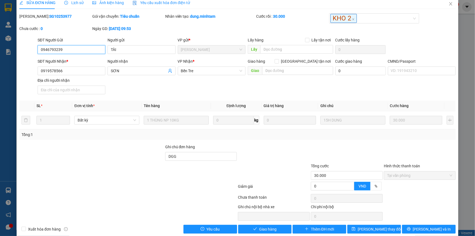
scroll to position [14, 0]
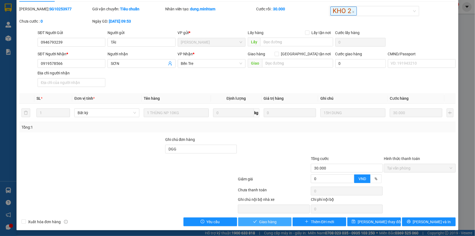
click at [268, 221] on span "Giao hàng" at bounding box center [267, 221] width 17 height 6
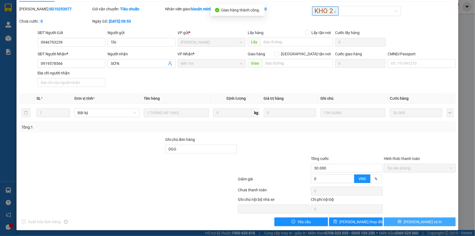
click at [401, 221] on icon "printer" at bounding box center [400, 222] width 4 height 4
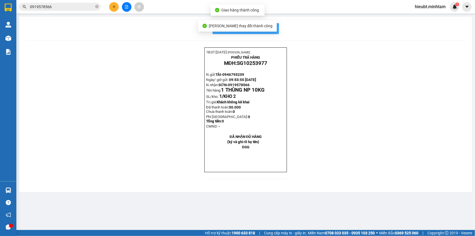
click at [270, 30] on span "In mẫu biên lai tự cấu hình" at bounding box center [248, 28] width 51 height 7
click at [60, 6] on input "0919578566" at bounding box center [62, 7] width 64 height 6
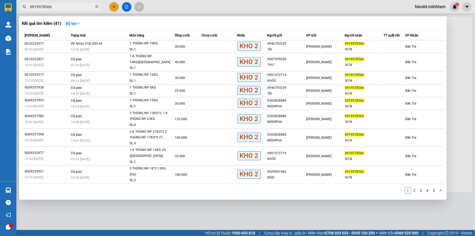
click at [60, 6] on input "0919578566" at bounding box center [62, 7] width 64 height 6
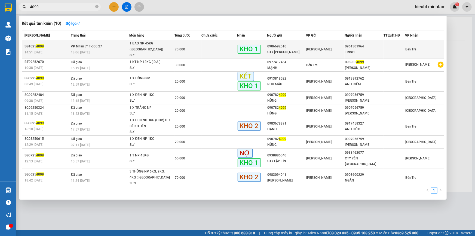
type input "4099"
click at [103, 45] on td "VP Nhận 71F-000.27 18:06 [DATE]" at bounding box center [99, 49] width 60 height 19
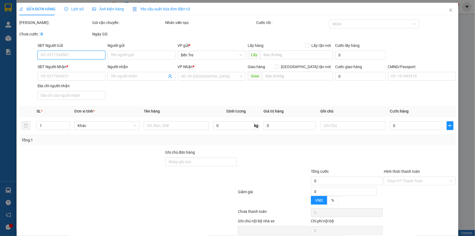
type input "0906692510"
type input "CTY [PERSON_NAME]"
type input "0961301964"
type input "TRINH"
type input "70.000"
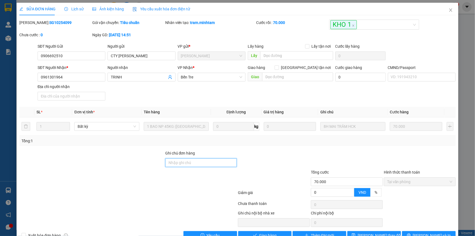
click at [212, 161] on input "Ghi chú đơn hàng" at bounding box center [201, 162] width 72 height 9
type input "KNM"
click at [375, 234] on span "[PERSON_NAME] thay đổi" at bounding box center [380, 235] width 44 height 6
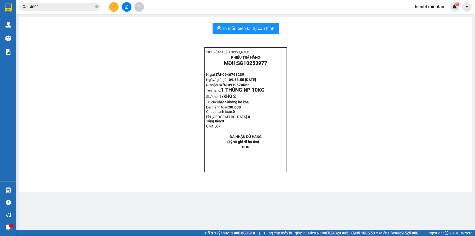
click at [48, 8] on input "4099" at bounding box center [62, 7] width 64 height 6
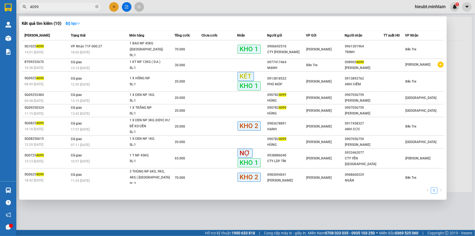
click at [48, 8] on input "4099" at bounding box center [62, 7] width 64 height 6
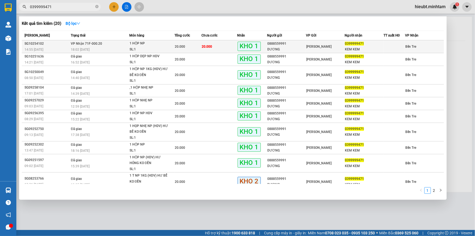
type input "0399999471"
click at [156, 47] on div "SL: 1" at bounding box center [150, 50] width 41 height 6
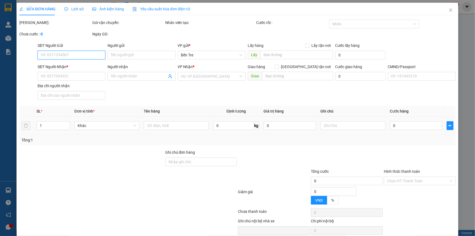
type input "0888559991"
type input "DƯƠNG"
type input "0399999471"
type input "KEM KEM"
type input "DGG"
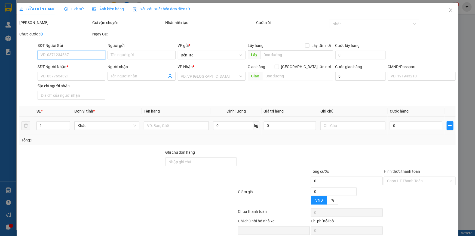
type input "20.000"
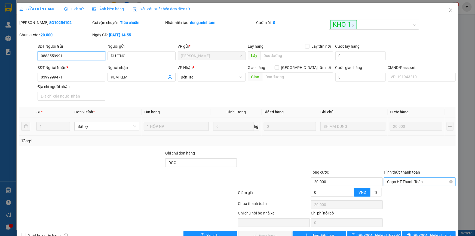
click at [413, 178] on span "Chọn HT Thanh Toán" at bounding box center [419, 181] width 65 height 8
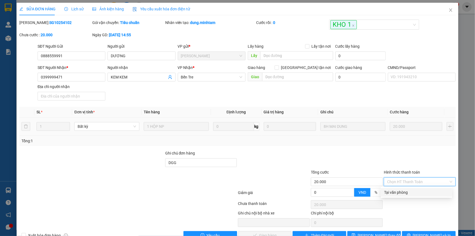
click at [415, 192] on div "Tại văn phòng" at bounding box center [416, 192] width 65 height 6
type input "0"
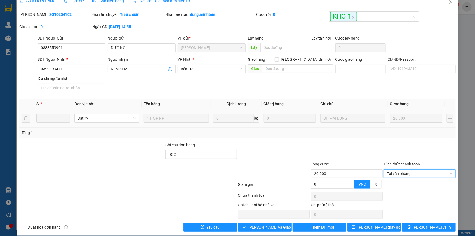
scroll to position [14, 0]
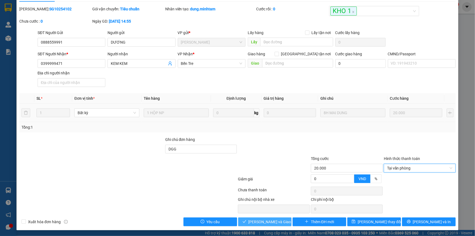
click at [271, 220] on span "[PERSON_NAME] và Giao hàng" at bounding box center [274, 221] width 52 height 6
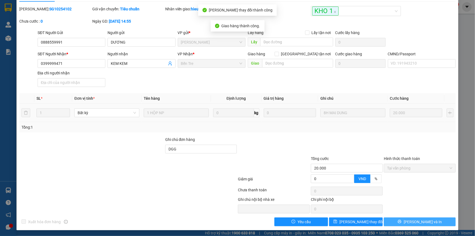
click at [413, 221] on span "[PERSON_NAME] và In" at bounding box center [423, 221] width 38 height 6
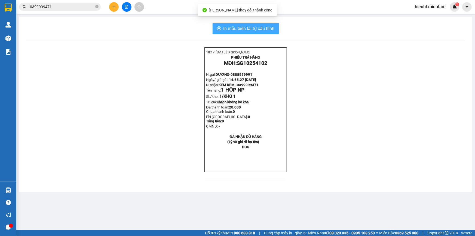
click at [258, 30] on span "In mẫu biên lai tự cấu hình" at bounding box center [248, 28] width 51 height 7
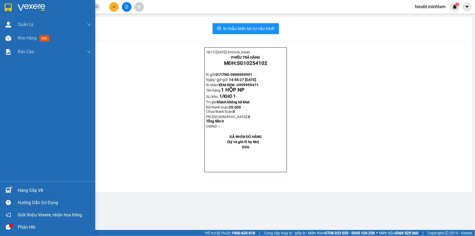
click at [10, 187] on sup at bounding box center [11, 187] width 2 height 2
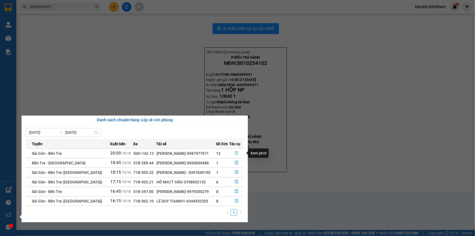
click at [235, 152] on icon "file-done" at bounding box center [237, 153] width 4 height 4
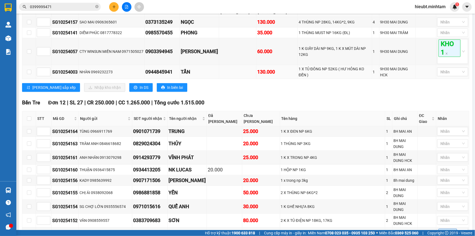
scroll to position [256, 0]
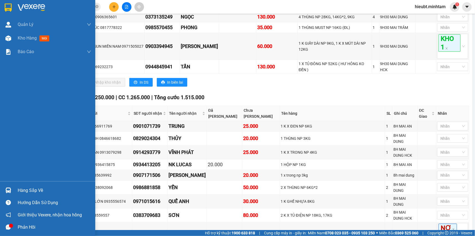
drag, startPoint x: 34, startPoint y: 191, endPoint x: 34, endPoint y: 188, distance: 3.3
click at [34, 189] on div "Hàng sắp về" at bounding box center [54, 190] width 73 height 8
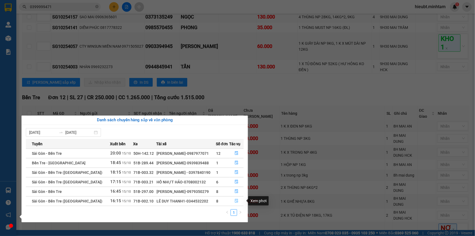
click at [235, 201] on icon "file-done" at bounding box center [237, 201] width 4 height 4
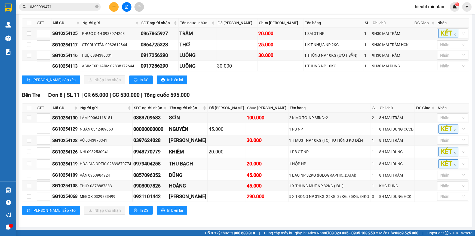
scroll to position [100, 0]
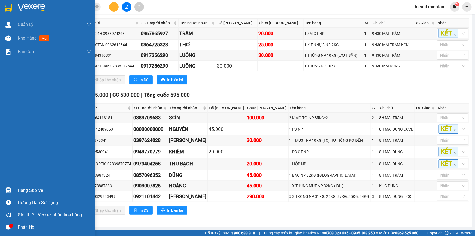
drag, startPoint x: 35, startPoint y: 189, endPoint x: 35, endPoint y: 186, distance: 3.0
click at [35, 189] on div "Hàng sắp về" at bounding box center [54, 190] width 73 height 8
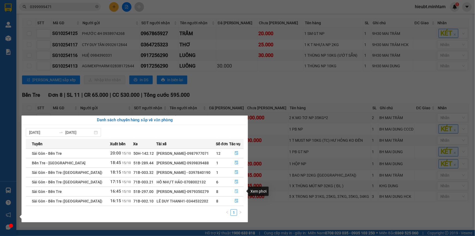
click at [235, 191] on icon "file-done" at bounding box center [236, 191] width 3 height 4
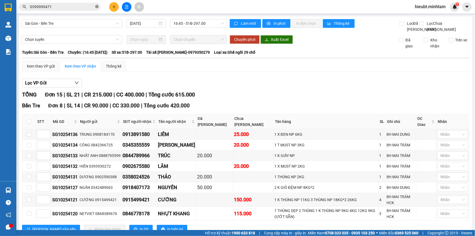
click at [96, 7] on icon "close-circle" at bounding box center [96, 6] width 3 height 3
click at [84, 7] on input "text" at bounding box center [62, 7] width 64 height 6
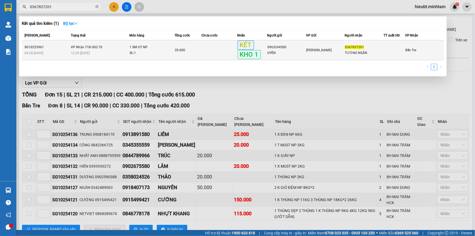
type input "0367837201"
click at [145, 52] on div "SL: 1" at bounding box center [150, 53] width 41 height 6
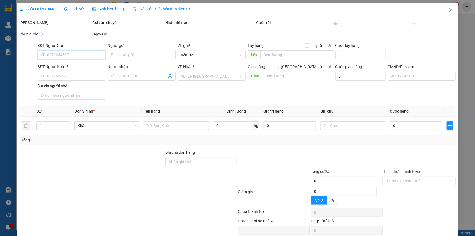
type input "0963244500"
type input "UYÊN"
type input "0367837201"
type input "TƯỜNG NGÂN"
type input "DG"
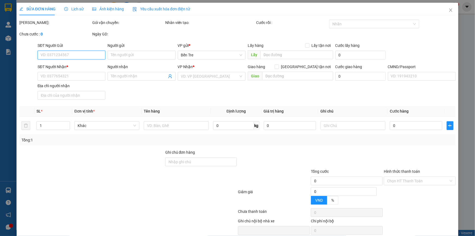
type input "20.000"
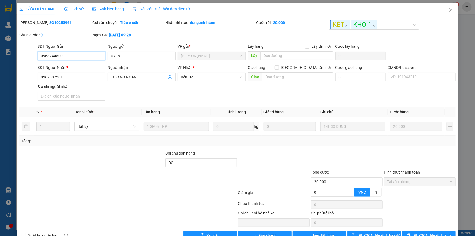
scroll to position [14, 0]
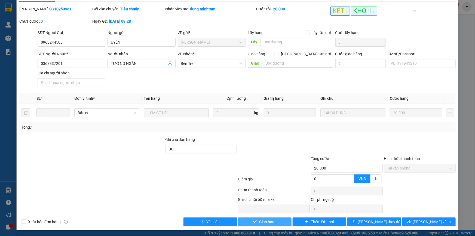
click at [279, 218] on button "Giao hàng" at bounding box center [265, 221] width 54 height 9
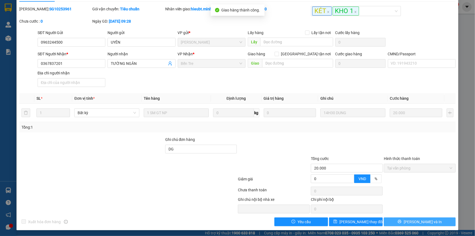
click at [420, 221] on span "[PERSON_NAME] và In" at bounding box center [423, 221] width 38 height 6
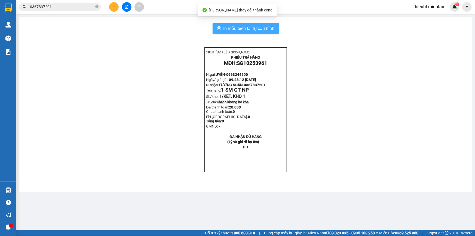
click at [248, 28] on span "In mẫu biên lai tự cấu hình" at bounding box center [248, 28] width 51 height 7
click at [96, 7] on icon "close-circle" at bounding box center [96, 6] width 3 height 3
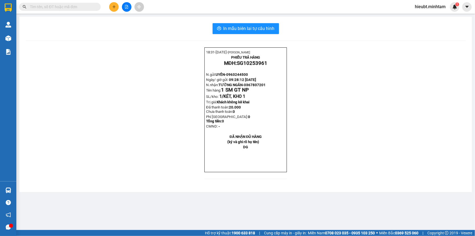
click at [79, 7] on input "text" at bounding box center [62, 7] width 64 height 6
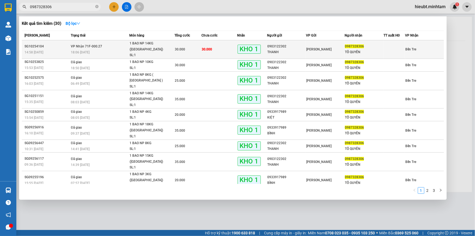
type input "0987328306"
click at [194, 46] on div "30.000" at bounding box center [188, 49] width 26 height 6
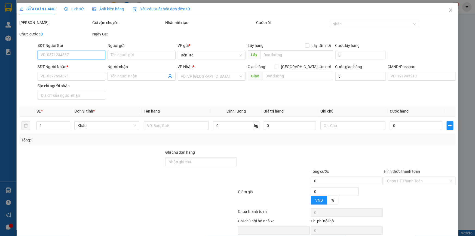
type input "0903122302"
type input "THANH"
type input "0987328306"
type input "TỐ QUYÊN"
type input "30.000"
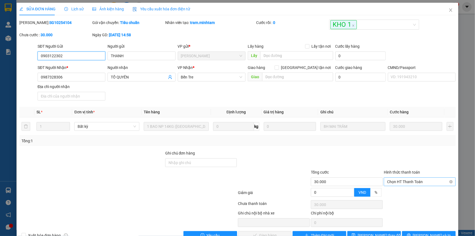
click at [407, 179] on span "Chọn HT Thanh Toán" at bounding box center [419, 181] width 65 height 8
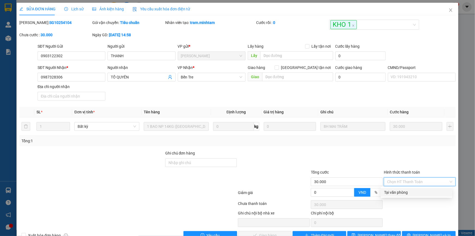
click at [406, 193] on div "Tại văn phòng" at bounding box center [416, 192] width 65 height 6
type input "0"
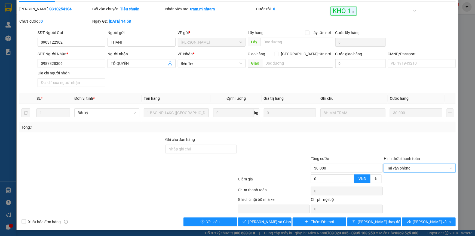
scroll to position [14, 0]
click at [269, 222] on span "[PERSON_NAME] và Giao hàng" at bounding box center [274, 221] width 52 height 6
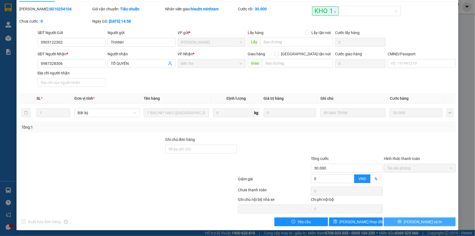
drag, startPoint x: 394, startPoint y: 223, endPoint x: 381, endPoint y: 132, distance: 92.1
click at [394, 223] on button "[PERSON_NAME] và In" at bounding box center [420, 221] width 72 height 9
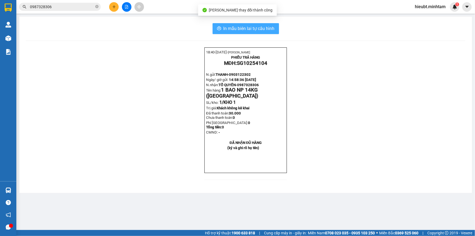
click at [269, 29] on span "In mẫu biên lai tự cấu hình" at bounding box center [248, 28] width 51 height 7
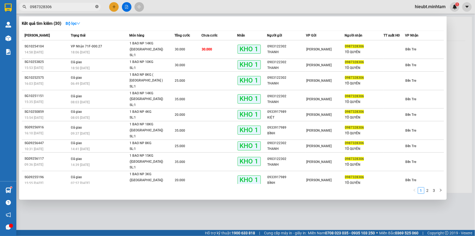
click at [98, 7] on icon "close-circle" at bounding box center [96, 6] width 3 height 3
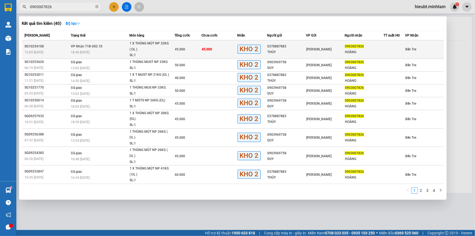
type input "0903007826"
click at [111, 49] on div "18:46 [DATE]" at bounding box center [100, 52] width 58 height 6
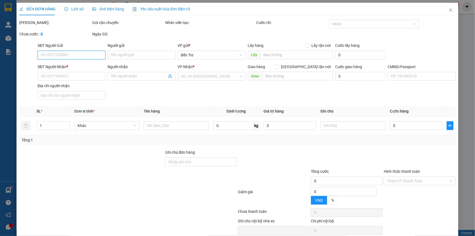
type input "0378887883"
type input "THỦY"
type input "0903007826"
type input "HOÀNG"
type input "DG"
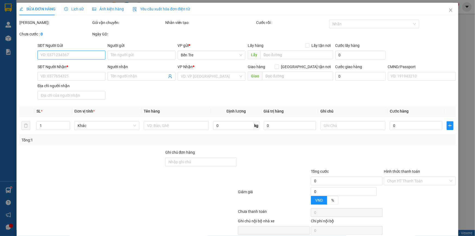
type input "45.000"
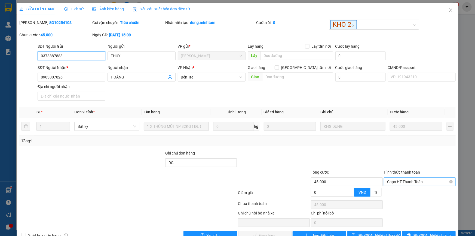
click at [400, 180] on span "Chọn HT Thanh Toán" at bounding box center [419, 181] width 65 height 8
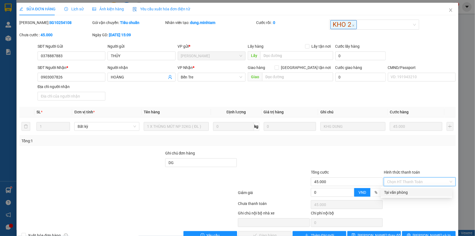
click at [399, 190] on div "Tại văn phòng" at bounding box center [416, 192] width 65 height 6
type input "0"
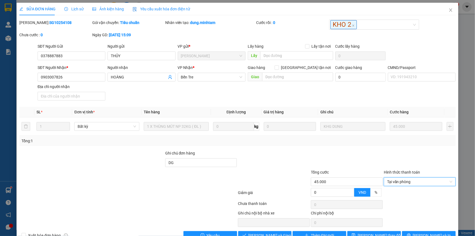
scroll to position [14, 0]
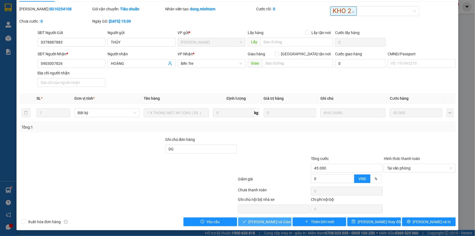
click at [270, 223] on span "[PERSON_NAME] và Giao hàng" at bounding box center [274, 221] width 52 height 6
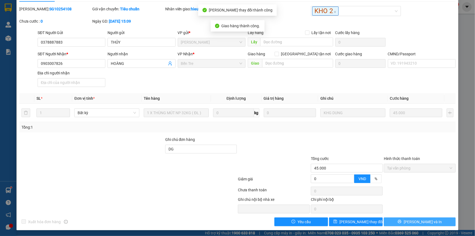
drag, startPoint x: 419, startPoint y: 221, endPoint x: 416, endPoint y: 217, distance: 4.9
click at [418, 220] on span "[PERSON_NAME] và In" at bounding box center [423, 221] width 38 height 6
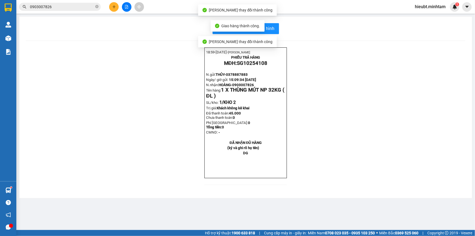
click at [262, 24] on div "Giao hàng thành công." at bounding box center [238, 25] width 54 height 11
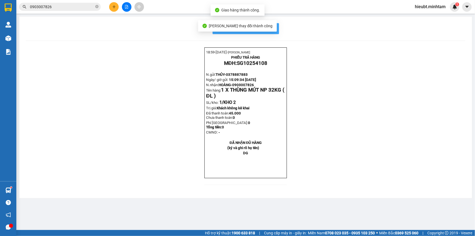
click at [269, 25] on span "In mẫu biên lai tự cấu hình" at bounding box center [248, 28] width 51 height 7
click at [77, 7] on input "0903007826" at bounding box center [62, 7] width 64 height 6
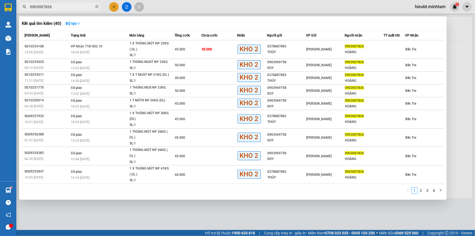
click at [77, 7] on input "0903007826" at bounding box center [62, 7] width 64 height 6
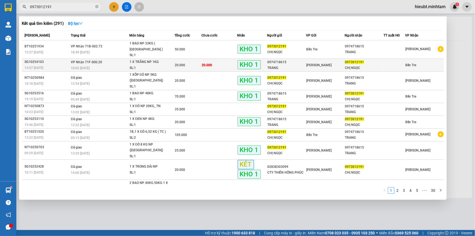
type input "0973012191"
click at [348, 65] on div "CHỊ NGỌC" at bounding box center [364, 68] width 38 height 6
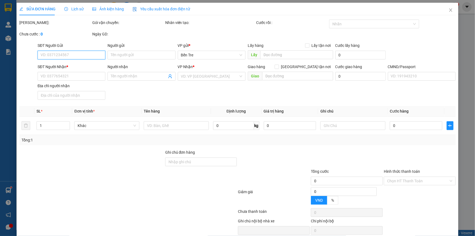
type input "0974718615"
type input "TRANG"
type input "0973012191"
type input "CHỊ NGỌC"
type input "20.000"
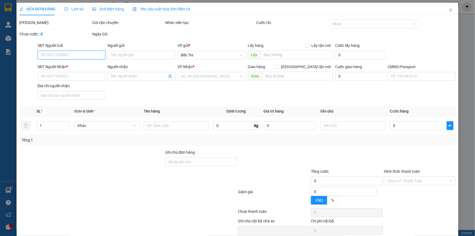
type input "20.000"
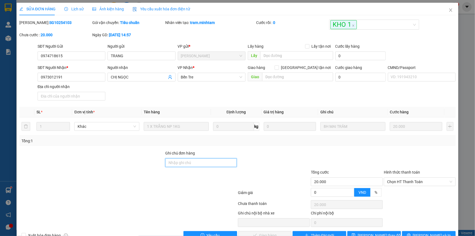
click at [189, 164] on input "Ghi chú đơn hàng" at bounding box center [201, 162] width 72 height 9
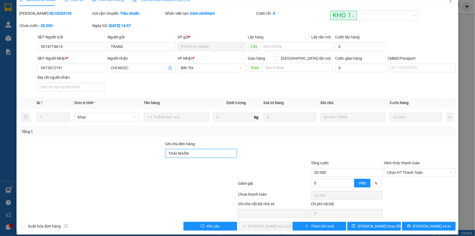
scroll to position [14, 0]
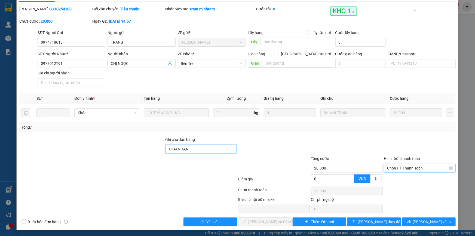
click at [423, 169] on span "Chọn HT Thanh Toán" at bounding box center [419, 168] width 65 height 8
type input "THÁI NHẬN"
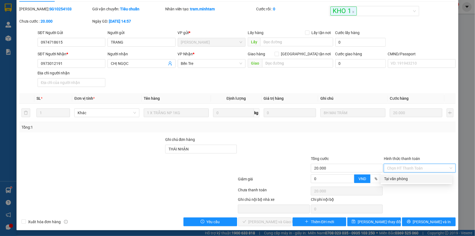
click at [409, 177] on div "Tại văn phòng" at bounding box center [416, 178] width 65 height 6
type input "0"
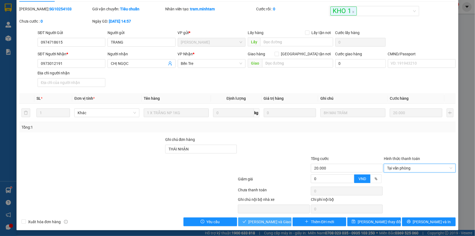
click at [271, 219] on span "[PERSON_NAME] và Giao hàng" at bounding box center [274, 221] width 52 height 6
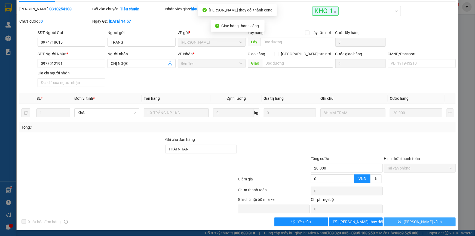
click at [415, 220] on span "[PERSON_NAME] và In" at bounding box center [423, 221] width 38 height 6
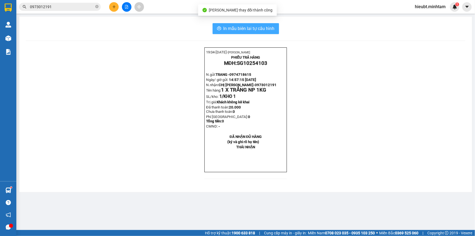
click at [255, 30] on span "In mẫu biên lai tự cấu hình" at bounding box center [248, 28] width 51 height 7
click at [248, 31] on span "In mẫu biên lai tự cấu hình" at bounding box center [248, 28] width 51 height 7
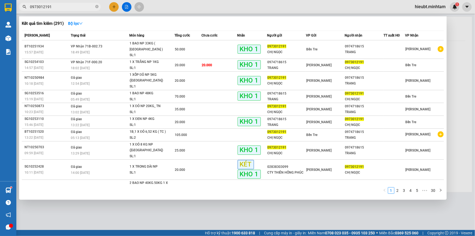
click at [62, 9] on input "0973012191" at bounding box center [62, 7] width 64 height 6
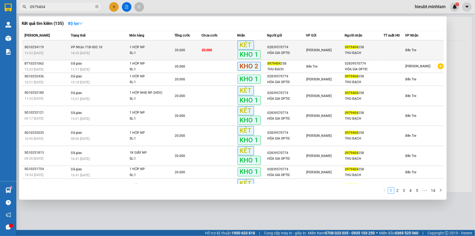
type input "0979404"
click at [196, 48] on div "20.000" at bounding box center [188, 50] width 26 height 6
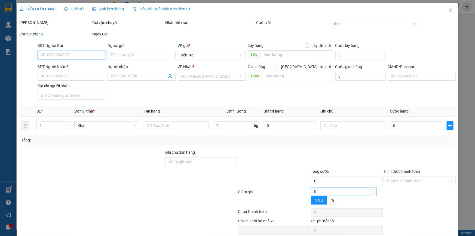
type input "02839570774"
type input "HÒA GIA OPTIC"
type input "0979404258"
type input "THU BẠCH"
type input "20.000"
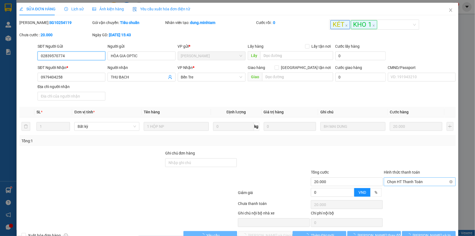
click at [398, 181] on span "Chọn HT Thanh Toán" at bounding box center [419, 181] width 65 height 8
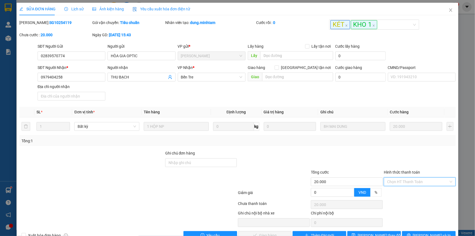
click at [402, 196] on div "Total Paid Fee 0 Total UnPaid Fee 20.000 Cash Collection Total Fee Mã ĐH: SG102…" at bounding box center [237, 130] width 436 height 220
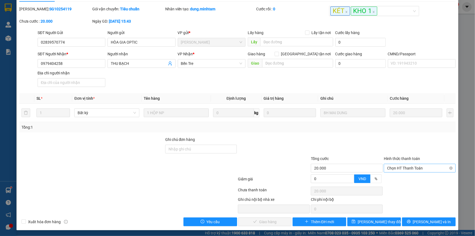
click at [408, 168] on span "Chọn HT Thanh Toán" at bounding box center [419, 168] width 65 height 8
type input "0"
click at [262, 223] on span "[PERSON_NAME] và Giao hàng" at bounding box center [274, 221] width 52 height 6
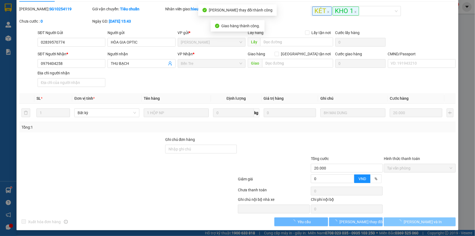
drag, startPoint x: 434, startPoint y: 220, endPoint x: 430, endPoint y: 220, distance: 3.8
click at [430, 221] on button "[PERSON_NAME] và In" at bounding box center [420, 221] width 72 height 9
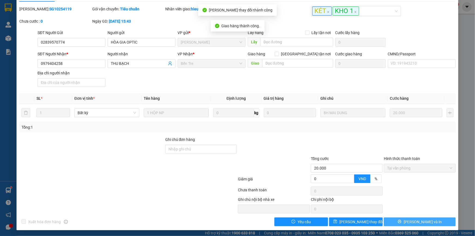
click at [425, 221] on button "[PERSON_NAME] và In" at bounding box center [420, 221] width 72 height 9
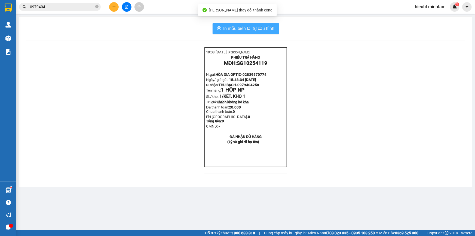
click at [272, 25] on span "In mẫu biên lai tự cấu hình" at bounding box center [248, 28] width 51 height 7
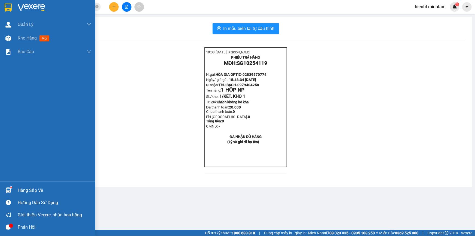
click at [13, 5] on div at bounding box center [47, 9] width 95 height 18
click at [14, 53] on div "Báo cáo" at bounding box center [47, 52] width 95 height 14
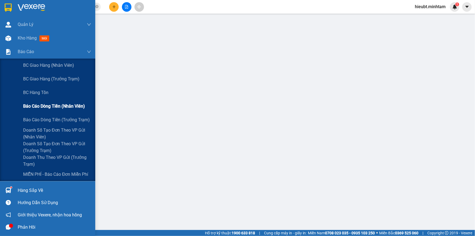
click at [41, 108] on span "Báo cáo dòng tiền (nhân viên)" at bounding box center [54, 106] width 62 height 7
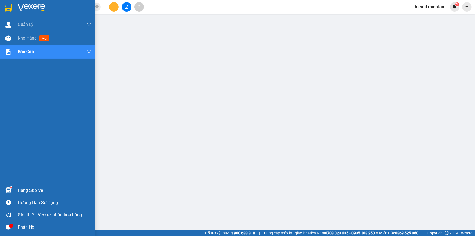
click at [38, 190] on div "Hàng sắp về" at bounding box center [54, 190] width 73 height 8
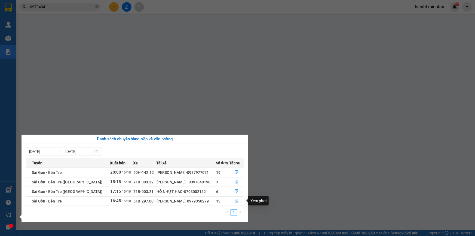
click at [235, 200] on icon "file-done" at bounding box center [236, 201] width 3 height 4
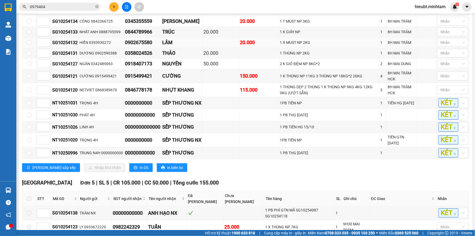
scroll to position [99, 0]
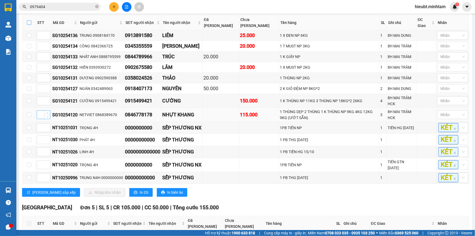
drag, startPoint x: 30, startPoint y: 27, endPoint x: 39, endPoint y: 112, distance: 85.4
click at [30, 25] on input "checkbox" at bounding box center [29, 22] width 4 height 4
checkbox input "true"
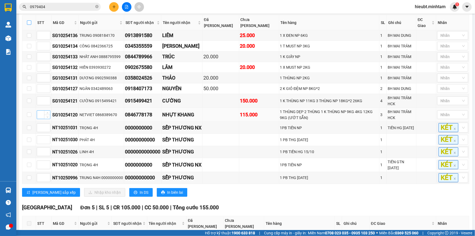
checkbox input "true"
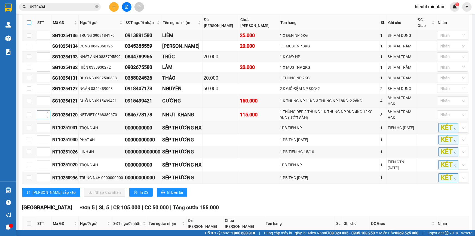
checkbox input "true"
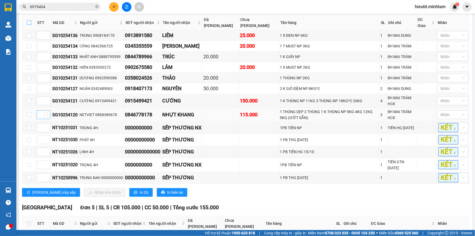
checkbox input "true"
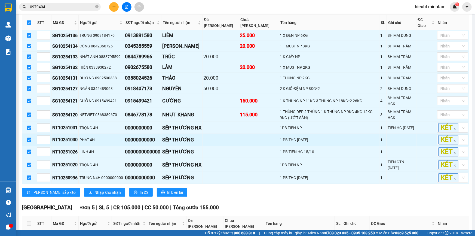
drag, startPoint x: 30, startPoint y: 141, endPoint x: 27, endPoint y: 149, distance: 7.8
click at [30, 142] on input "checkbox" at bounding box center [29, 139] width 4 height 4
checkbox input "false"
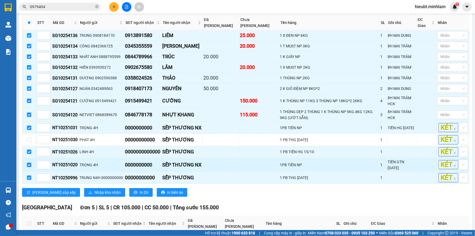
drag, startPoint x: 27, startPoint y: 153, endPoint x: 28, endPoint y: 162, distance: 9.8
click at [27, 154] on input "checkbox" at bounding box center [29, 151] width 4 height 4
checkbox input "false"
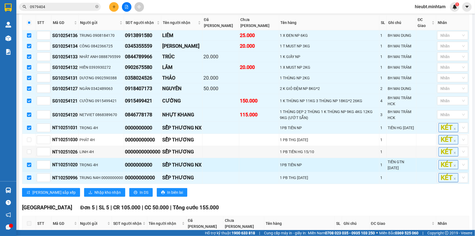
drag, startPoint x: 29, startPoint y: 168, endPoint x: 28, endPoint y: 172, distance: 3.9
click at [29, 167] on input "checkbox" at bounding box center [29, 164] width 4 height 4
checkbox input "false"
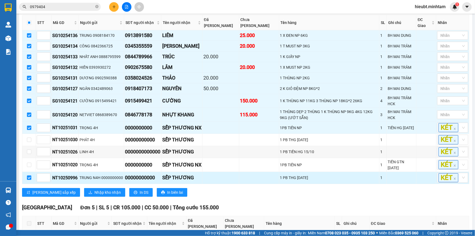
click at [28, 178] on label at bounding box center [29, 177] width 4 height 6
click at [28, 178] on input "checkbox" at bounding box center [29, 177] width 4 height 4
checkbox input "false"
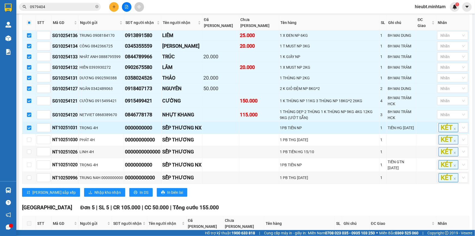
click at [28, 130] on input "checkbox" at bounding box center [29, 127] width 4 height 4
checkbox input "false"
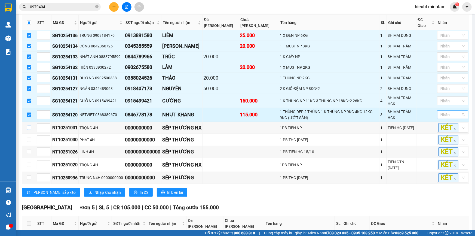
click at [445, 116] on div at bounding box center [449, 114] width 23 height 7
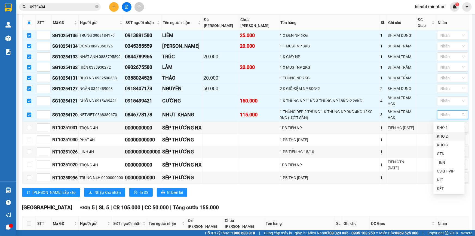
click at [444, 136] on div "KHO 2" at bounding box center [449, 136] width 24 height 6
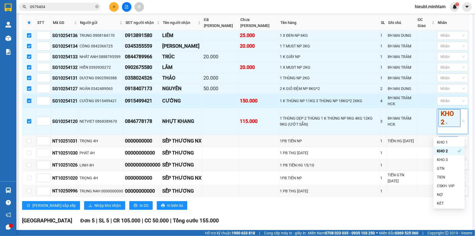
click at [302, 103] on div "1 K THÙNG NP 11KG 3 THÙNG NP 18KG*2 26KG" at bounding box center [329, 101] width 98 height 6
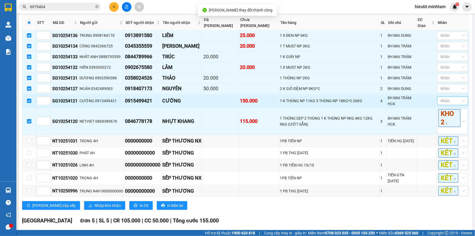
click at [464, 107] on td "Nhãn" at bounding box center [452, 101] width 33 height 14
click at [457, 104] on div at bounding box center [449, 100] width 23 height 7
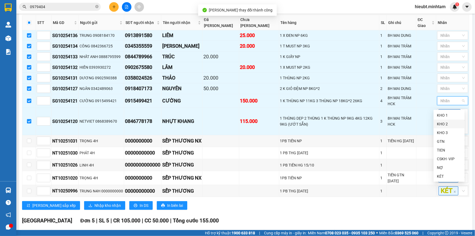
drag, startPoint x: 450, startPoint y: 124, endPoint x: 339, endPoint y: 95, distance: 114.8
click at [449, 124] on div "KHO 2" at bounding box center [449, 124] width 24 height 6
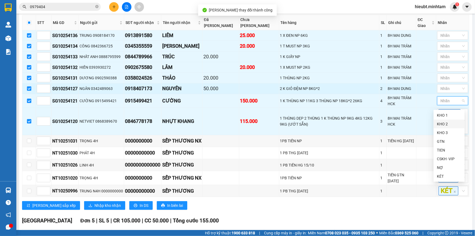
click at [339, 91] on div "2 K GIỎ ĐỆM NP 8KG*2" at bounding box center [329, 88] width 98 height 6
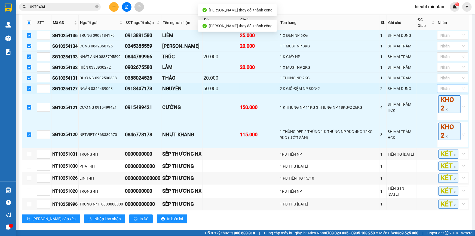
drag, startPoint x: 440, startPoint y: 94, endPoint x: 441, endPoint y: 98, distance: 3.9
click at [440, 92] on div at bounding box center [449, 88] width 23 height 7
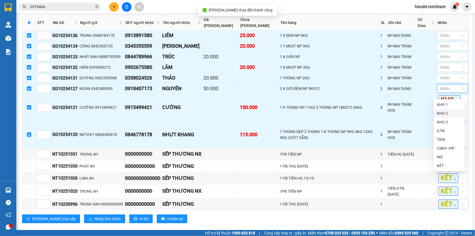
click at [444, 112] on div "KHO 2" at bounding box center [449, 113] width 24 height 6
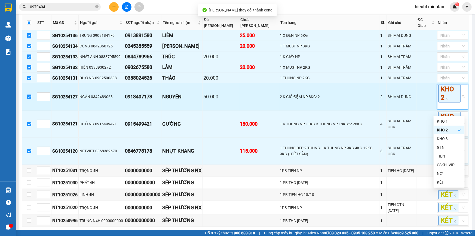
click at [326, 97] on td "2 K GIỎ ĐỆM NP 8KG*2" at bounding box center [329, 96] width 100 height 27
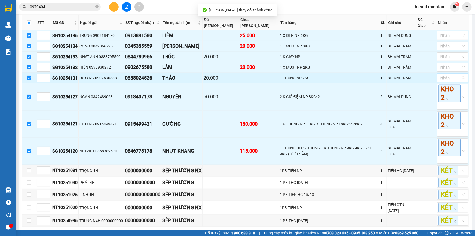
click at [445, 81] on div at bounding box center [449, 78] width 23 height 7
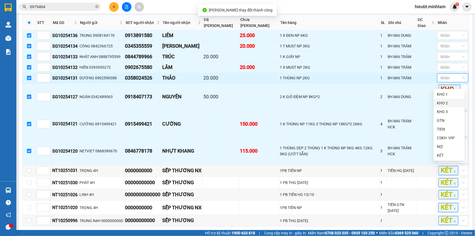
drag, startPoint x: 445, startPoint y: 101, endPoint x: 352, endPoint y: 88, distance: 93.1
click at [445, 101] on div "KHO 2" at bounding box center [449, 103] width 24 height 6
click at [351, 81] on div "1 THÙNG NP 2KG" at bounding box center [329, 78] width 98 height 6
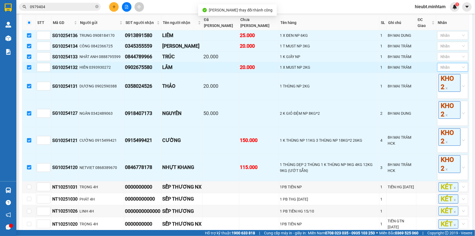
click at [444, 70] on div at bounding box center [449, 67] width 23 height 7
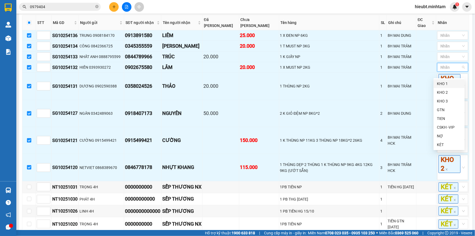
click at [445, 84] on div "KHO 1" at bounding box center [449, 84] width 24 height 6
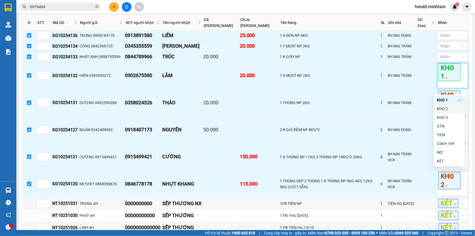
click at [446, 108] on div "KHO 2" at bounding box center [449, 109] width 24 height 6
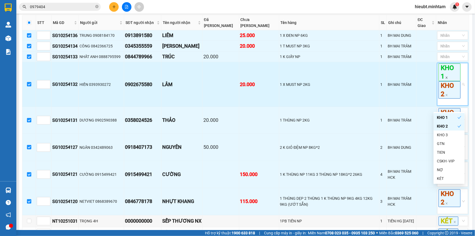
click at [445, 79] on icon "close" at bounding box center [446, 77] width 3 height 3
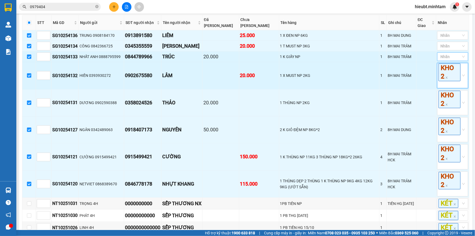
click at [444, 60] on div at bounding box center [449, 56] width 23 height 7
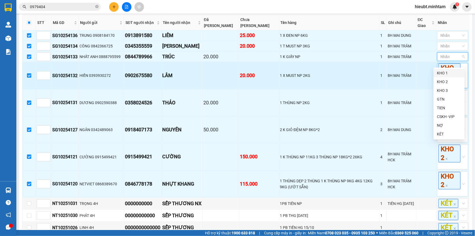
click at [446, 71] on div "KHO 1" at bounding box center [449, 73] width 24 height 6
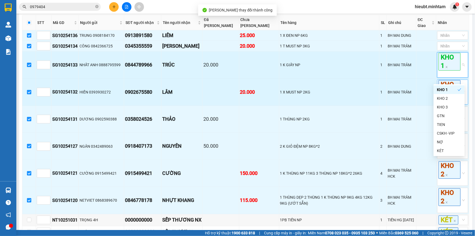
click at [390, 62] on td "8H MAI TRÂM" at bounding box center [401, 64] width 29 height 27
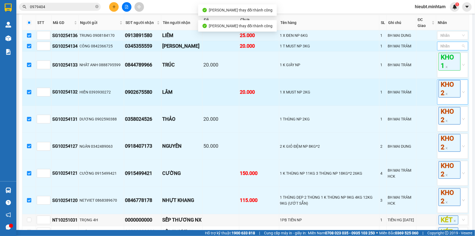
click at [447, 49] on div at bounding box center [449, 46] width 23 height 7
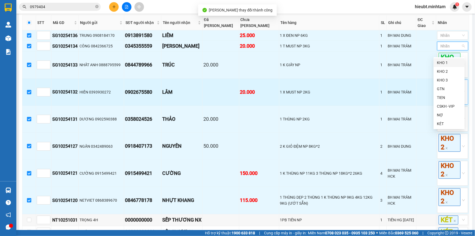
click at [446, 63] on div "KHO 1" at bounding box center [449, 63] width 24 height 6
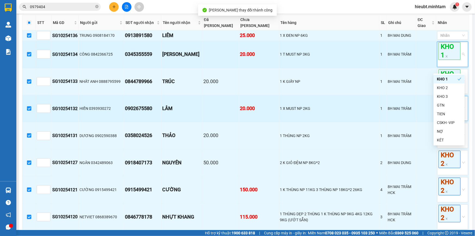
click at [394, 57] on div "8H MAI TRÂM" at bounding box center [400, 54] width 27 height 6
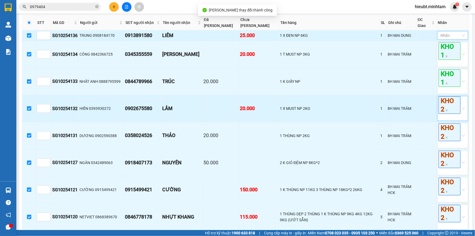
click at [446, 39] on div at bounding box center [449, 35] width 23 height 7
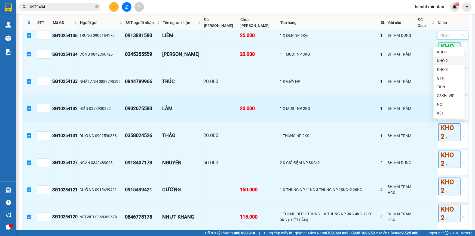
click at [444, 60] on div "KHO 2" at bounding box center [449, 61] width 24 height 6
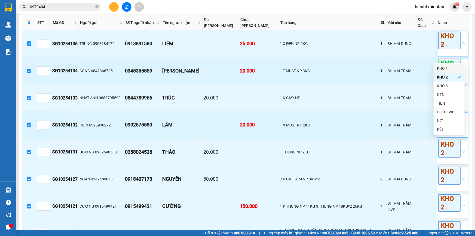
click at [303, 91] on td "1 K GIẤY NP" at bounding box center [329, 97] width 100 height 27
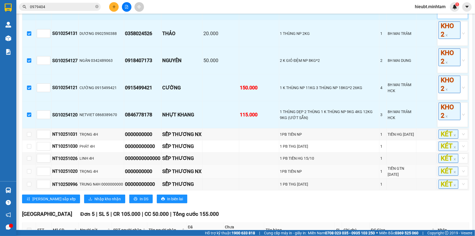
scroll to position [223, 0]
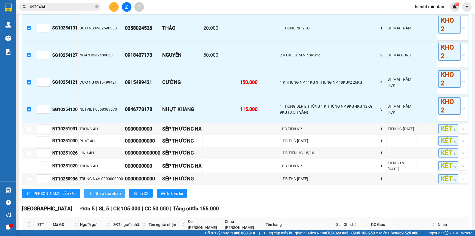
click at [94, 196] on span "Nhập kho nhận" at bounding box center [107, 193] width 26 height 6
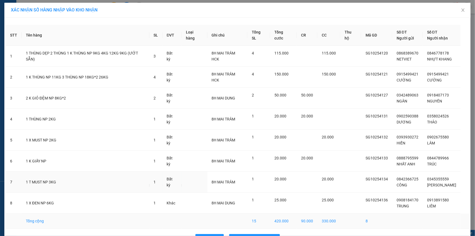
scroll to position [17, 0]
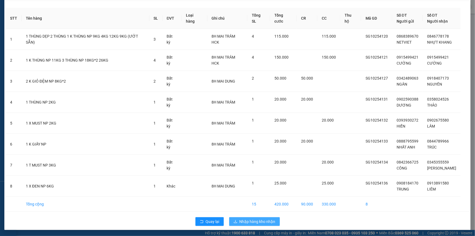
click at [262, 217] on button "Nhập hàng kho nhận" at bounding box center [254, 221] width 51 height 9
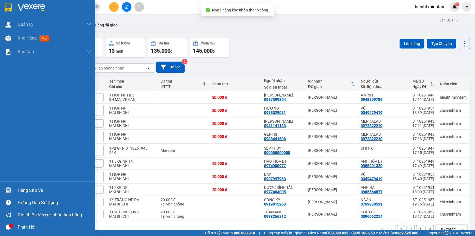
click at [7, 186] on div at bounding box center [9, 190] width 10 height 10
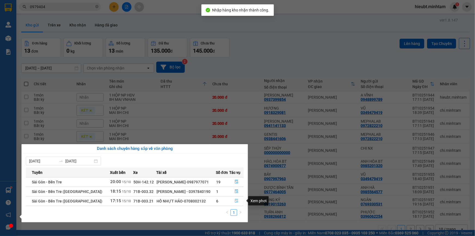
click at [237, 200] on button "button" at bounding box center [237, 200] width 14 height 9
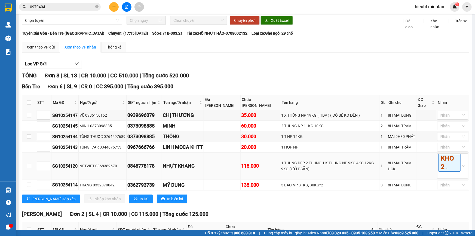
scroll to position [49, 0]
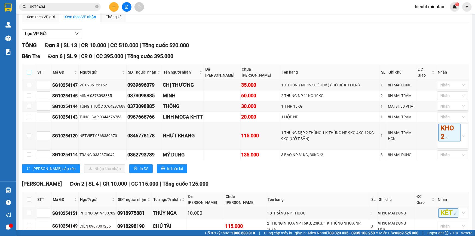
click at [30, 75] on label at bounding box center [29, 72] width 4 height 6
click at [30, 74] on input "checkbox" at bounding box center [29, 72] width 4 height 4
checkbox input "true"
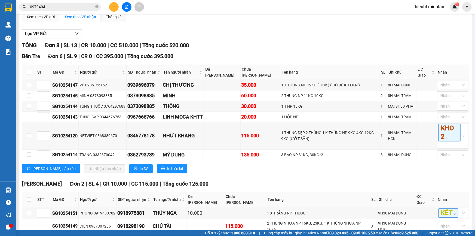
checkbox input "true"
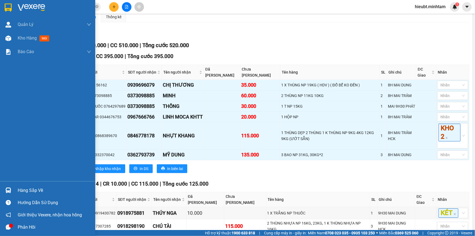
click at [5, 190] on div at bounding box center [9, 190] width 10 height 10
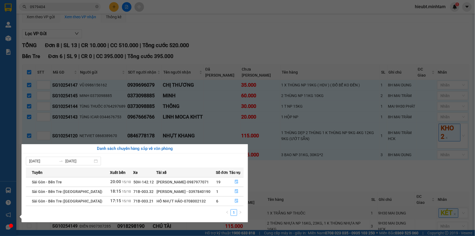
click at [277, 51] on section "Kết quả tìm kiếm ( 135 ) Bộ lọc Mã ĐH Trạng thái Món hàng Tổng cước Chưa cước N…" at bounding box center [237, 118] width 475 height 236
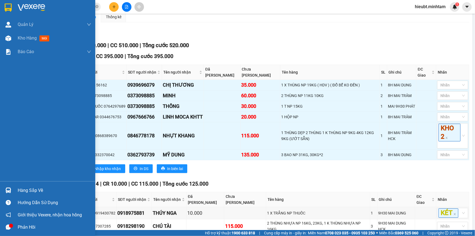
click at [12, 0] on div at bounding box center [47, 9] width 95 height 18
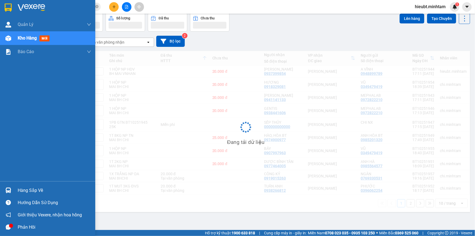
scroll to position [25, 0]
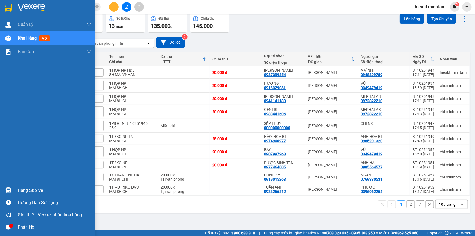
click at [28, 193] on div "Hàng sắp về" at bounding box center [54, 190] width 73 height 8
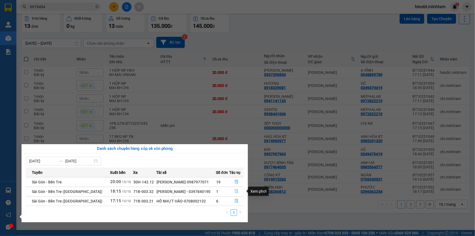
click at [236, 191] on icon "file-done" at bounding box center [236, 191] width 3 height 4
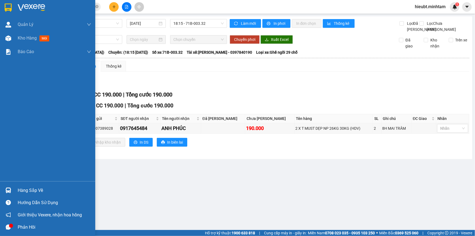
click at [5, 190] on img at bounding box center [8, 190] width 6 height 6
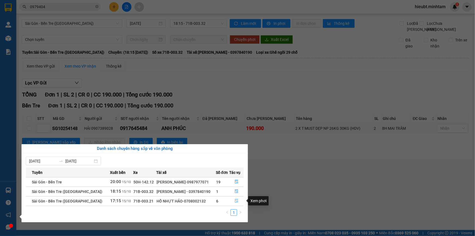
click at [235, 199] on icon "file-done" at bounding box center [237, 201] width 4 height 4
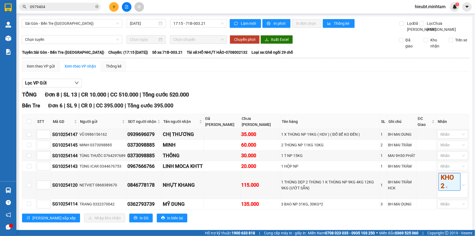
click at [237, 99] on div "TỔNG Đơn 8 | SL 13 | CR 10.000 | CC 510.000 | Tổng cước 520.000" at bounding box center [245, 94] width 447 height 8
click at [73, 7] on input "0979404" at bounding box center [62, 7] width 64 height 6
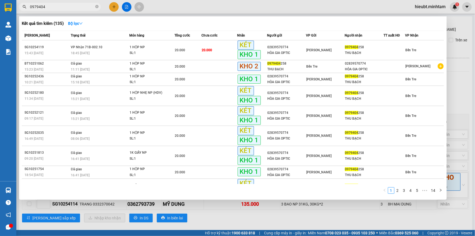
click at [73, 7] on input "0979404" at bounding box center [62, 7] width 64 height 6
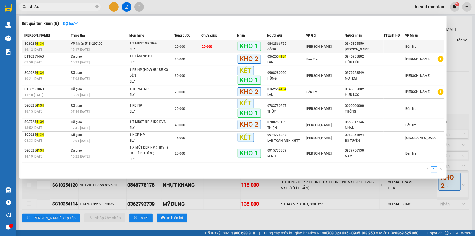
type input "4134"
click at [177, 47] on span "20.000" at bounding box center [180, 47] width 10 height 4
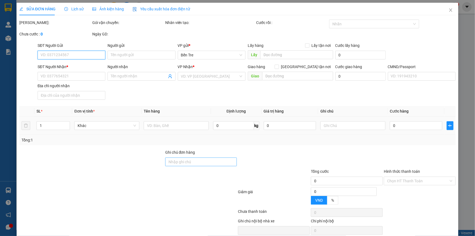
type input "0842366725"
type input "CÔNG"
type input "0345355559"
type input "[PERSON_NAME]"
type input "20.000"
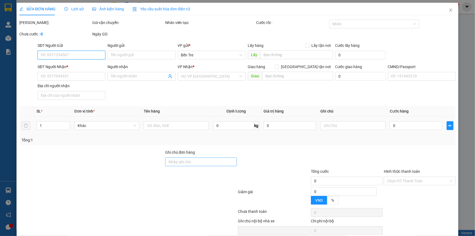
type input "20.000"
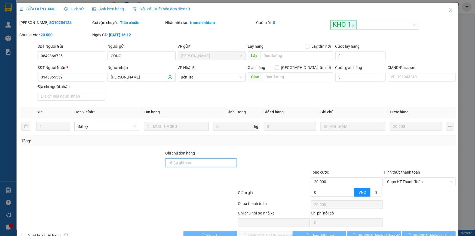
click at [184, 158] on input "Ghi chú đơn hàng" at bounding box center [201, 162] width 72 height 9
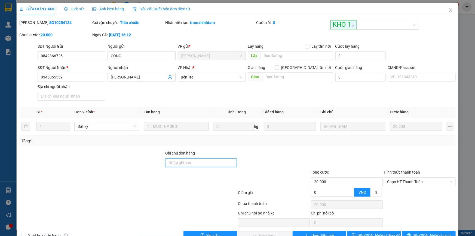
type input "ĐG"
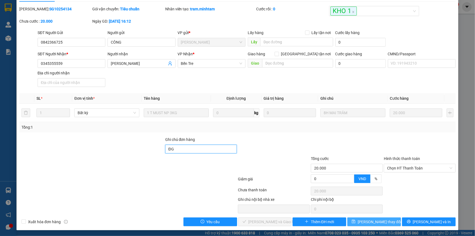
scroll to position [14, 0]
click at [385, 219] on button "[PERSON_NAME] thay đổi" at bounding box center [374, 221] width 54 height 9
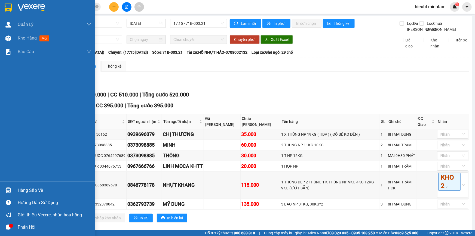
click at [33, 190] on div "Hàng sắp về" at bounding box center [54, 190] width 73 height 8
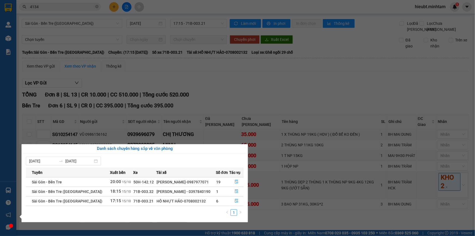
click at [304, 105] on section "Kết quả tìm kiếm ( 8 ) Bộ lọc Mã ĐH Trạng thái Món hàng Tổng cước Chưa cước Nhã…" at bounding box center [237, 118] width 475 height 236
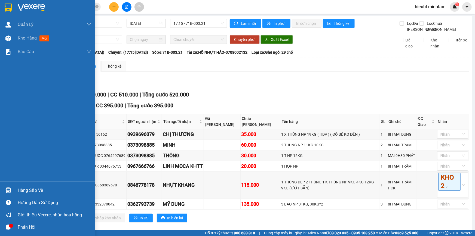
scroll to position [76, 0]
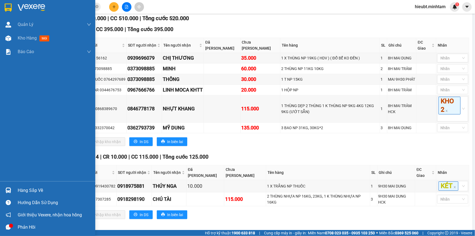
click at [4, 188] on div at bounding box center [9, 190] width 10 height 10
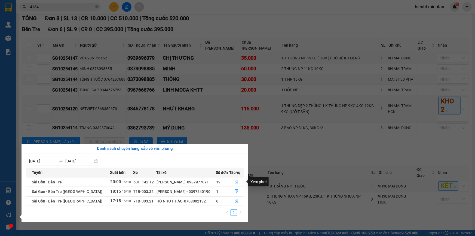
click at [235, 183] on icon "file-done" at bounding box center [236, 182] width 3 height 4
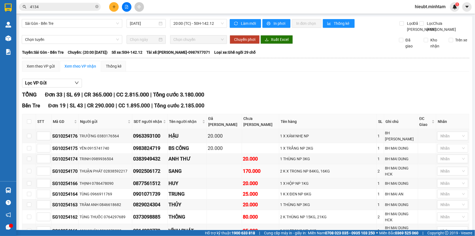
scroll to position [24, 0]
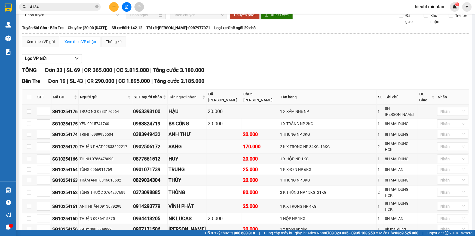
drag, startPoint x: 281, startPoint y: 147, endPoint x: 291, endPoint y: 148, distance: 10.1
click at [291, 148] on div "2 K X TRONG NP 84KG, 16KG" at bounding box center [328, 146] width 96 height 6
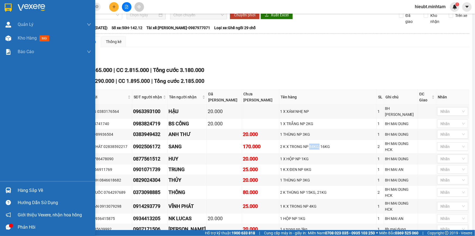
click at [7, 188] on img at bounding box center [8, 190] width 6 height 6
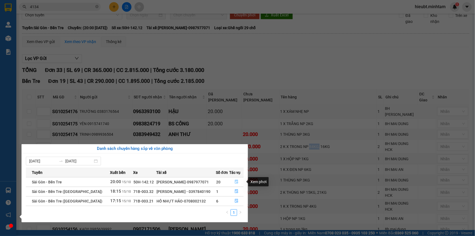
click at [235, 180] on icon "file-done" at bounding box center [237, 182] width 4 height 4
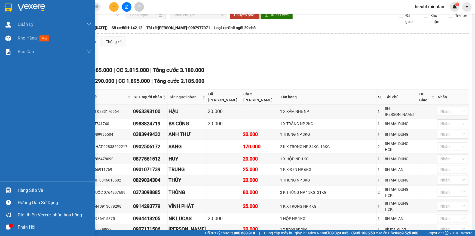
click at [14, 11] on div at bounding box center [47, 9] width 95 height 18
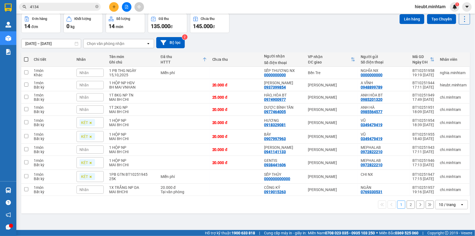
click at [439, 204] on div "10 / trang" at bounding box center [447, 204] width 17 height 5
click at [444, 194] on span "100 / trang" at bounding box center [446, 191] width 20 height 5
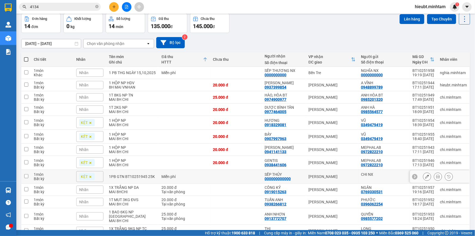
scroll to position [49, 0]
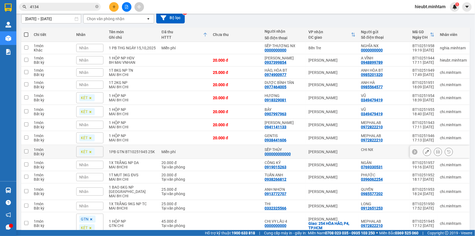
click at [350, 151] on div "[PERSON_NAME]" at bounding box center [331, 151] width 47 height 4
checkbox input "true"
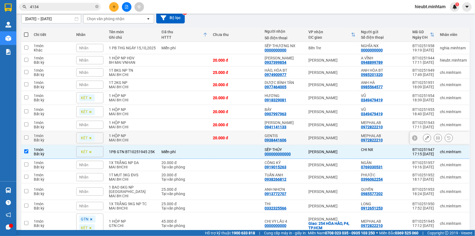
click at [346, 138] on div "[PERSON_NAME]" at bounding box center [331, 137] width 47 height 4
checkbox input "true"
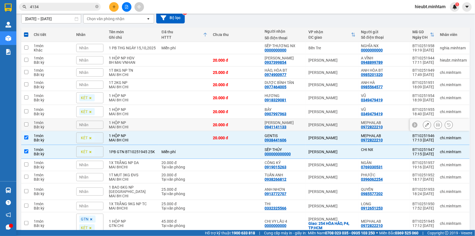
click at [343, 125] on div "[PERSON_NAME]" at bounding box center [331, 124] width 47 height 4
checkbox input "true"
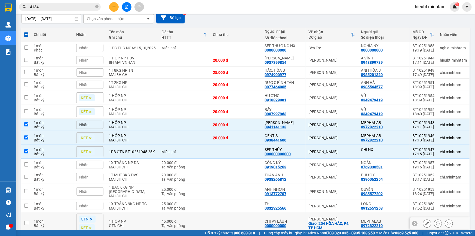
click at [344, 221] on div "Giao: 254 HÒA HẢO, P4, TP.HCM" at bounding box center [331, 225] width 47 height 9
checkbox input "true"
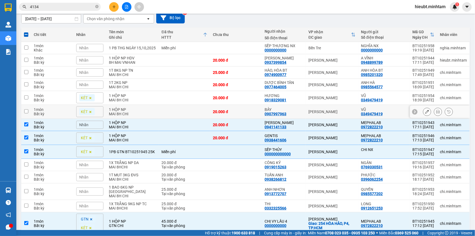
click at [343, 110] on div "[PERSON_NAME]" at bounding box center [331, 111] width 47 height 4
checkbox input "true"
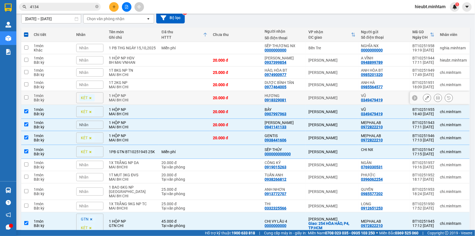
click at [393, 95] on div "VŨ" at bounding box center [384, 95] width 46 height 4
checkbox input "true"
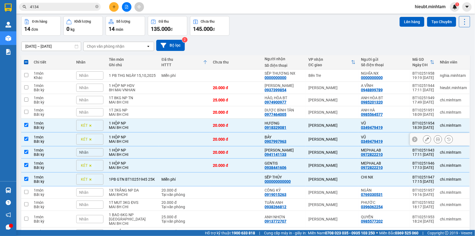
scroll to position [22, 0]
click at [269, 37] on div "[DATE] – [DATE] Press the down arrow key to interact with the calendar and sele…" at bounding box center [245, 45] width 449 height 19
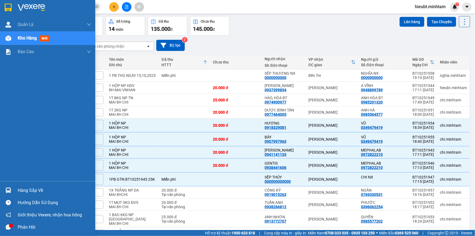
click at [5, 10] on img at bounding box center [8, 8] width 7 height 8
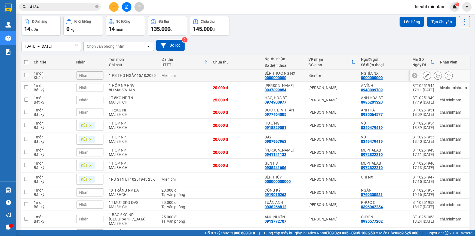
click at [201, 75] on div "Miễn phí" at bounding box center [185, 75] width 46 height 4
checkbox input "true"
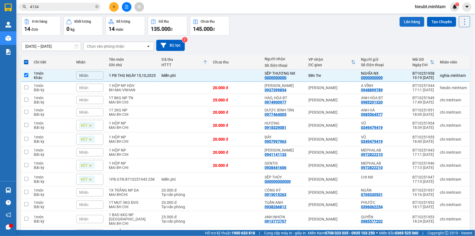
click at [403, 26] on button "Lên hàng" at bounding box center [411, 22] width 25 height 10
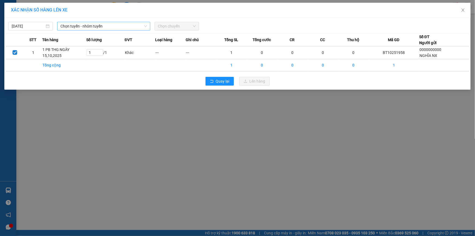
click at [93, 24] on span "Chọn tuyến - nhóm tuyến" at bounding box center [103, 26] width 87 height 8
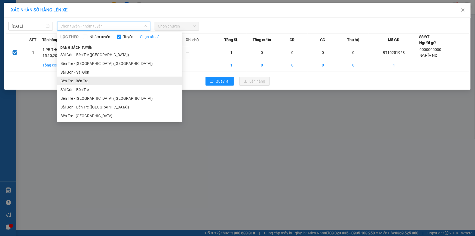
click at [85, 79] on li "Bến Tre - Bến Tre" at bounding box center [119, 80] width 125 height 9
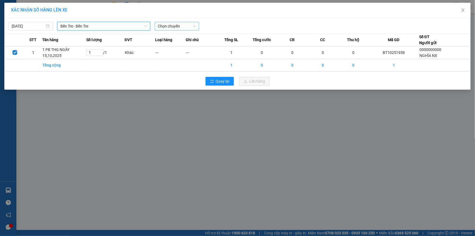
click at [174, 26] on span "Chọn chuyến" at bounding box center [177, 26] width 38 height 8
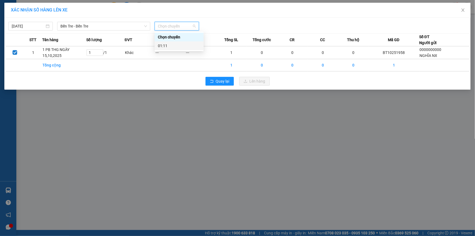
click at [180, 45] on div "01:11" at bounding box center [179, 46] width 42 height 6
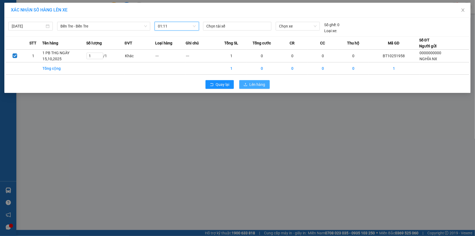
click at [260, 85] on span "Lên hàng" at bounding box center [258, 84] width 16 height 6
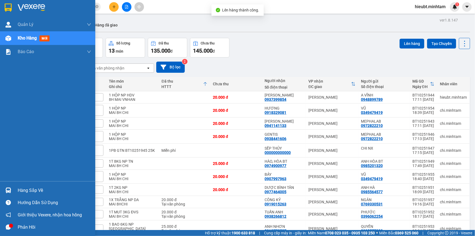
click at [13, 187] on div at bounding box center [9, 190] width 10 height 10
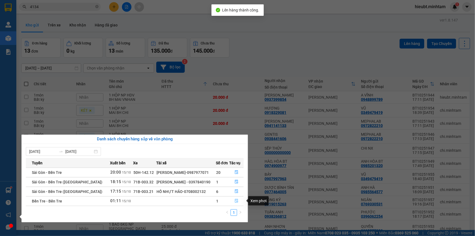
click at [235, 199] on icon "file-done" at bounding box center [237, 201] width 4 height 4
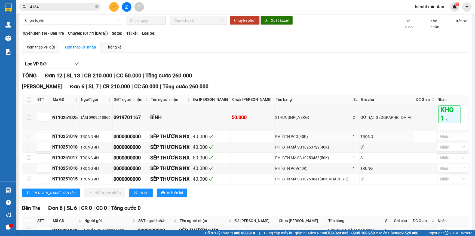
scroll to position [49, 0]
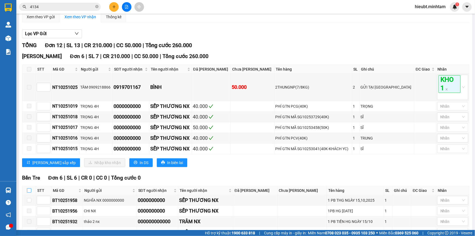
click at [29, 192] on input "checkbox" at bounding box center [29, 190] width 4 height 4
checkbox input "true"
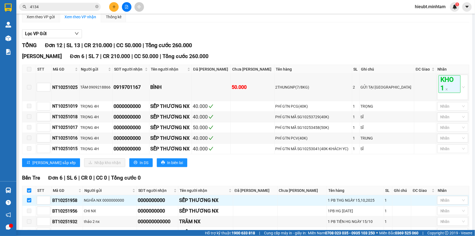
scroll to position [111, 0]
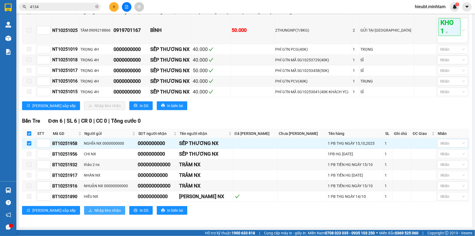
click at [84, 207] on button "Nhập kho nhận" at bounding box center [104, 210] width 41 height 9
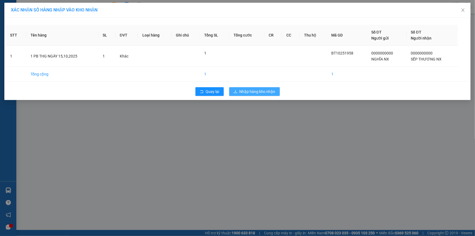
click at [248, 90] on span "Nhập hàng kho nhận" at bounding box center [257, 91] width 36 height 6
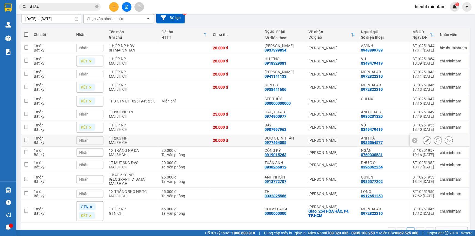
scroll to position [59, 0]
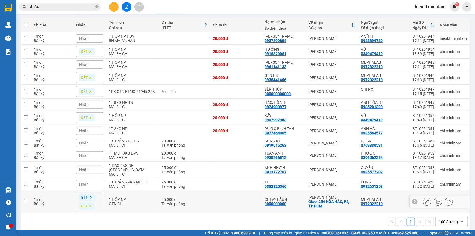
click at [124, 197] on div "1 HỘP NP" at bounding box center [132, 199] width 47 height 4
checkbox input "true"
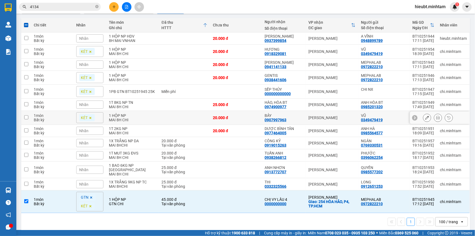
click at [107, 119] on td "1 HỘP NP MAI 8H CHI" at bounding box center [132, 118] width 53 height 14
checkbox input "true"
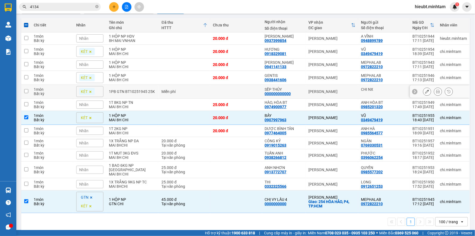
click at [104, 93] on td "KÉT" at bounding box center [89, 92] width 33 height 14
checkbox input "true"
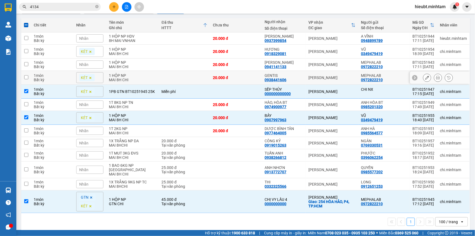
click at [100, 73] on div "KÉT" at bounding box center [89, 77] width 27 height 11
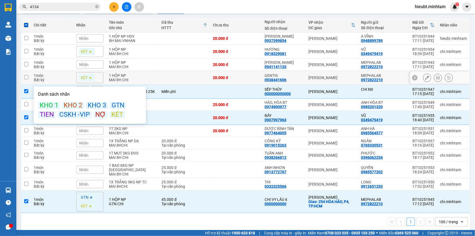
click at [97, 50] on div "KÉT" at bounding box center [89, 51] width 27 height 11
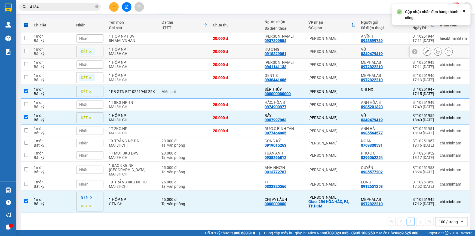
click at [150, 53] on div "MAI 8H CHI" at bounding box center [132, 53] width 47 height 4
checkbox input "true"
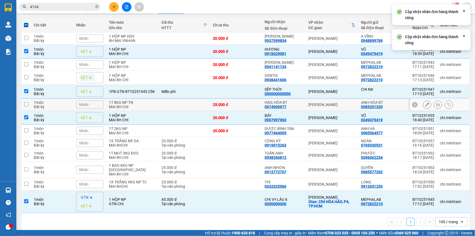
scroll to position [34, 0]
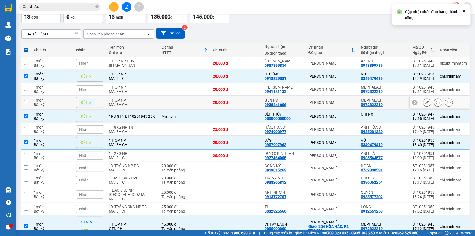
click at [140, 102] on div "MAI 8H CHI" at bounding box center [132, 104] width 47 height 4
checkbox input "true"
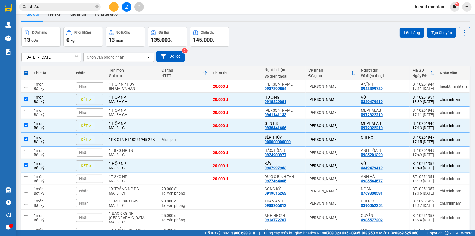
scroll to position [0, 0]
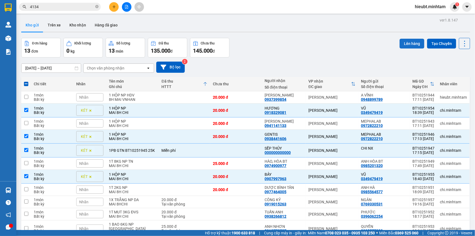
click at [408, 41] on button "Lên hàng" at bounding box center [411, 44] width 25 height 10
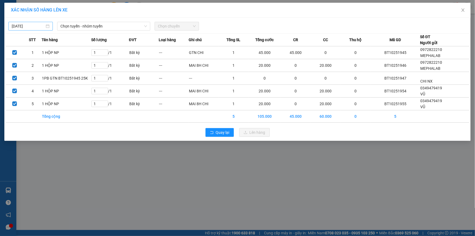
click at [35, 26] on input "[DATE]" at bounding box center [28, 26] width 33 height 6
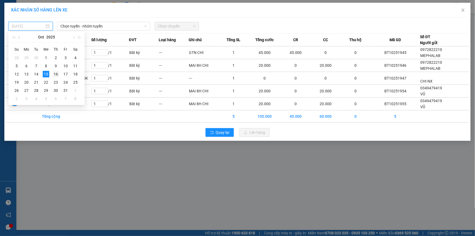
click at [54, 74] on div "16" at bounding box center [56, 74] width 7 height 7
type input "[DATE]"
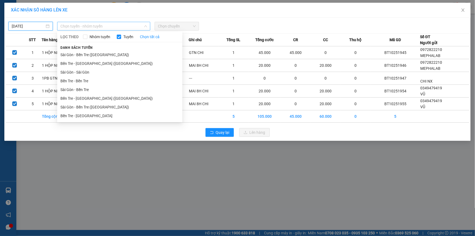
click at [70, 26] on span "Chọn tuyến - nhóm tuyến" at bounding box center [103, 26] width 87 height 8
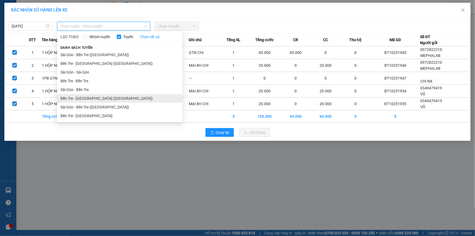
click at [96, 98] on li "Bến Tre - [GEOGRAPHIC_DATA] ([GEOGRAPHIC_DATA])" at bounding box center [119, 98] width 125 height 9
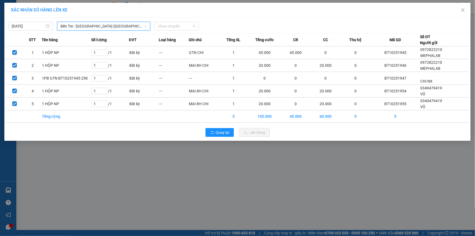
drag, startPoint x: 167, startPoint y: 27, endPoint x: 174, endPoint y: 51, distance: 25.4
click at [167, 27] on span "Chọn chuyến" at bounding box center [177, 26] width 38 height 8
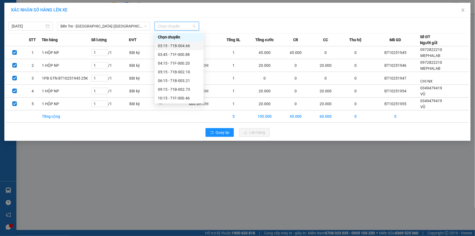
click at [177, 46] on div "03:15 - 71B-004.66" at bounding box center [179, 46] width 42 height 6
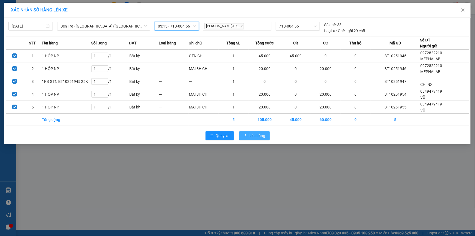
click at [256, 137] on span "Lên hàng" at bounding box center [258, 136] width 16 height 6
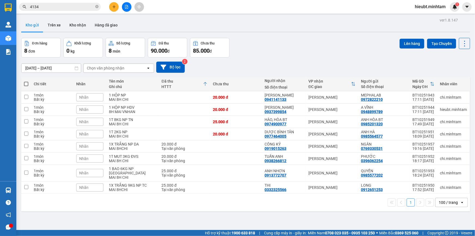
click at [128, 7] on icon "file-add" at bounding box center [127, 7] width 4 height 4
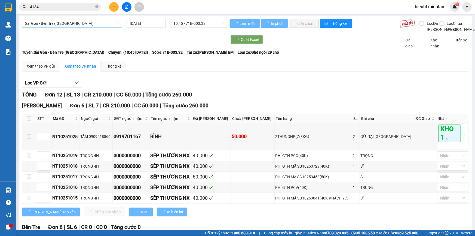
click at [78, 25] on span "Sài Gòn - Bến Tre ([GEOGRAPHIC_DATA])" at bounding box center [72, 23] width 94 height 8
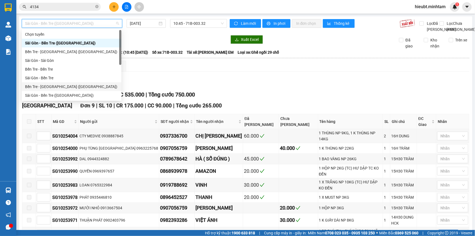
click at [69, 87] on div "Bến Tre - [GEOGRAPHIC_DATA] ([GEOGRAPHIC_DATA])" at bounding box center [71, 87] width 93 height 6
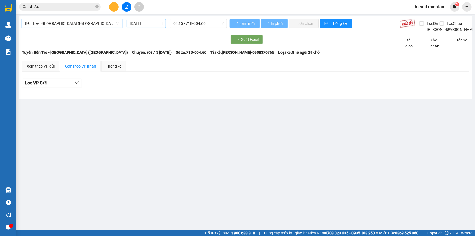
click at [141, 24] on input "[DATE]" at bounding box center [144, 23] width 28 height 6
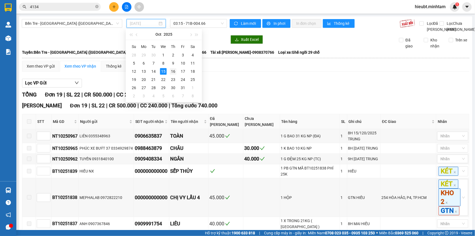
click at [171, 72] on div "16" at bounding box center [173, 71] width 7 height 7
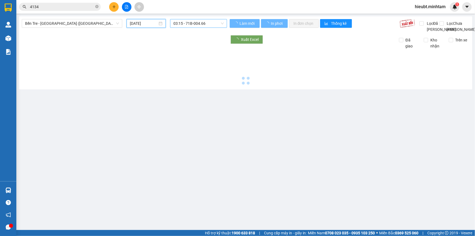
type input "[DATE]"
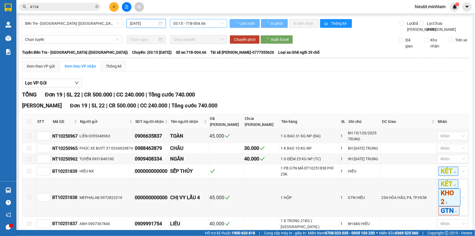
click at [191, 23] on span "03:15 - 71B-004.66" at bounding box center [198, 23] width 50 height 8
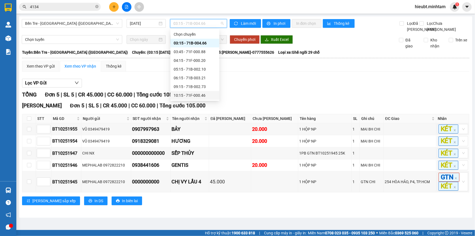
drag, startPoint x: 209, startPoint y: 97, endPoint x: 267, endPoint y: 93, distance: 58.1
click at [209, 98] on div "10:15 - 71F-000.46" at bounding box center [195, 95] width 42 height 6
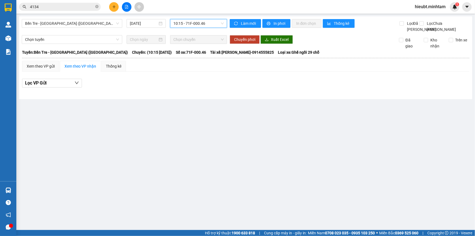
drag, startPoint x: 207, startPoint y: 23, endPoint x: 207, endPoint y: 31, distance: 8.2
click at [207, 23] on span "10:15 - 71F-000.46" at bounding box center [198, 23] width 50 height 8
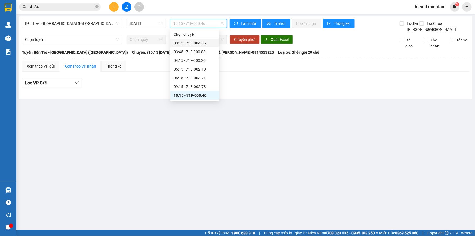
click at [201, 44] on div "03:15 - 71B-004.66" at bounding box center [195, 43] width 42 height 6
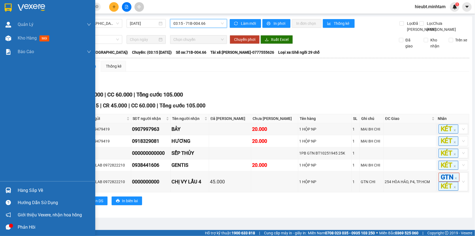
click at [10, 8] on img at bounding box center [8, 8] width 7 height 8
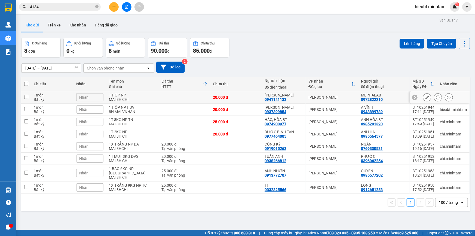
click at [329, 95] on div "[PERSON_NAME]" at bounding box center [331, 97] width 47 height 4
checkbox input "true"
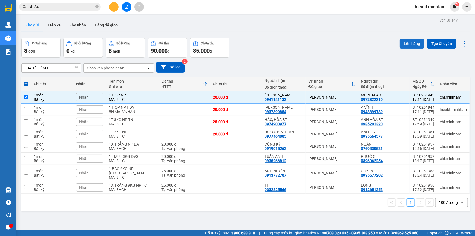
click at [404, 41] on button "Lên hàng" at bounding box center [411, 44] width 25 height 10
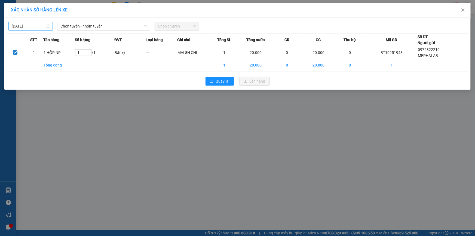
click at [21, 27] on input "[DATE]" at bounding box center [28, 26] width 33 height 6
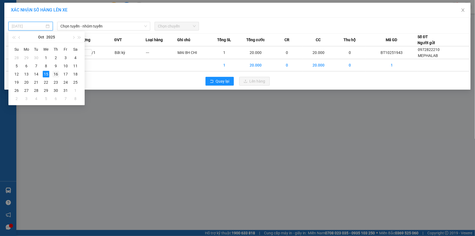
click at [51, 76] on tr "12 13 14 15 16 17 18" at bounding box center [46, 74] width 69 height 8
click at [53, 74] on div "16" at bounding box center [56, 74] width 7 height 7
type input "[DATE]"
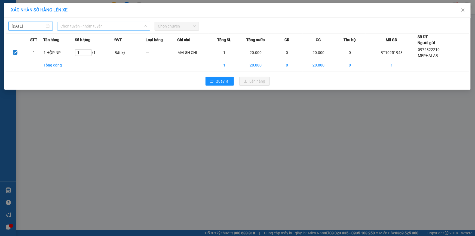
drag, startPoint x: 79, startPoint y: 26, endPoint x: 90, endPoint y: 54, distance: 30.0
click at [79, 27] on span "Chọn tuyến - nhóm tuyến" at bounding box center [103, 26] width 87 height 8
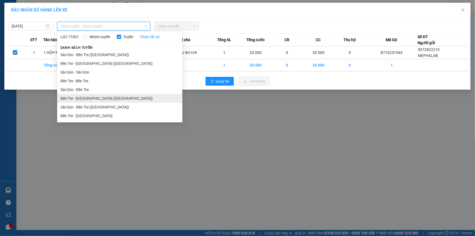
click at [97, 99] on li "Bến Tre - [GEOGRAPHIC_DATA] ([GEOGRAPHIC_DATA])" at bounding box center [119, 98] width 125 height 9
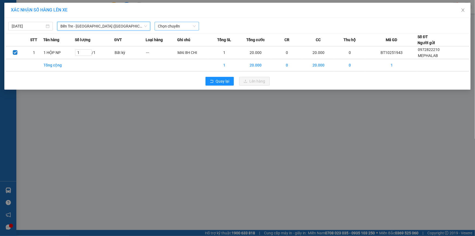
click at [161, 24] on span "Chọn chuyến" at bounding box center [177, 26] width 38 height 8
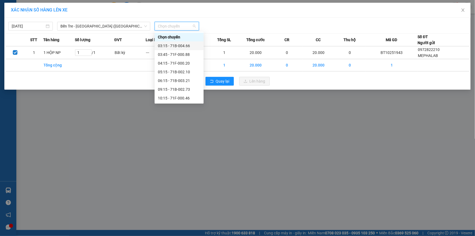
click at [178, 44] on div "03:15 - 71B-004.66" at bounding box center [179, 46] width 42 height 6
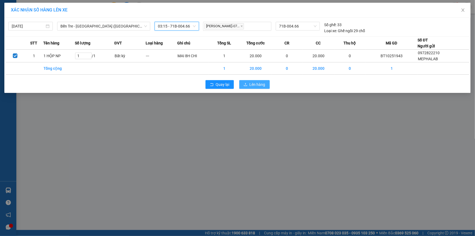
drag, startPoint x: 258, startPoint y: 86, endPoint x: 255, endPoint y: 85, distance: 3.4
click at [257, 86] on span "Lên hàng" at bounding box center [258, 84] width 16 height 6
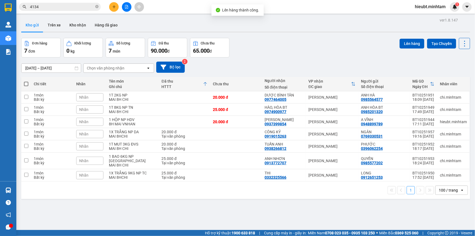
click at [128, 6] on icon "file-add" at bounding box center [127, 7] width 4 height 4
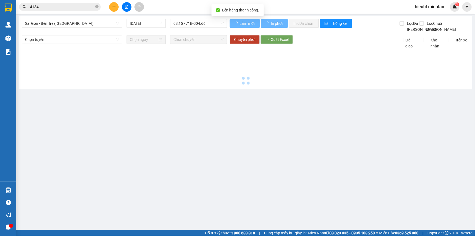
type input "[DATE]"
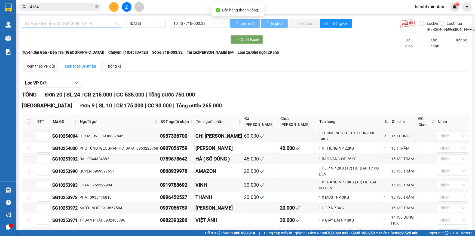
click at [62, 24] on span "Sài Gòn - Bến Tre ([GEOGRAPHIC_DATA])" at bounding box center [72, 23] width 94 height 8
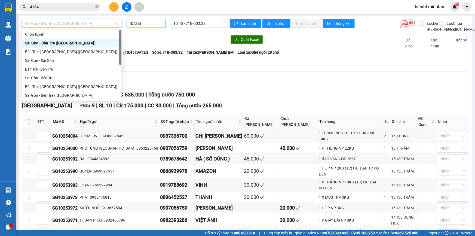
click at [66, 85] on div "Bến Tre - [GEOGRAPHIC_DATA] ([GEOGRAPHIC_DATA])" at bounding box center [71, 87] width 93 height 6
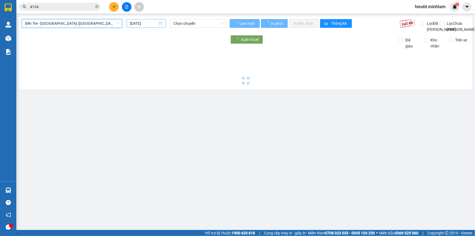
click at [136, 24] on input "[DATE]" at bounding box center [144, 23] width 28 height 6
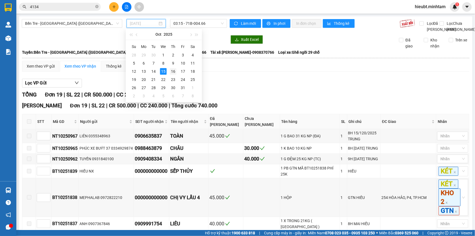
click at [170, 71] on div "16" at bounding box center [173, 71] width 7 height 7
type input "[DATE]"
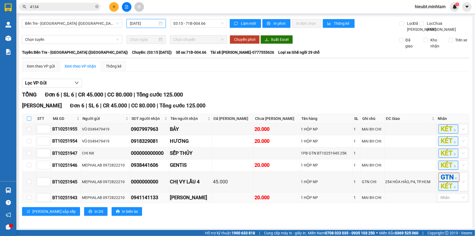
drag, startPoint x: 28, startPoint y: 125, endPoint x: 60, endPoint y: 198, distance: 79.8
click at [28, 121] on input "checkbox" at bounding box center [29, 118] width 4 height 4
checkbox input "true"
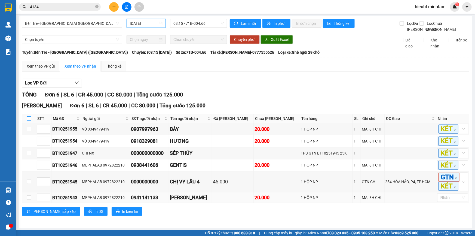
checkbox input "true"
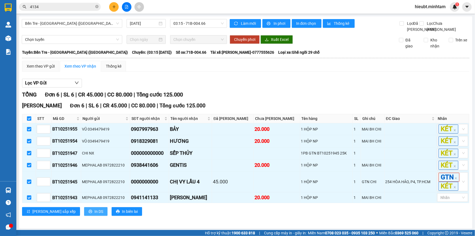
click at [94, 214] on span "In DS" at bounding box center [98, 211] width 9 height 6
click at [439, 201] on div at bounding box center [449, 197] width 23 height 7
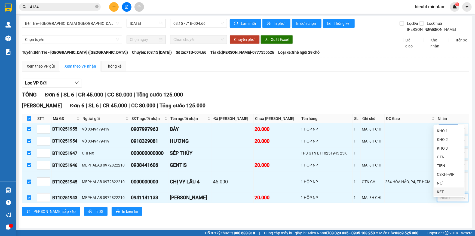
click at [443, 190] on div "KÉT" at bounding box center [449, 192] width 24 height 6
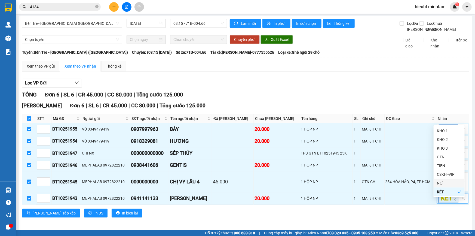
click at [384, 82] on div "Lọc VP Gửi TỔNG Đơn 6 | SL 6 | CR 45.000 | CC 80.000 | Tổng cước 125.000 [GEOG…" at bounding box center [245, 150] width 447 height 148
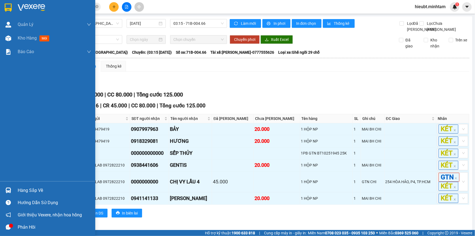
click at [5, 7] on img at bounding box center [8, 8] width 7 height 8
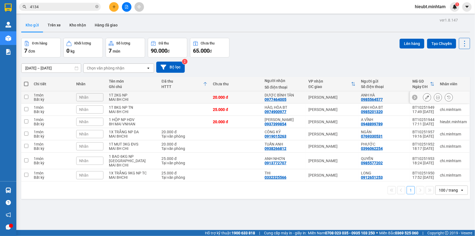
drag, startPoint x: 134, startPoint y: 96, endPoint x: 134, endPoint y: 109, distance: 13.1
click at [134, 99] on td "1T 2KG NP MAI 8H CHI" at bounding box center [132, 97] width 53 height 12
checkbox input "true"
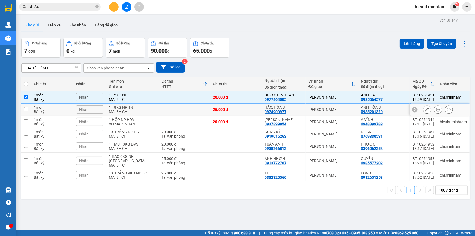
click at [134, 110] on div "MAI 8H CHI" at bounding box center [132, 111] width 47 height 4
checkbox input "true"
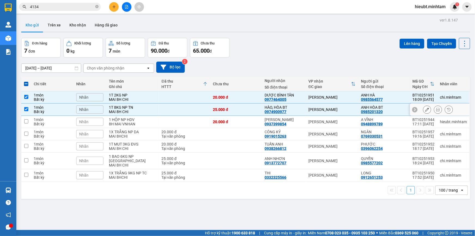
click at [134, 124] on div "8H MAI VNHAN" at bounding box center [132, 124] width 47 height 4
checkbox input "true"
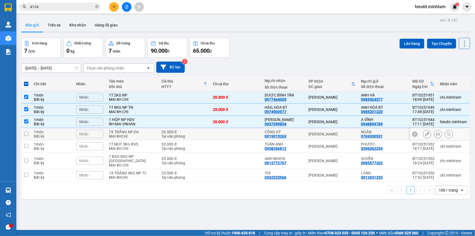
click at [137, 135] on div "MAI 8HCHI" at bounding box center [132, 136] width 47 height 4
checkbox input "true"
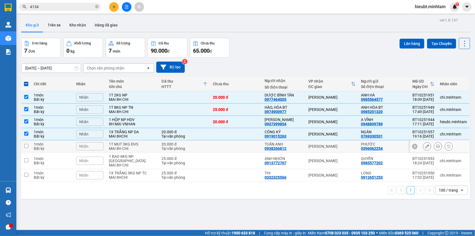
click at [137, 147] on div "MAI 8H CHI" at bounding box center [132, 148] width 47 height 4
checkbox input "true"
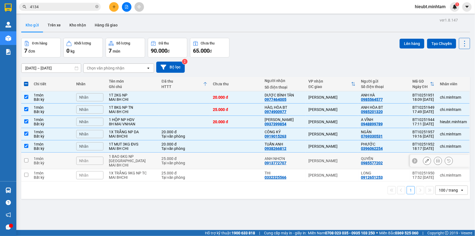
click at [138, 156] on div "1 BAO 6KG NP [GEOGRAPHIC_DATA]" at bounding box center [132, 158] width 47 height 9
checkbox input "true"
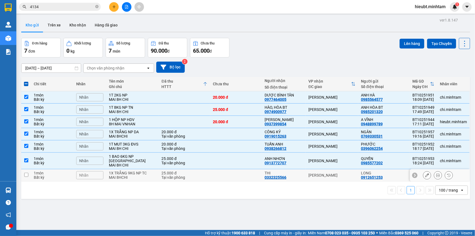
click at [137, 171] on div "1X TRẮNG 9KG NP TC" at bounding box center [132, 173] width 47 height 4
checkbox input "true"
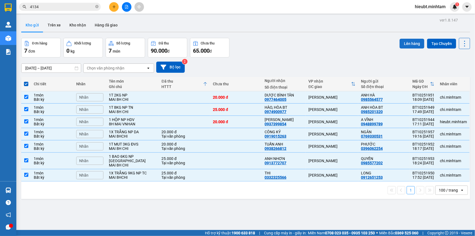
click at [406, 44] on button "Lên hàng" at bounding box center [411, 44] width 25 height 10
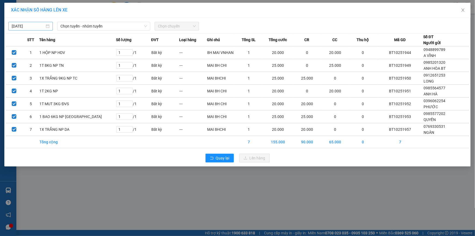
click at [36, 26] on input "[DATE]" at bounding box center [28, 26] width 33 height 6
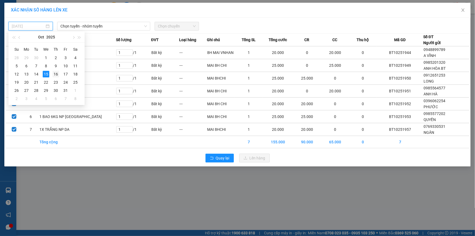
click at [56, 75] on div "16" at bounding box center [56, 74] width 7 height 7
type input "[DATE]"
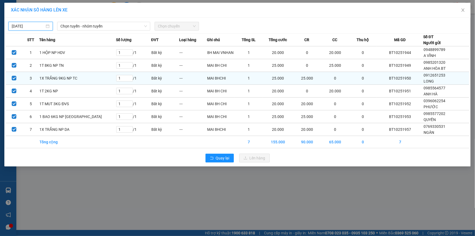
click at [84, 27] on span "Chọn tuyến - nhóm tuyến" at bounding box center [103, 26] width 87 height 8
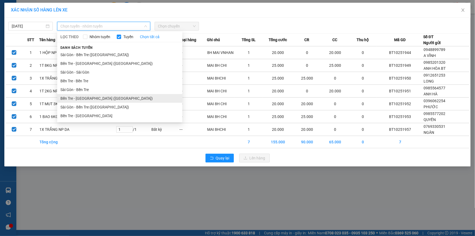
click at [99, 101] on li "Bến Tre - [GEOGRAPHIC_DATA] ([GEOGRAPHIC_DATA])" at bounding box center [119, 98] width 125 height 9
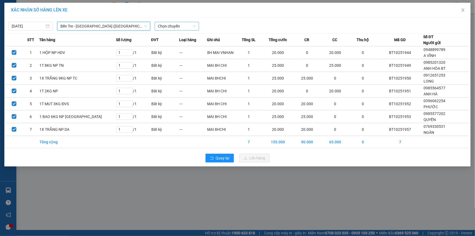
click at [183, 29] on span "Chọn chuyến" at bounding box center [177, 26] width 38 height 8
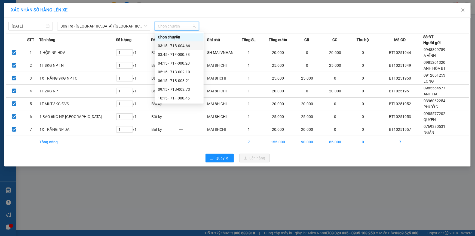
click at [182, 47] on div "03:15 - 71B-004.66" at bounding box center [179, 46] width 42 height 6
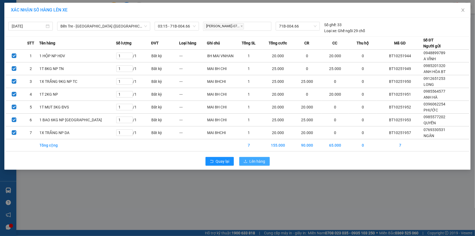
click at [254, 163] on span "Lên hàng" at bounding box center [258, 161] width 16 height 6
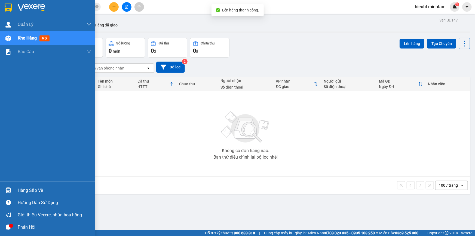
click at [6, 8] on img at bounding box center [8, 8] width 7 height 8
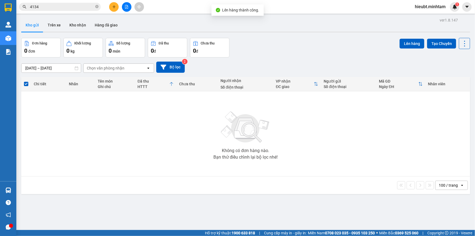
click at [126, 7] on icon "file-add" at bounding box center [127, 7] width 4 height 4
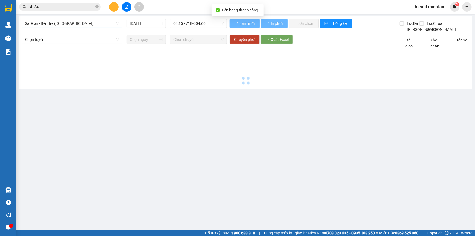
type input "[DATE]"
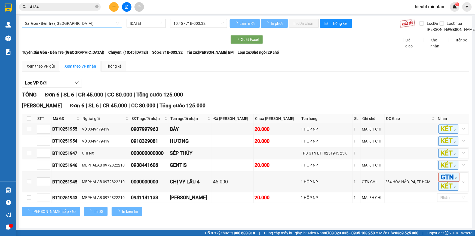
click at [60, 24] on span "Sài Gòn - Bến Tre ([GEOGRAPHIC_DATA])" at bounding box center [72, 23] width 94 height 8
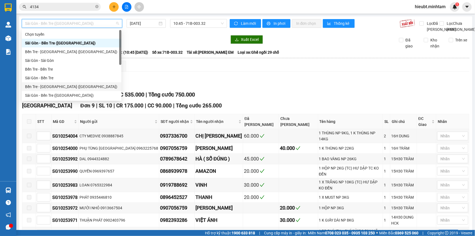
click at [62, 89] on div "Bến Tre - [GEOGRAPHIC_DATA] ([GEOGRAPHIC_DATA])" at bounding box center [72, 86] width 100 height 9
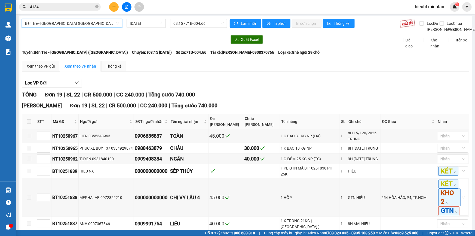
click at [145, 24] on input "[DATE]" at bounding box center [144, 23] width 28 height 6
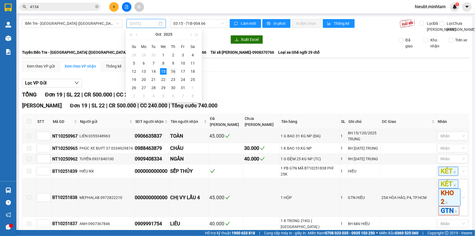
click at [172, 70] on div "16" at bounding box center [173, 71] width 7 height 7
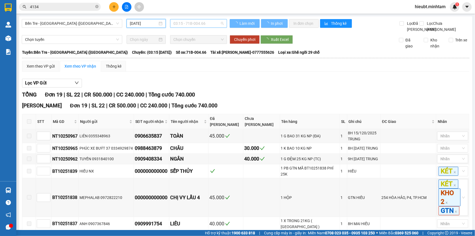
type input "[DATE]"
click at [190, 24] on span "03:15 - 71B-004.66" at bounding box center [198, 23] width 50 height 8
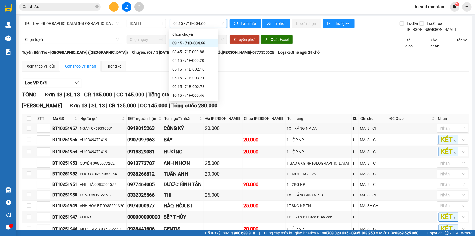
click at [334, 97] on div "TỔNG Đơn 13 | SL 13 | CR 135.000 | CC 145.000 | Tổng cước 280.000" at bounding box center [245, 94] width 447 height 8
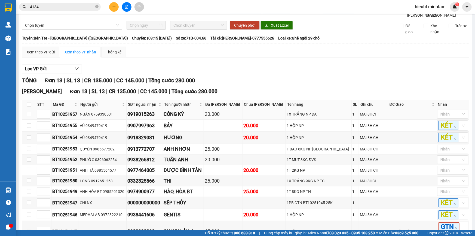
scroll to position [74, 0]
